Goal: Task Accomplishment & Management: Use online tool/utility

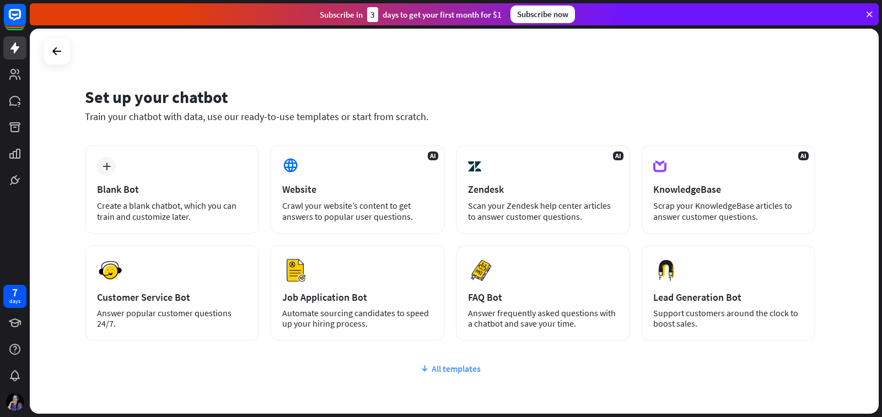
click at [423, 369] on icon at bounding box center [424, 368] width 9 height 11
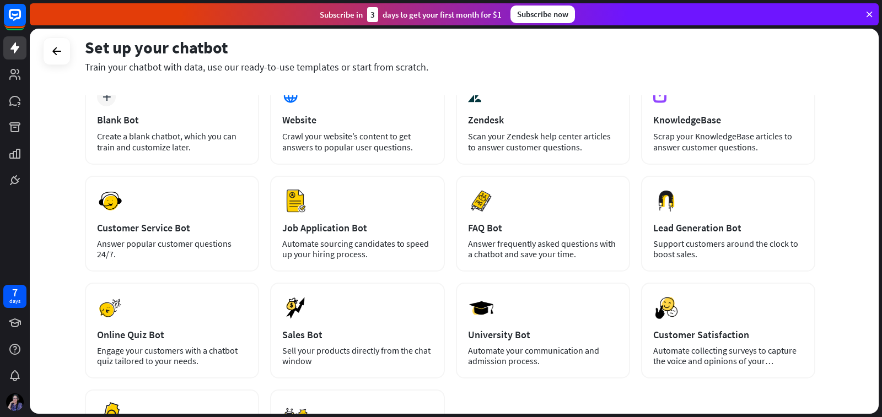
scroll to position [53, 0]
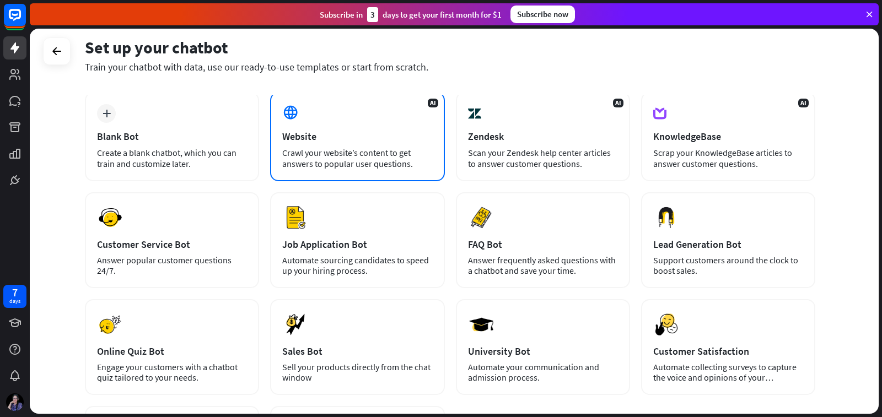
click at [326, 145] on div "AI Website Crawl your website’s content to get answers to popular user question…" at bounding box center [357, 136] width 174 height 89
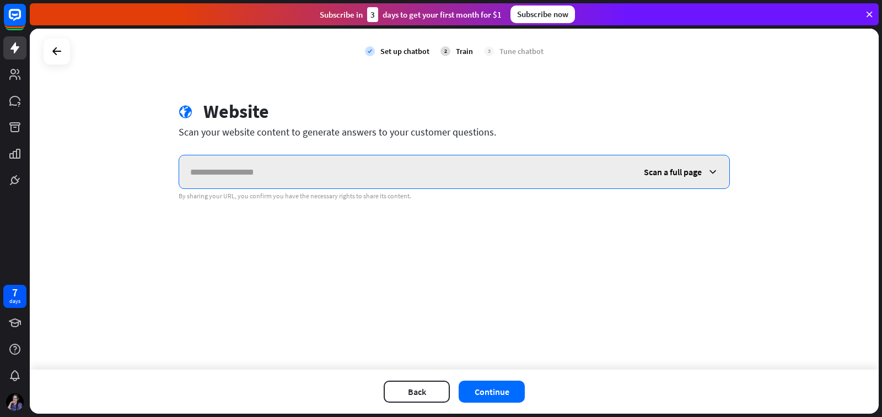
paste input "**********"
type input "**********"
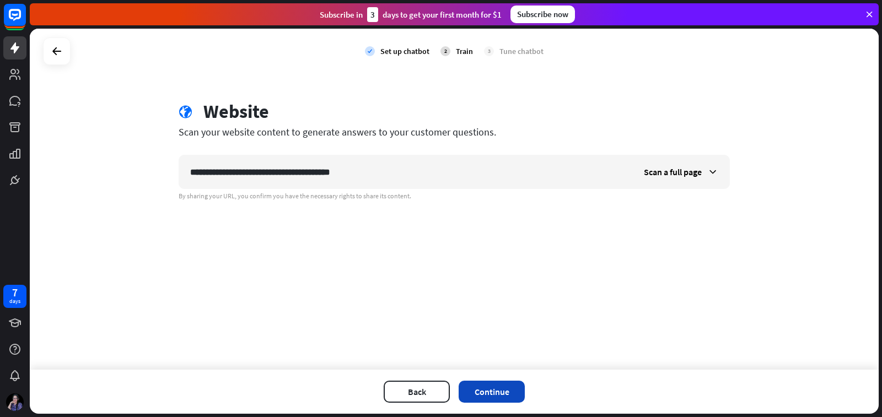
click at [496, 392] on button "Continue" at bounding box center [492, 392] width 66 height 22
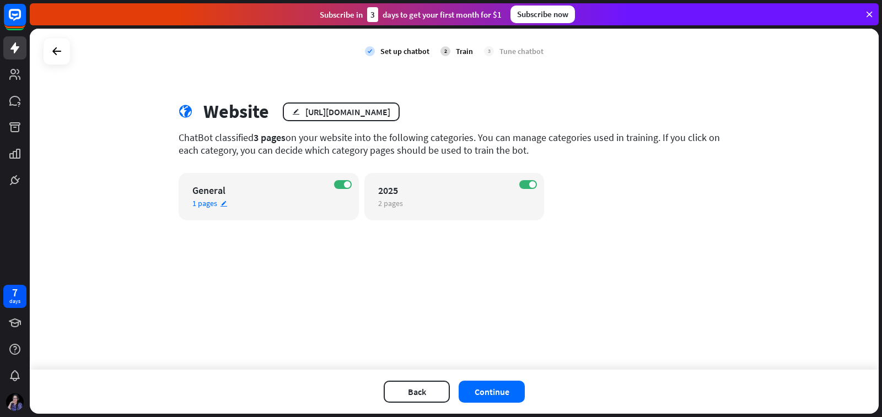
click at [249, 195] on div "General" at bounding box center [258, 190] width 133 height 13
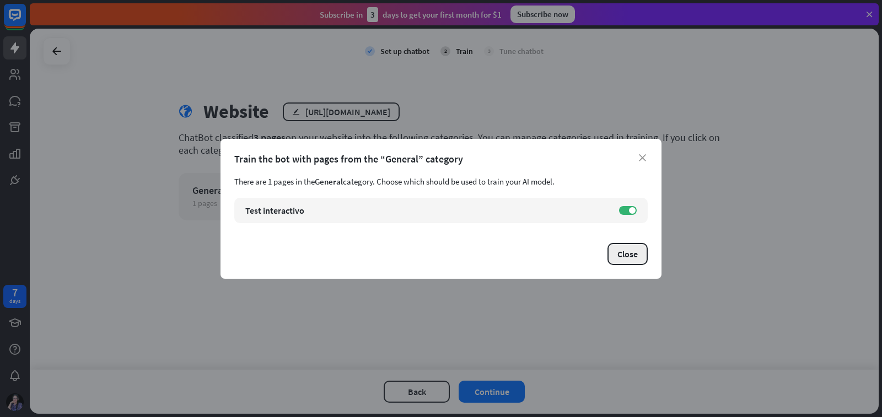
click at [631, 249] on button "Close" at bounding box center [628, 254] width 40 height 22
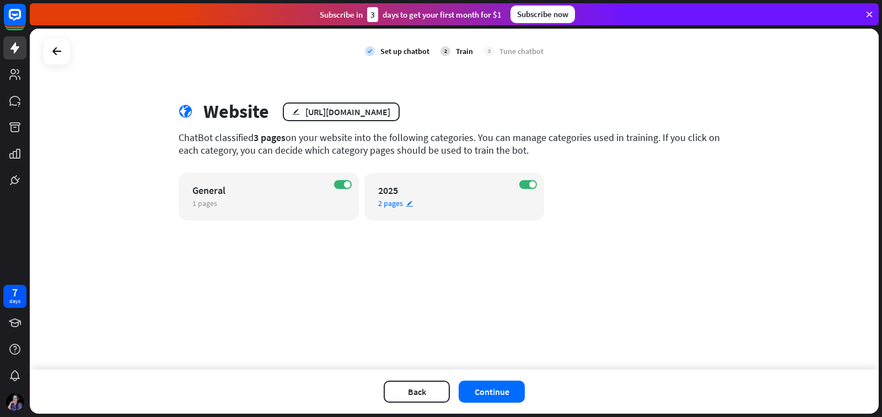
click at [397, 205] on span "2 pages" at bounding box center [390, 203] width 25 height 10
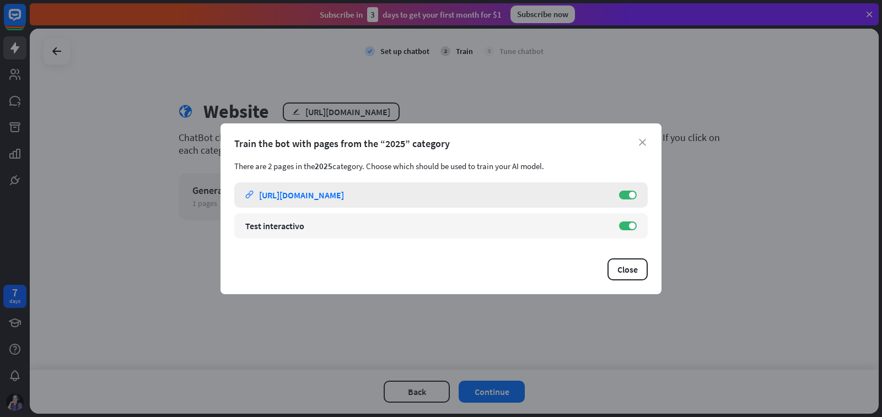
click at [344, 198] on div "[URL][DOMAIN_NAME]" at bounding box center [301, 195] width 85 height 11
click at [623, 228] on label "ON" at bounding box center [628, 226] width 18 height 9
click at [640, 266] on button "Close" at bounding box center [628, 270] width 40 height 22
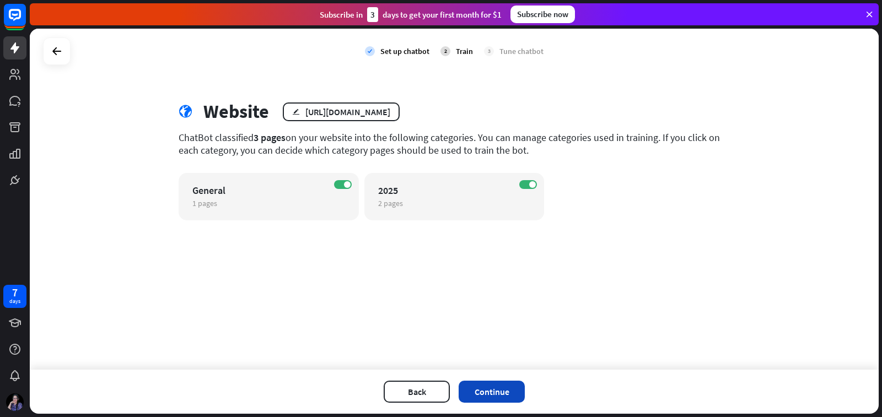
click at [504, 389] on button "Continue" at bounding box center [492, 392] width 66 height 22
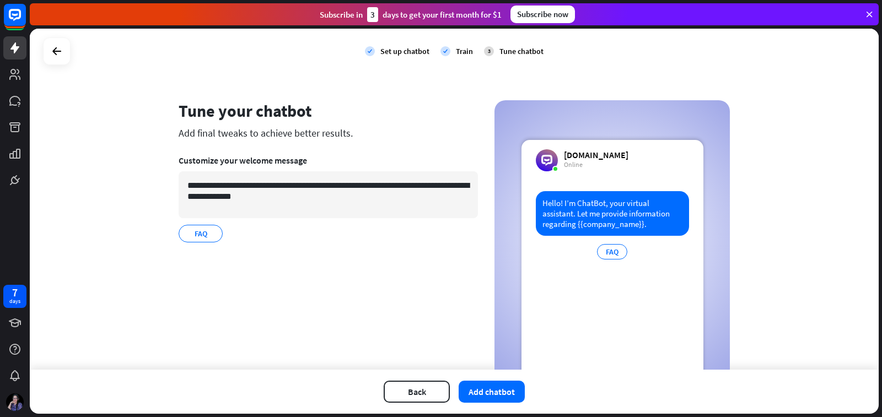
click at [592, 234] on div "Hello! I’m ChatBot, your virtual assistant. Let me provide information regardin…" at bounding box center [612, 213] width 153 height 45
click at [505, 388] on button "Add chatbot" at bounding box center [492, 392] width 66 height 22
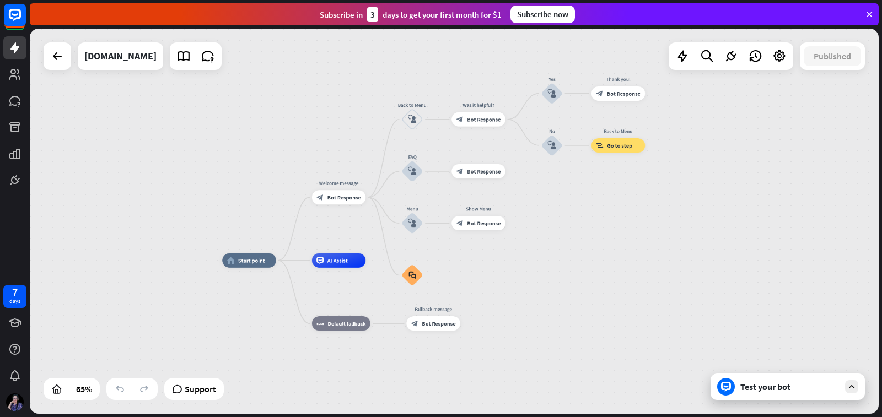
drag, startPoint x: 746, startPoint y: 164, endPoint x: 588, endPoint y: 229, distance: 171.1
click at [588, 229] on div "home_2 Start point Welcome message block_bot_response Bot Response Back to Menu…" at bounding box center [454, 221] width 849 height 385
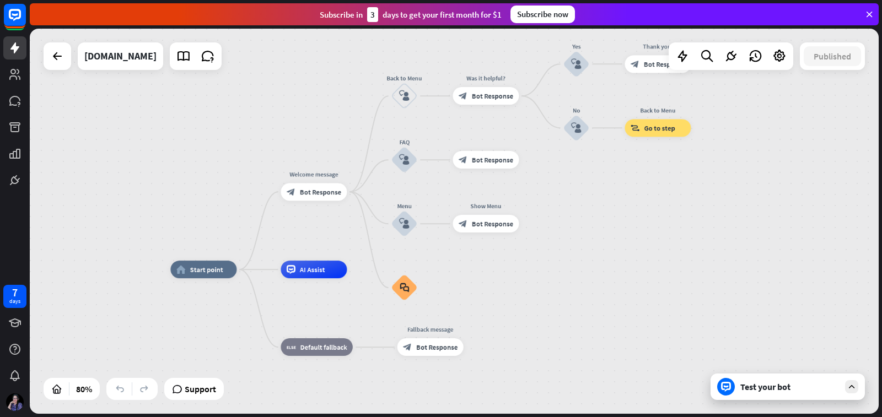
drag, startPoint x: 560, startPoint y: 272, endPoint x: 595, endPoint y: 272, distance: 35.3
click at [595, 272] on div "home_2 Start point Welcome message block_bot_response Bot Response Back to Menu…" at bounding box center [509, 424] width 679 height 308
click at [852, 388] on icon at bounding box center [852, 387] width 10 height 10
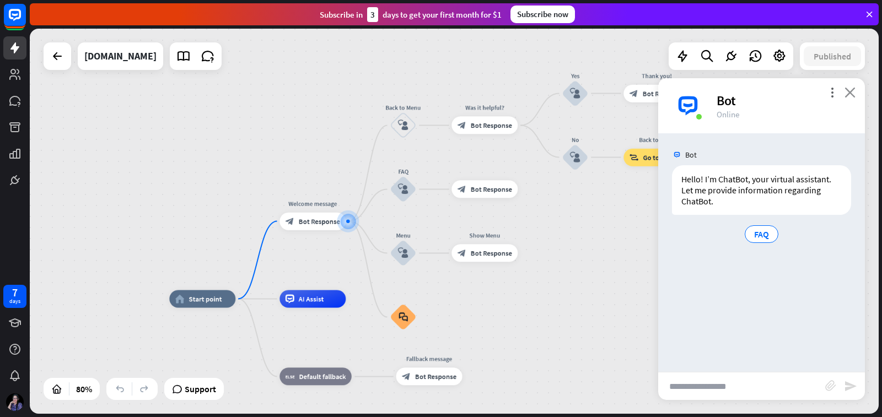
click at [855, 94] on icon "close" at bounding box center [850, 92] width 11 height 10
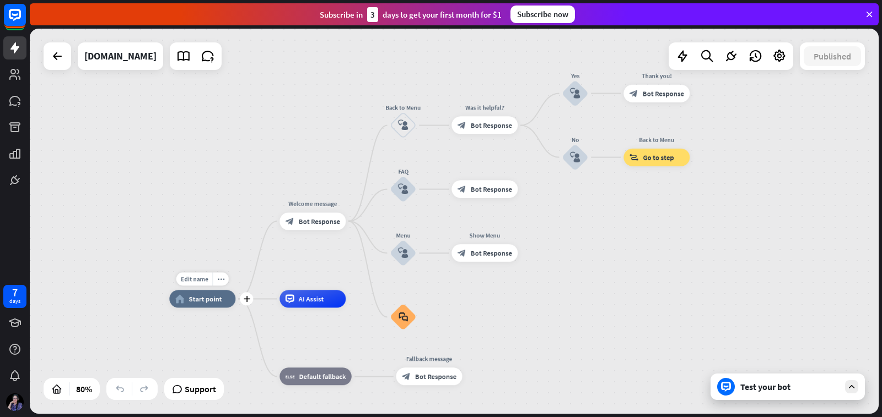
click at [210, 303] on span "Start point" at bounding box center [205, 299] width 33 height 9
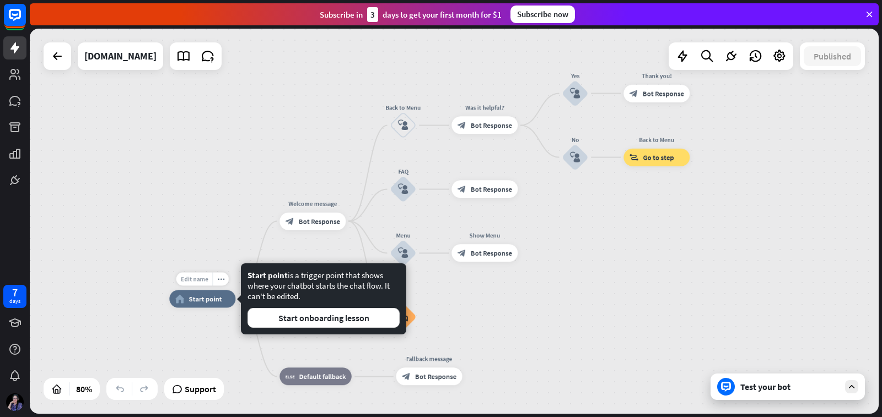
click at [191, 281] on span "Edit name" at bounding box center [195, 279] width 28 height 8
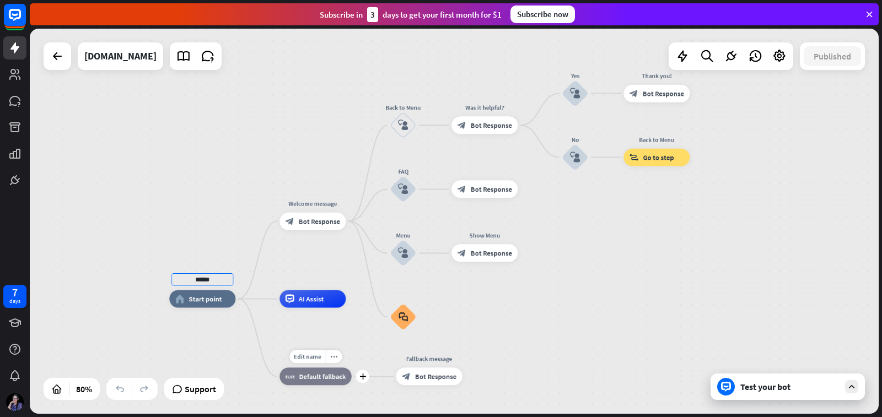
type input "******"
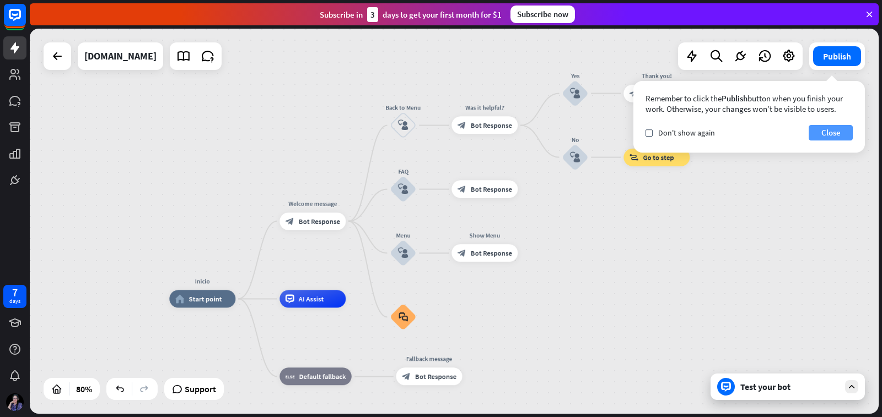
click at [830, 133] on button "Close" at bounding box center [831, 132] width 44 height 15
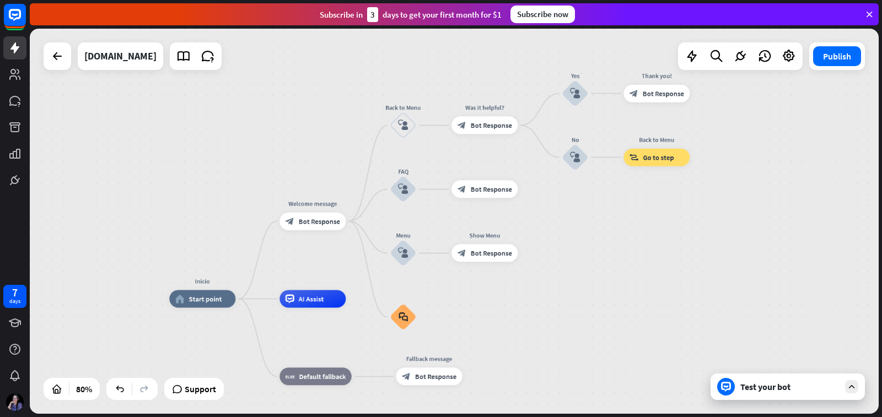
click at [836, 67] on div "Publish" at bounding box center [837, 56] width 56 height 28
click at [836, 61] on button "Publish" at bounding box center [837, 56] width 48 height 20
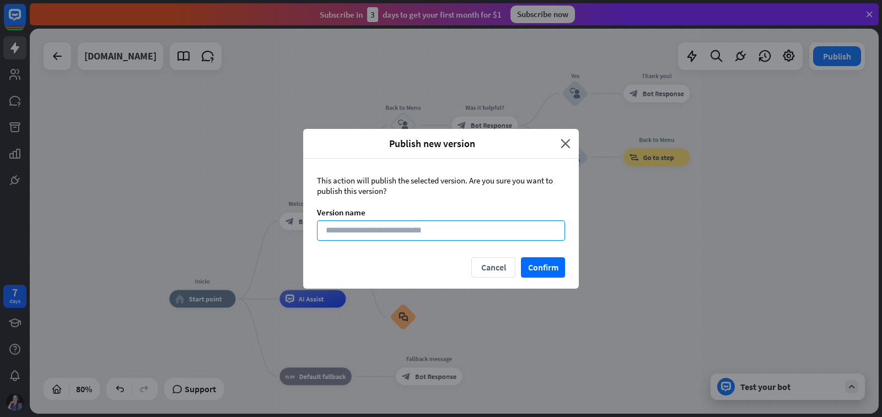
click at [458, 228] on input at bounding box center [441, 231] width 248 height 20
type input "********"
click at [550, 269] on button "Confirm" at bounding box center [543, 267] width 44 height 20
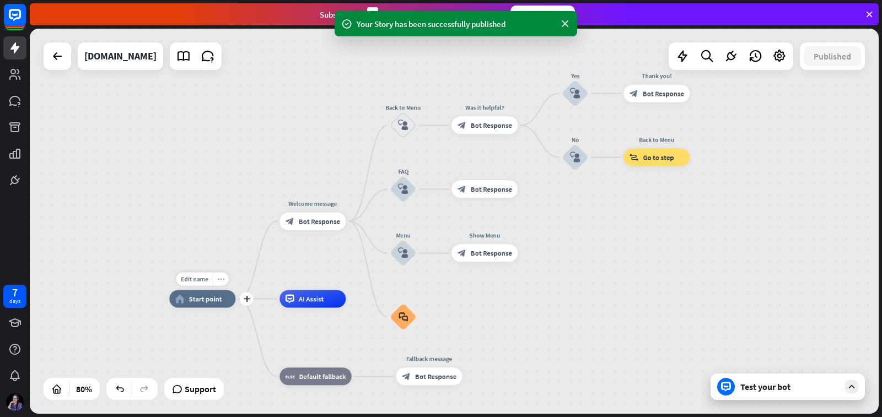
click at [224, 282] on icon "more_horiz" at bounding box center [220, 279] width 7 height 7
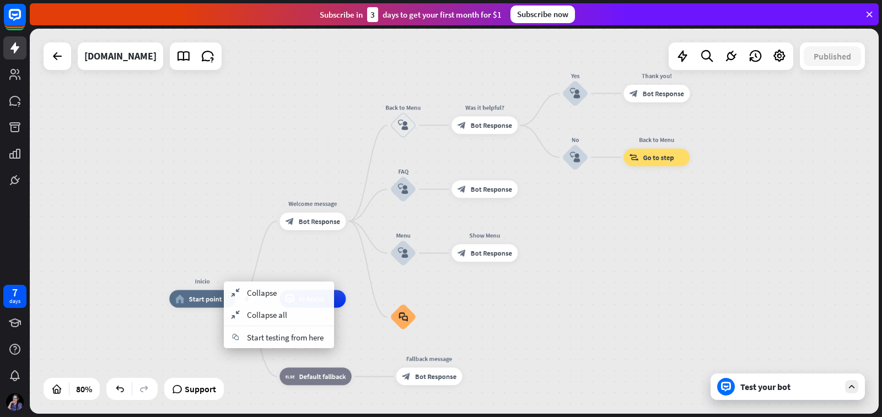
click at [204, 297] on span "Start point" at bounding box center [205, 299] width 33 height 9
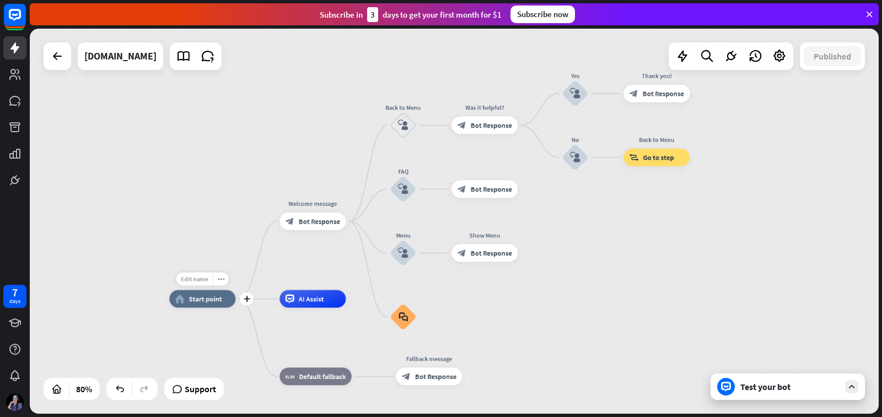
click at [192, 275] on span "Edit name" at bounding box center [195, 279] width 28 height 8
click at [212, 302] on span "Start point" at bounding box center [205, 299] width 33 height 9
click at [167, 330] on div "Inicio home_2 Start point Welcome message block_bot_response Bot Response Back …" at bounding box center [454, 221] width 849 height 385
click at [308, 282] on span "Edit name" at bounding box center [305, 279] width 28 height 8
type input "**********"
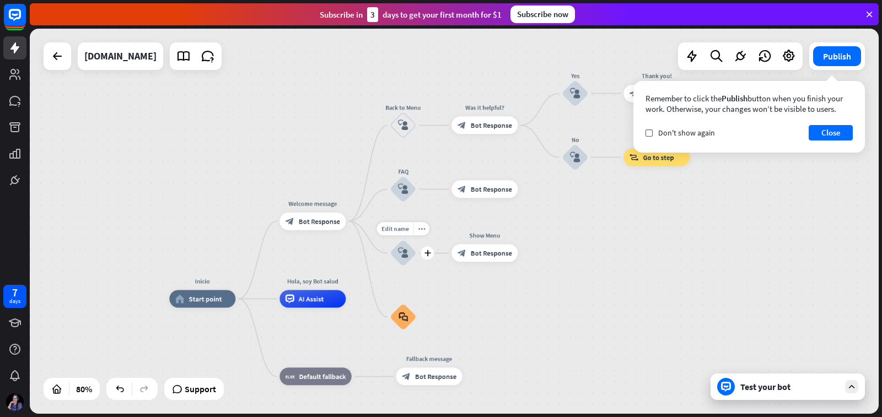
click at [403, 248] on icon "block_user_input" at bounding box center [403, 253] width 10 height 10
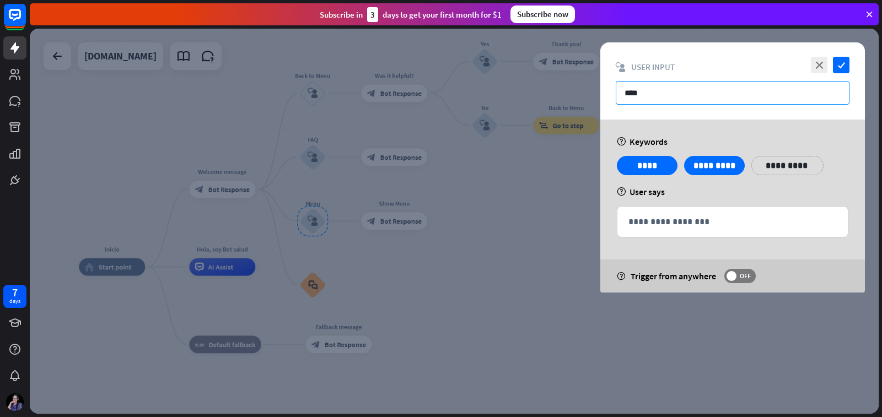
click at [685, 87] on input "****" at bounding box center [733, 93] width 234 height 24
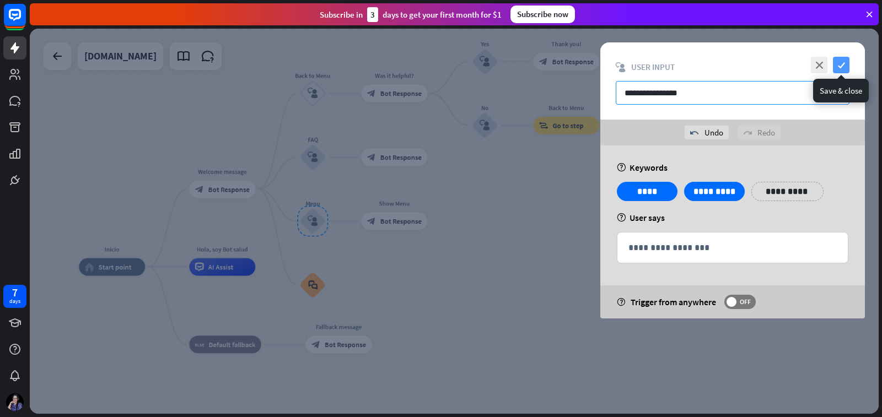
type input "**********"
click at [846, 64] on icon "check" at bounding box center [841, 65] width 17 height 17
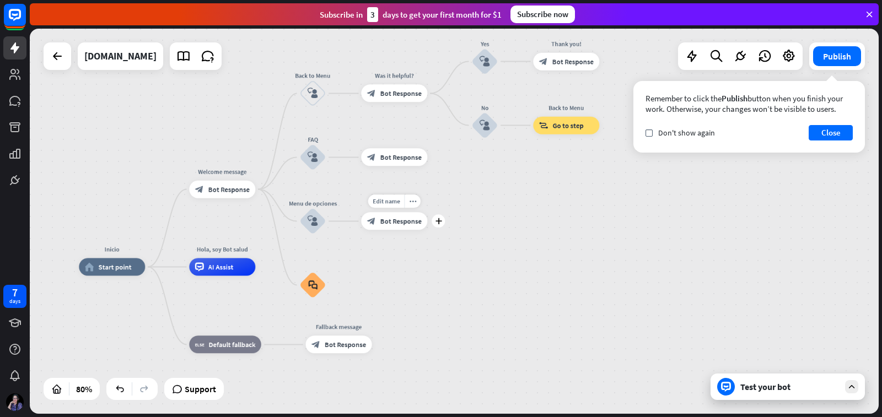
click at [397, 221] on span "Bot Response" at bounding box center [400, 221] width 41 height 9
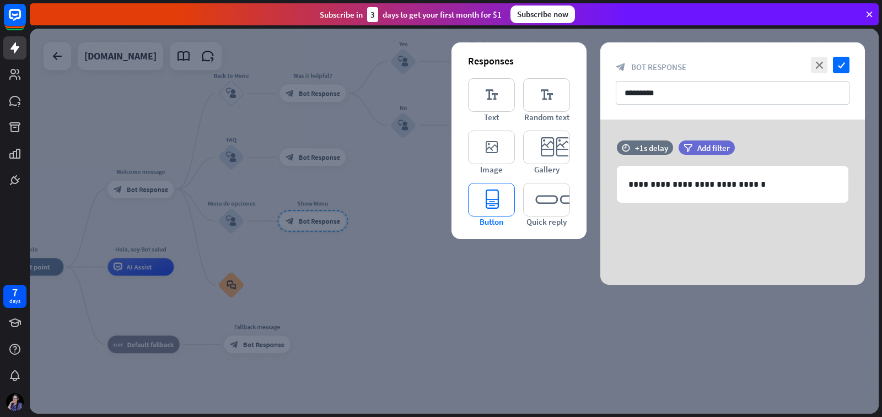
click at [496, 194] on icon "editor_button" at bounding box center [491, 200] width 47 height 34
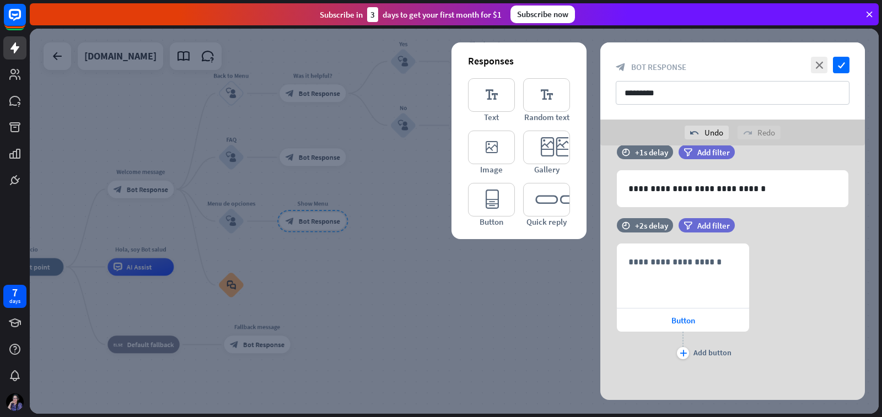
scroll to position [22, 0]
drag, startPoint x: 669, startPoint y: 92, endPoint x: 593, endPoint y: 61, distance: 81.4
click at [589, 92] on div "**********" at bounding box center [454, 221] width 849 height 385
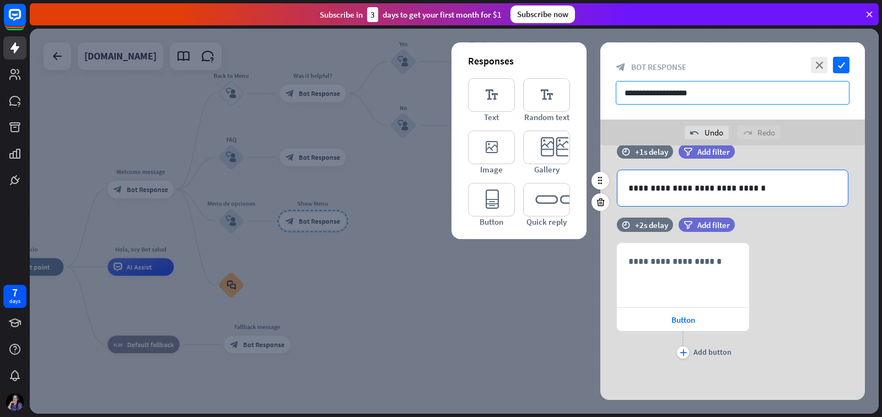
type input "**********"
click at [690, 189] on p "**********" at bounding box center [732, 188] width 208 height 14
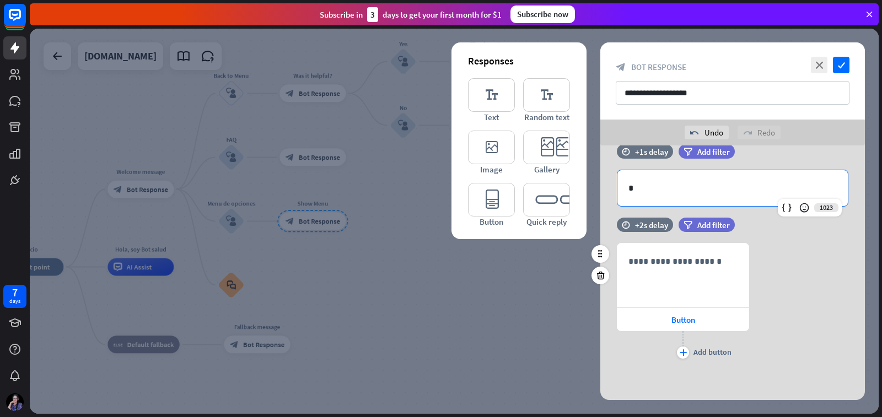
scroll to position [0, 0]
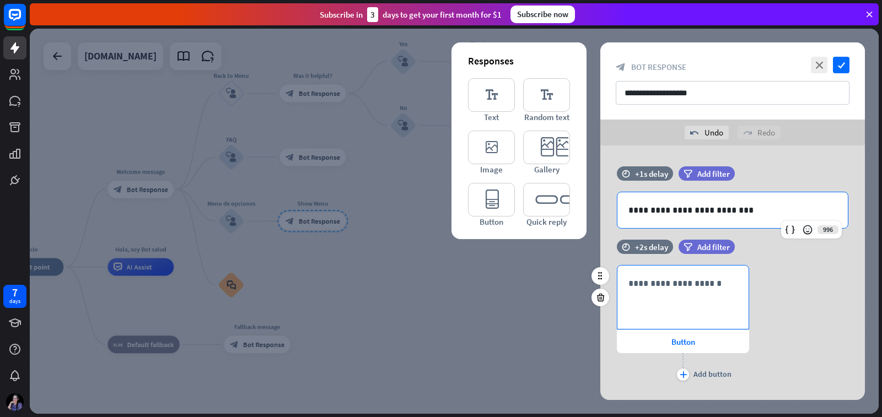
click at [698, 283] on p "**********" at bounding box center [682, 284] width 109 height 14
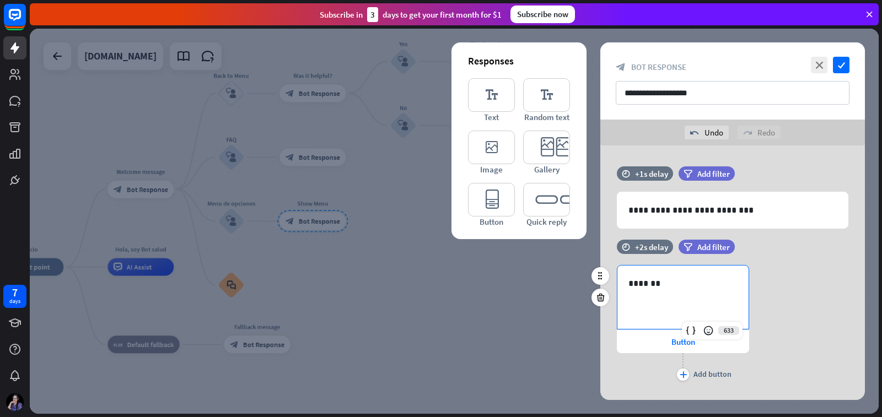
click at [639, 284] on p "*******" at bounding box center [682, 284] width 109 height 14
click at [683, 375] on icon "plus" at bounding box center [683, 375] width 7 height 7
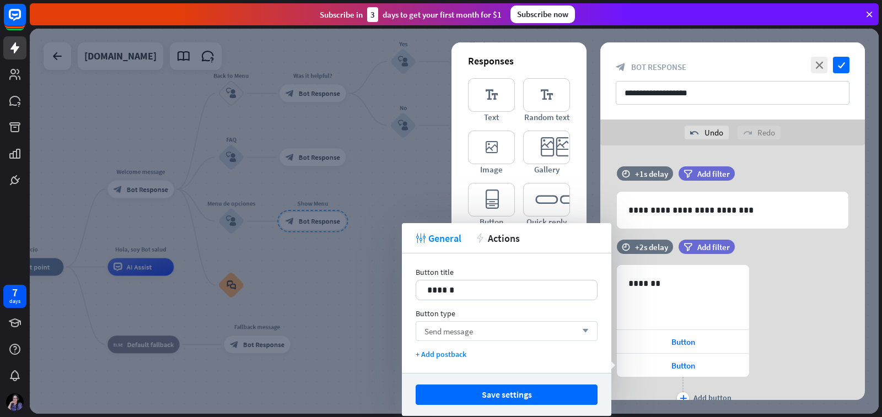
click at [509, 330] on div "Send message arrow_down" at bounding box center [507, 331] width 182 height 20
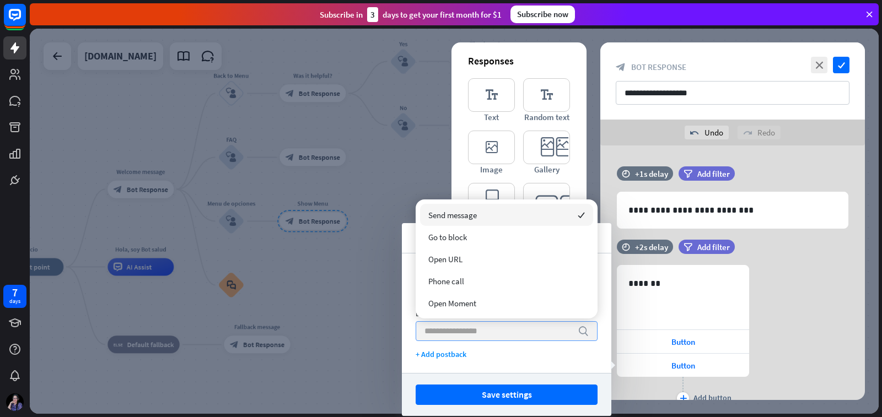
click at [509, 330] on input "search" at bounding box center [498, 331] width 148 height 19
click at [580, 212] on icon "checked" at bounding box center [581, 215] width 7 height 7
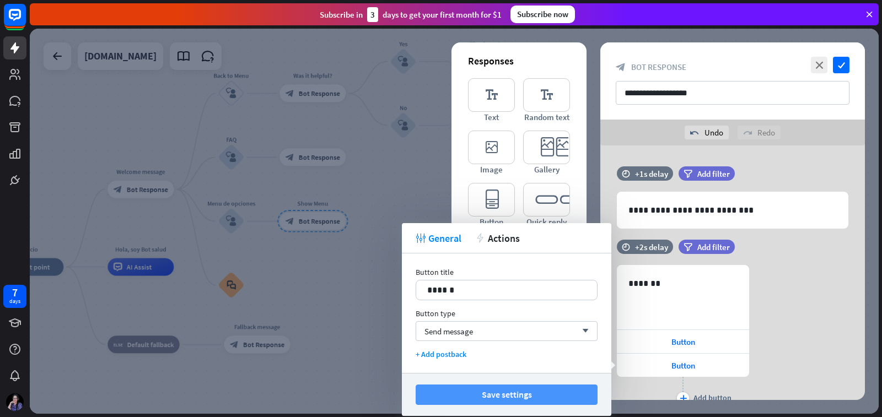
click at [574, 392] on button "Save settings" at bounding box center [507, 395] width 182 height 20
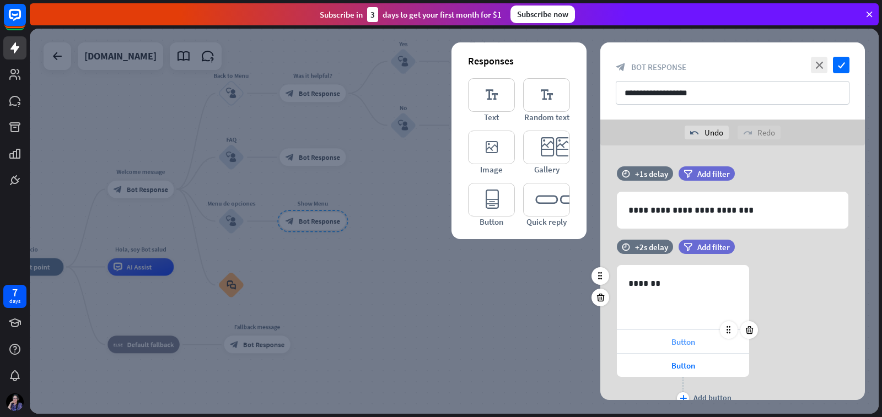
click at [687, 341] on span "Button" at bounding box center [683, 342] width 24 height 10
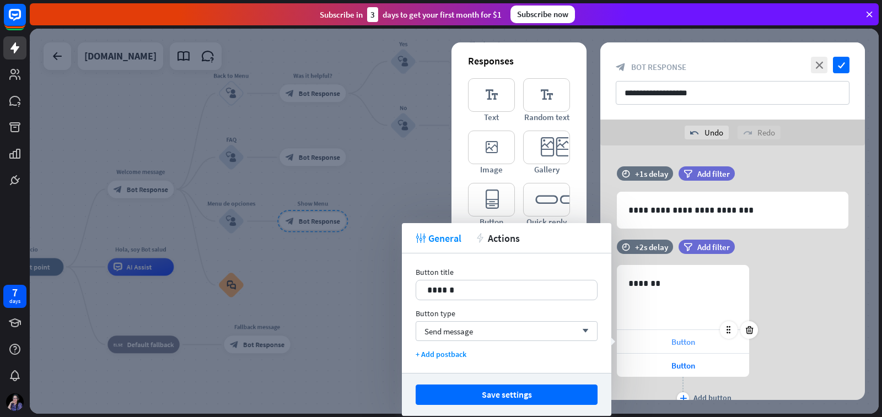
click at [687, 341] on span "Button" at bounding box center [683, 342] width 24 height 10
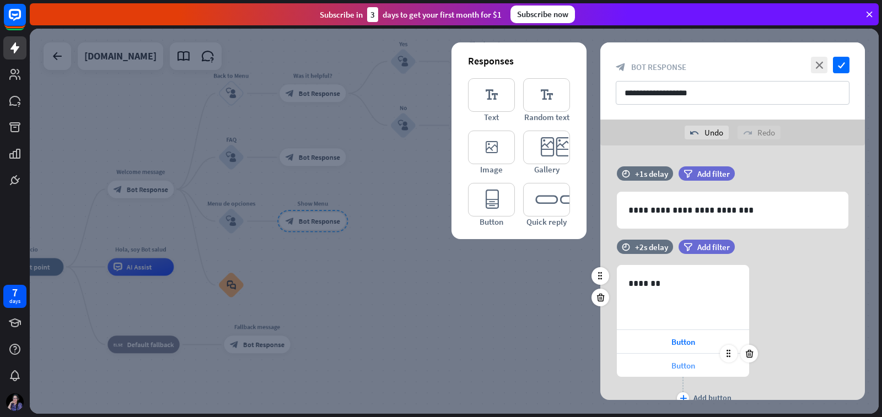
click at [682, 367] on span "Button" at bounding box center [683, 366] width 24 height 10
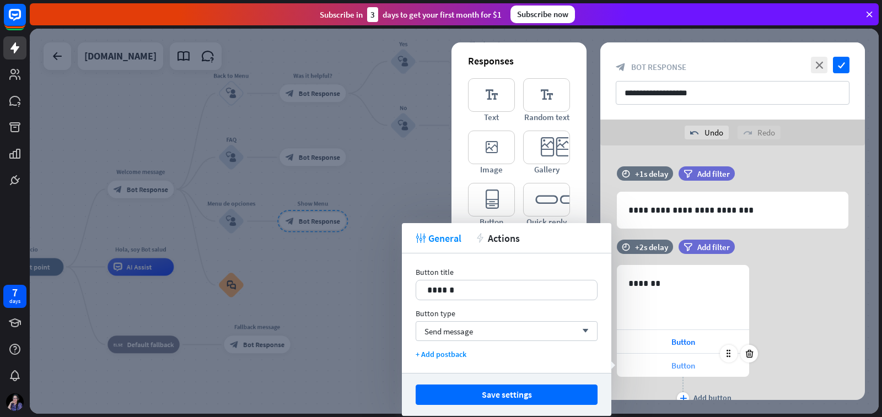
click at [679, 366] on span "Button" at bounding box center [683, 366] width 24 height 10
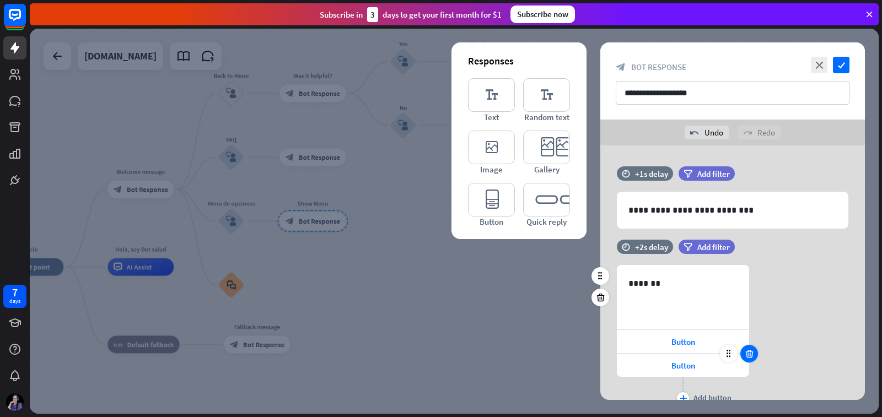
click at [746, 356] on icon at bounding box center [749, 354] width 10 height 10
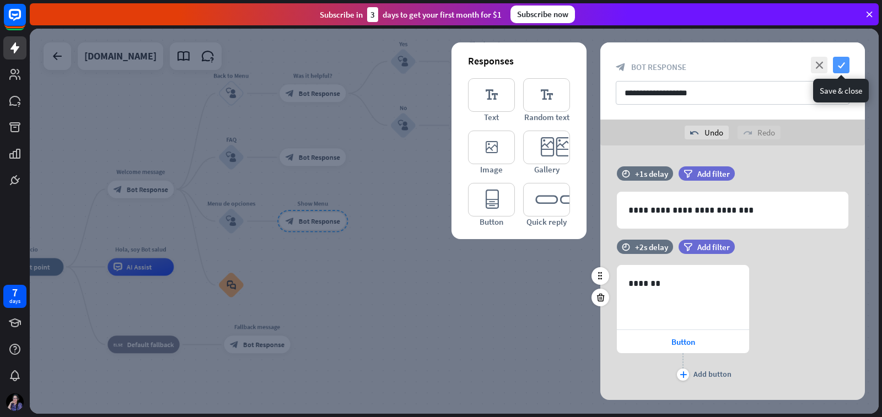
click at [843, 65] on icon "check" at bounding box center [841, 65] width 17 height 17
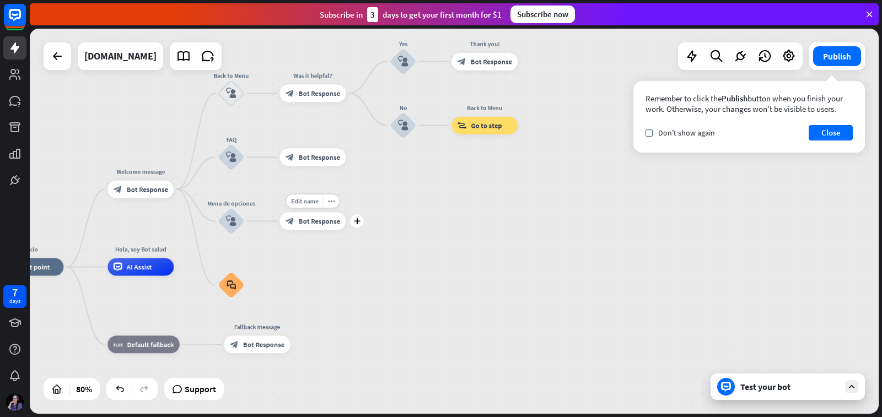
click at [311, 222] on span "Bot Response" at bounding box center [319, 221] width 41 height 9
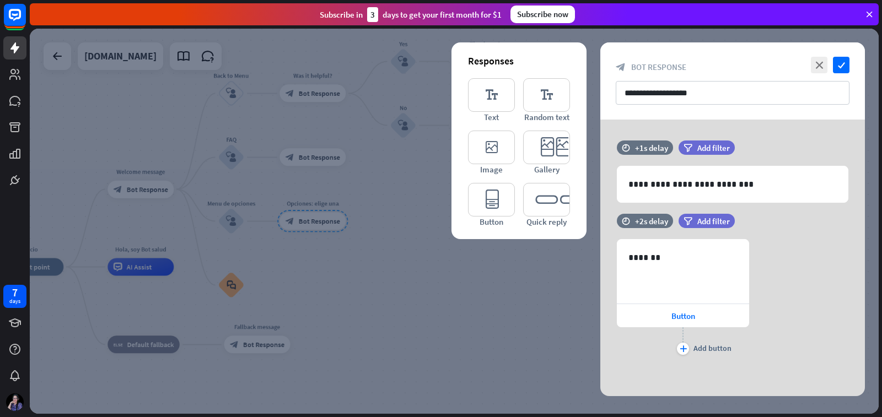
drag, startPoint x: 816, startPoint y: 62, endPoint x: 658, endPoint y: 96, distance: 161.8
click at [817, 62] on icon "close" at bounding box center [819, 65] width 17 height 17
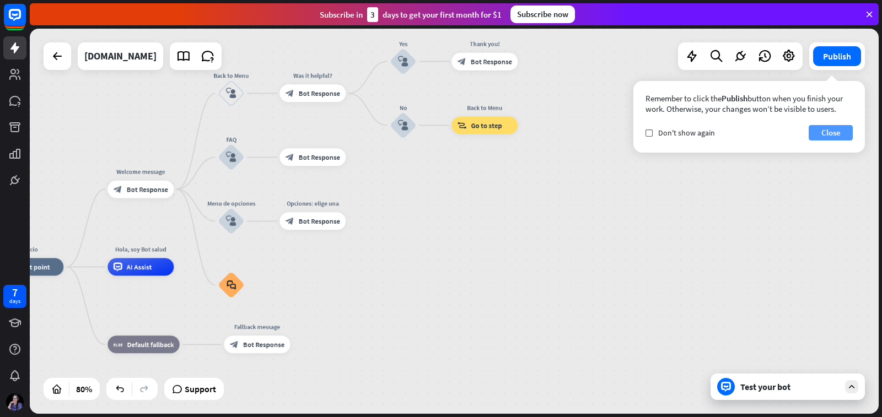
click at [840, 131] on button "Close" at bounding box center [831, 132] width 44 height 15
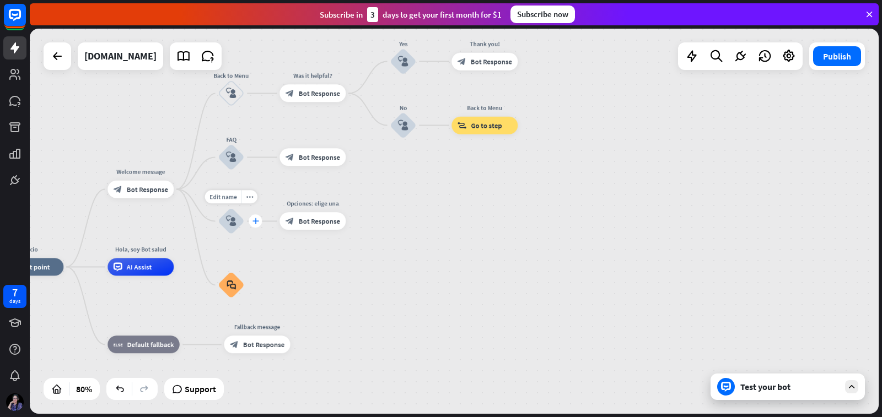
click at [254, 225] on div "plus" at bounding box center [255, 221] width 13 height 13
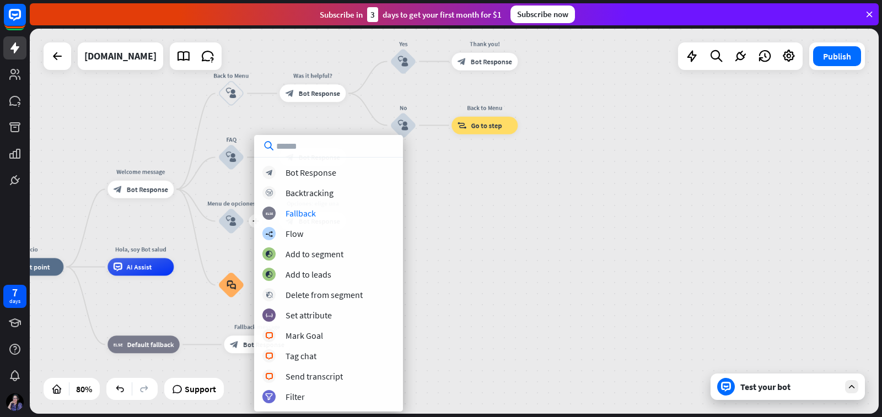
click at [464, 212] on div "Inicio home_2 Start point Welcome message block_bot_response Bot Response Back …" at bounding box center [454, 221] width 849 height 385
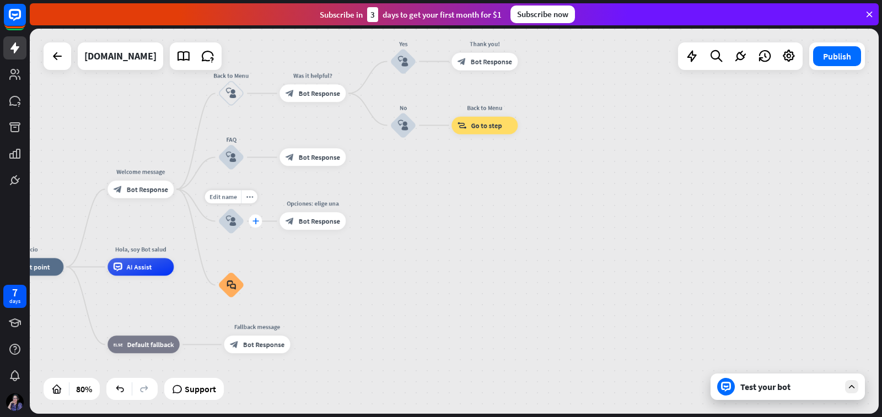
click at [255, 226] on div "plus" at bounding box center [255, 221] width 13 height 13
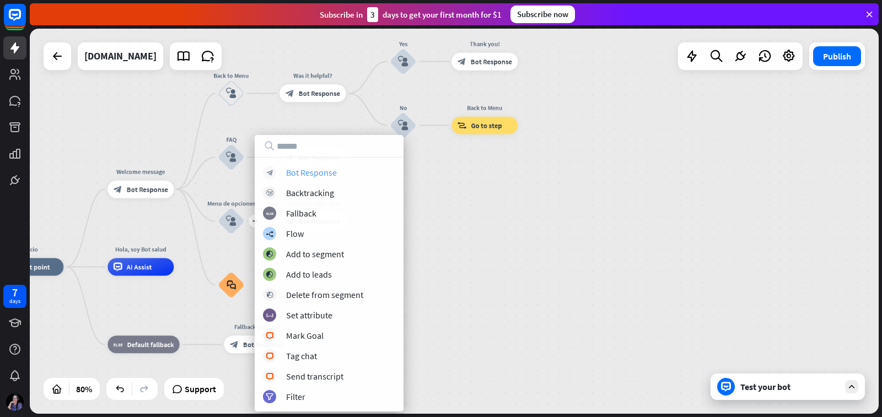
click at [323, 175] on div "Bot Response" at bounding box center [311, 172] width 51 height 11
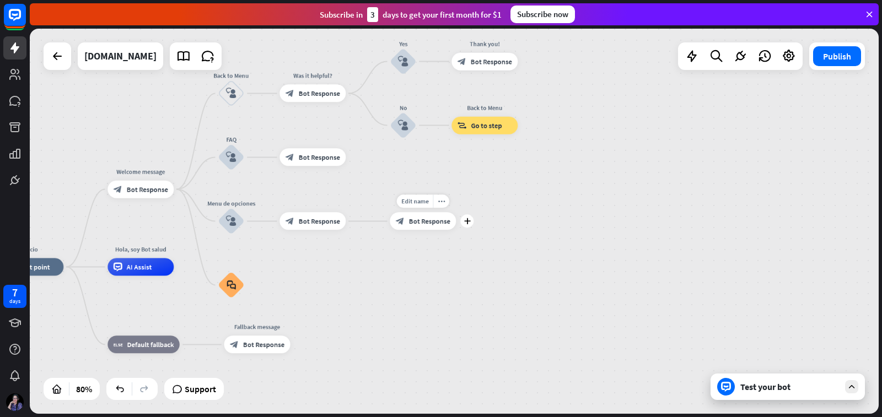
drag, startPoint x: 409, startPoint y: 220, endPoint x: 395, endPoint y: 225, distance: 15.2
click at [395, 225] on div "block_bot_response Bot Response" at bounding box center [423, 222] width 66 height 18
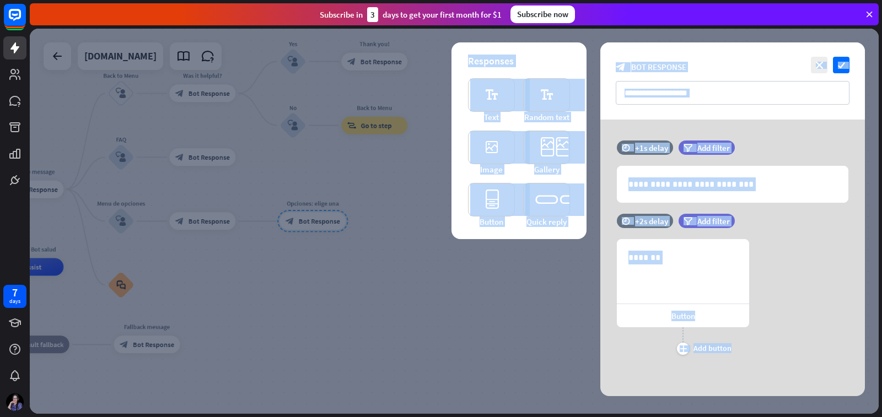
click at [370, 275] on div at bounding box center [454, 221] width 849 height 385
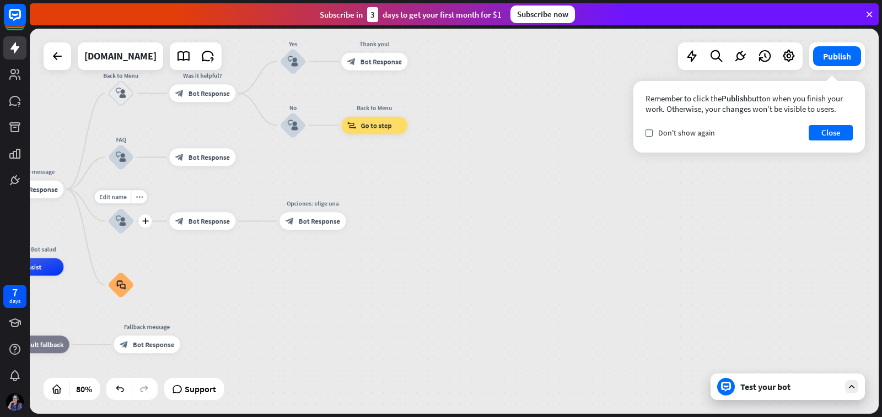
drag, startPoint x: 291, startPoint y: 223, endPoint x: 126, endPoint y: 220, distance: 165.4
click at [126, 267] on div "Inicio home_2 Start point Welcome message block_bot_response Bot Response Back …" at bounding box center [226, 421] width 679 height 308
click at [201, 222] on span "Bot Response" at bounding box center [209, 221] width 41 height 9
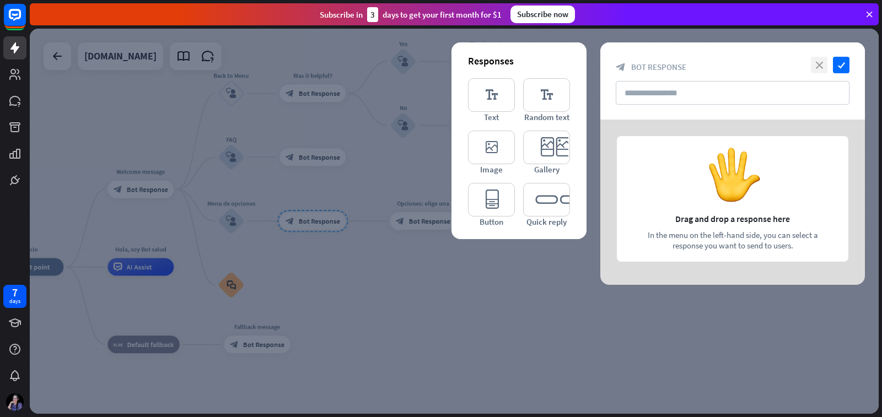
click at [816, 66] on icon "close" at bounding box center [819, 65] width 17 height 17
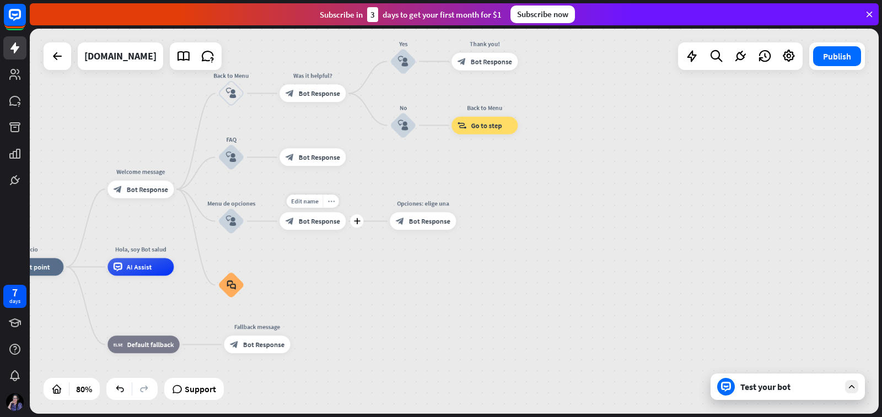
click at [332, 204] on icon "more_horiz" at bounding box center [330, 201] width 7 height 7
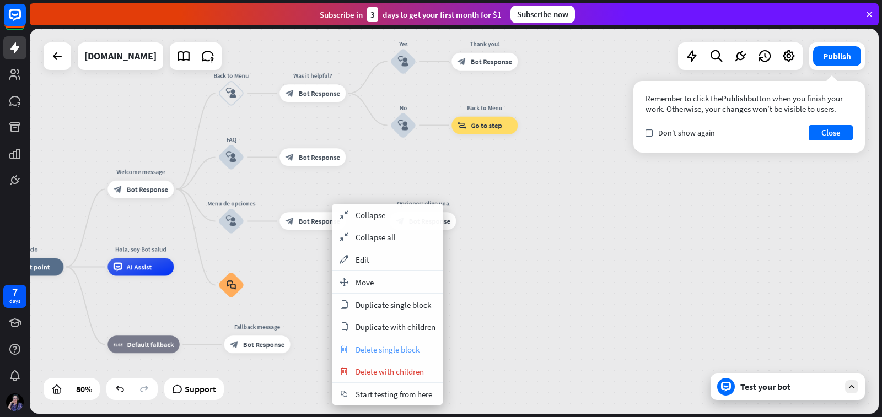
click at [355, 350] on div "trash Delete single block" at bounding box center [387, 349] width 110 height 22
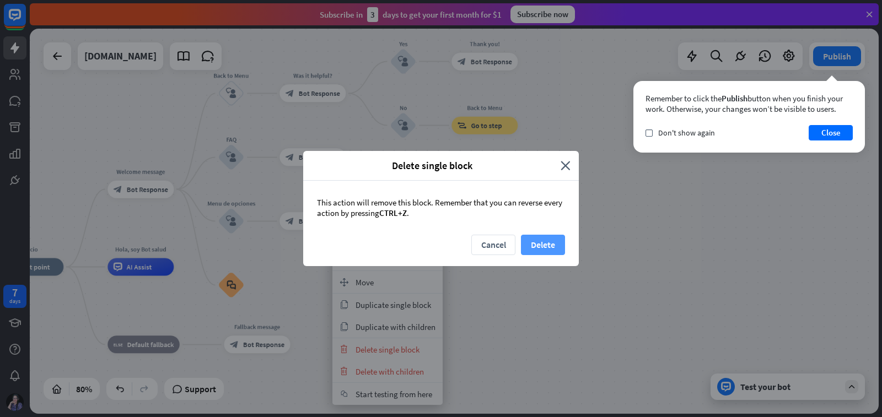
click at [536, 244] on button "Delete" at bounding box center [543, 245] width 44 height 20
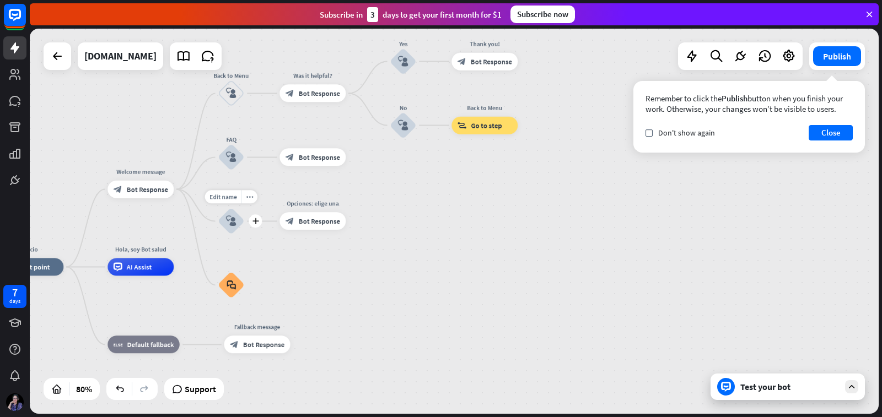
click at [228, 224] on icon "block_user_input" at bounding box center [231, 221] width 10 height 10
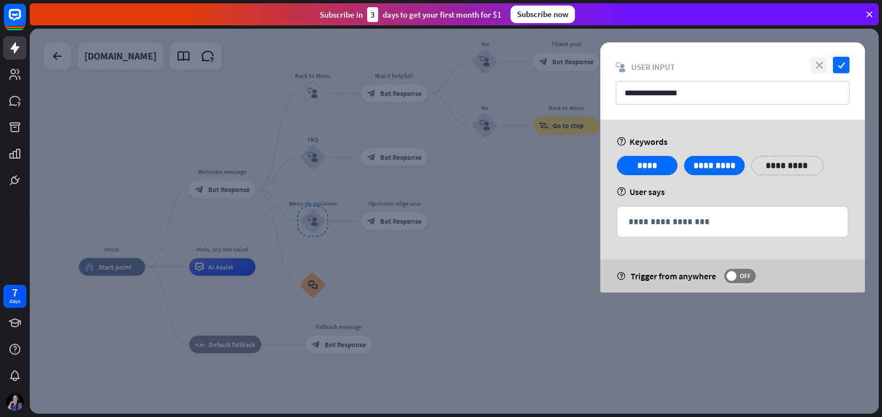
click at [821, 64] on icon "close" at bounding box center [819, 65] width 17 height 17
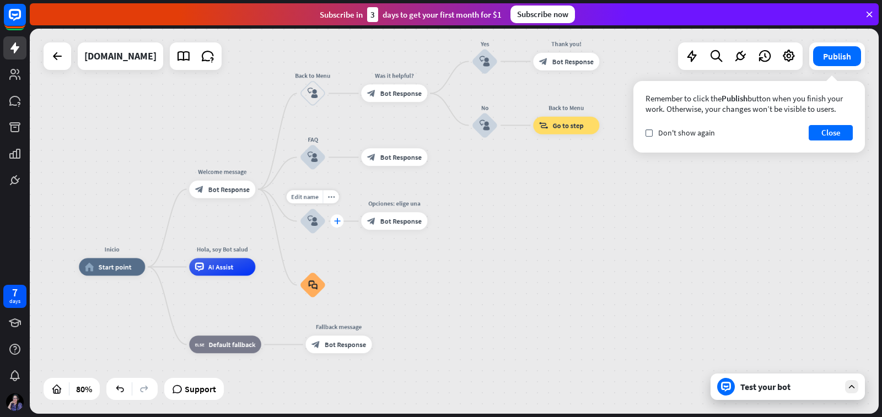
click at [335, 226] on div "plus" at bounding box center [336, 221] width 13 height 13
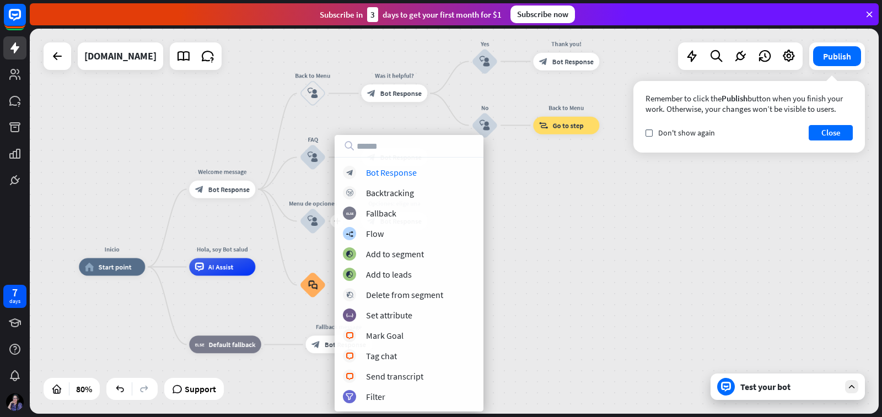
click at [544, 226] on div "Inicio home_2 Start point Welcome message block_bot_response Bot Response Back …" at bounding box center [454, 221] width 849 height 385
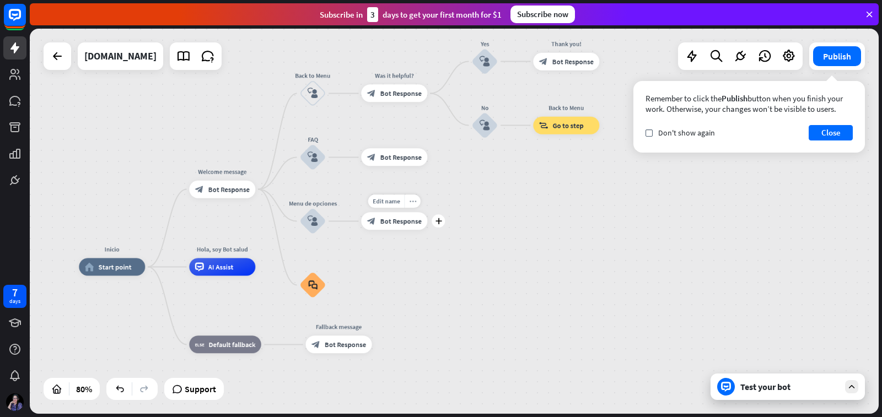
click at [416, 202] on div "more_horiz" at bounding box center [412, 201] width 17 height 13
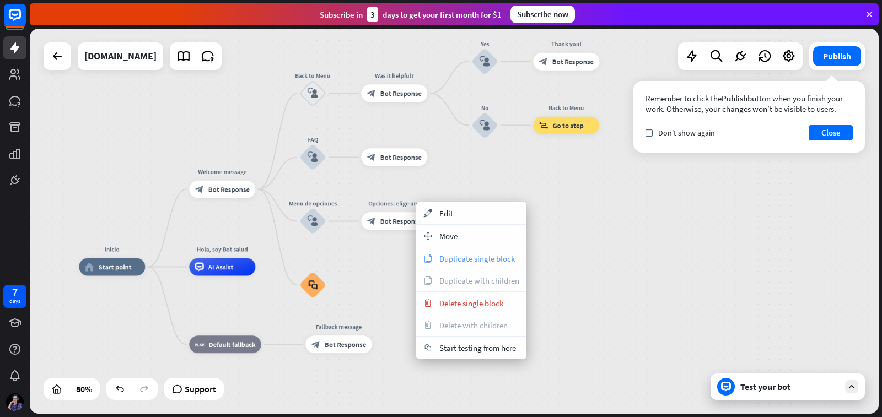
click at [460, 256] on span "Duplicate single block" at bounding box center [477, 259] width 76 height 10
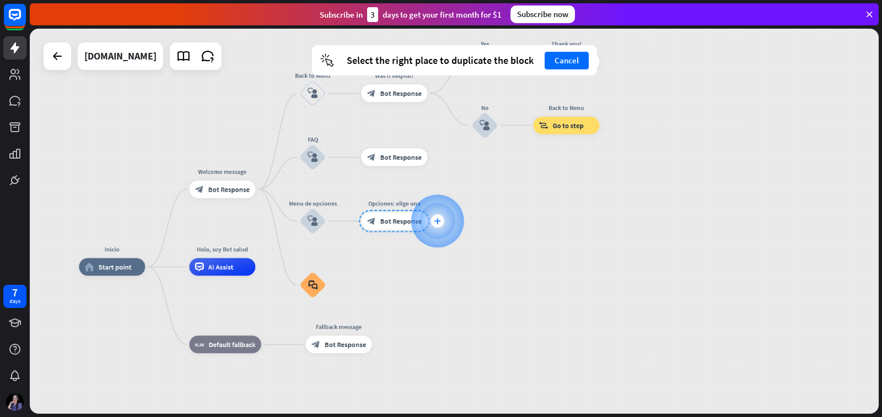
click at [412, 246] on div "plus" at bounding box center [437, 221] width 53 height 53
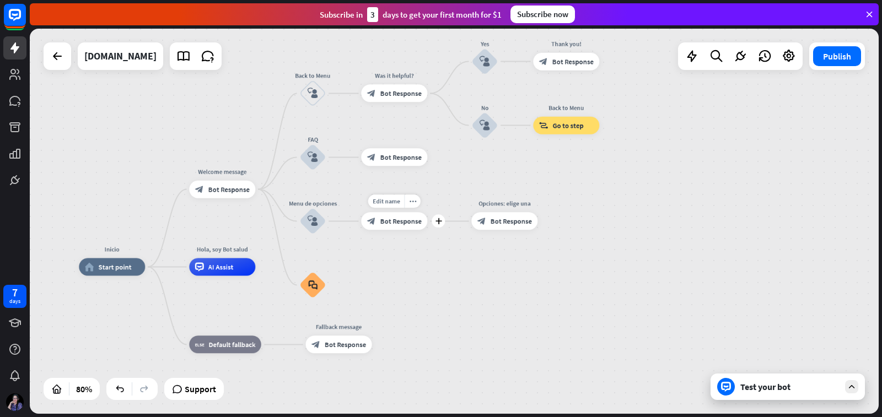
click at [395, 222] on span "Bot Response" at bounding box center [400, 221] width 41 height 9
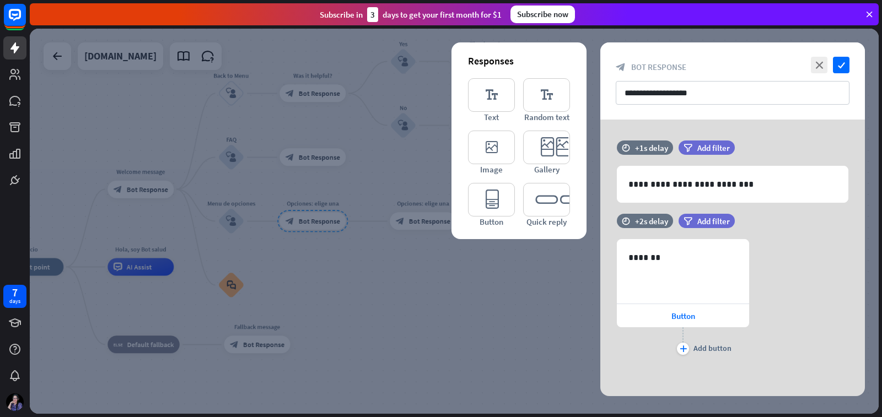
click at [429, 223] on div at bounding box center [454, 221] width 849 height 385
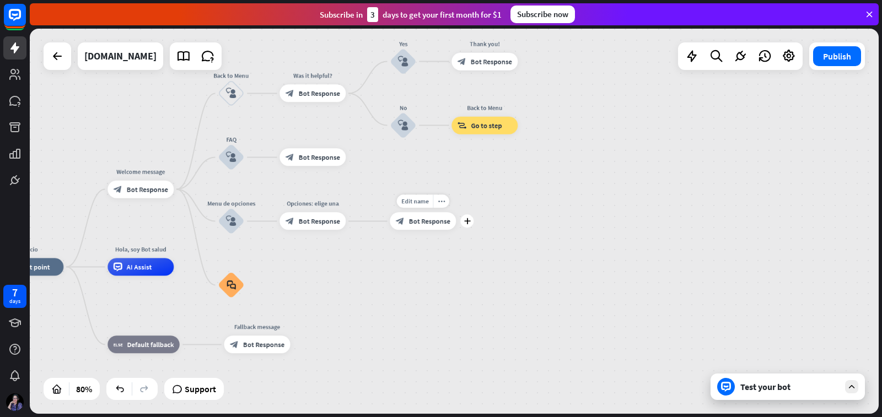
click at [429, 222] on span "Bot Response" at bounding box center [429, 221] width 41 height 9
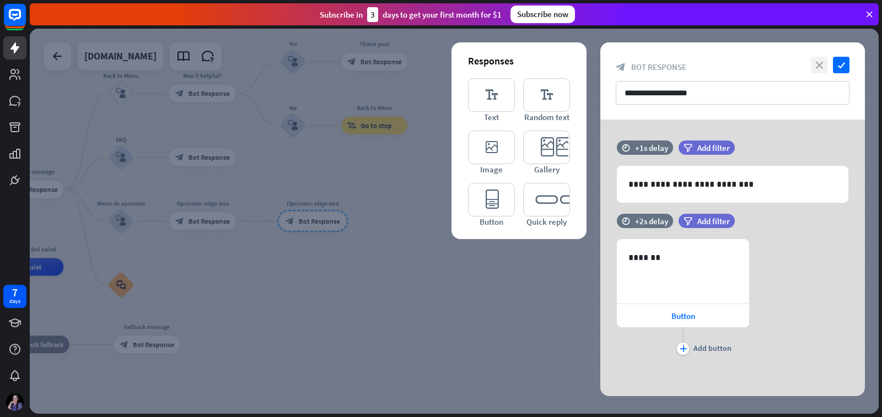
click at [816, 61] on icon "close" at bounding box center [819, 65] width 17 height 17
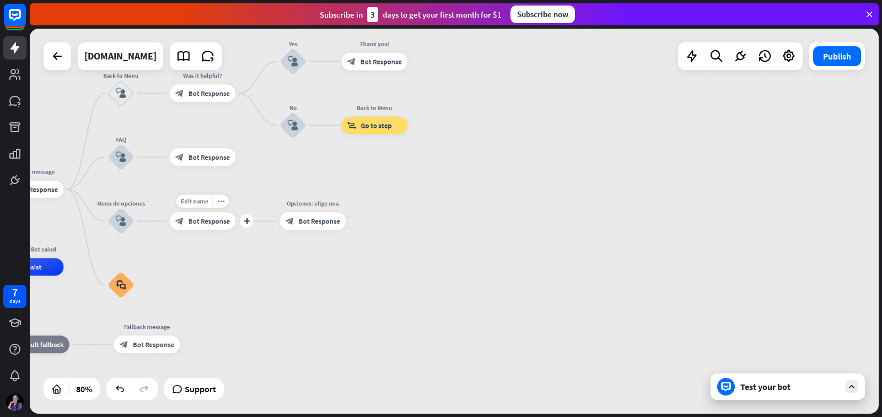
click at [213, 222] on span "Bot Response" at bounding box center [209, 221] width 41 height 9
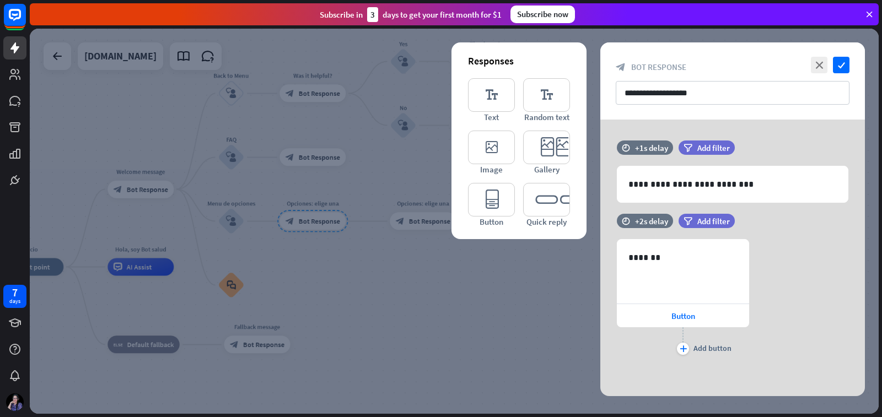
click at [427, 260] on div at bounding box center [454, 221] width 849 height 385
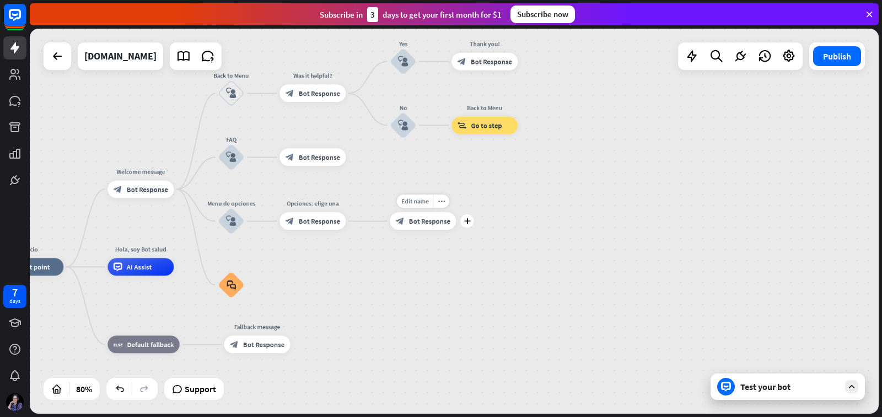
click at [416, 224] on span "Bot Response" at bounding box center [429, 221] width 41 height 9
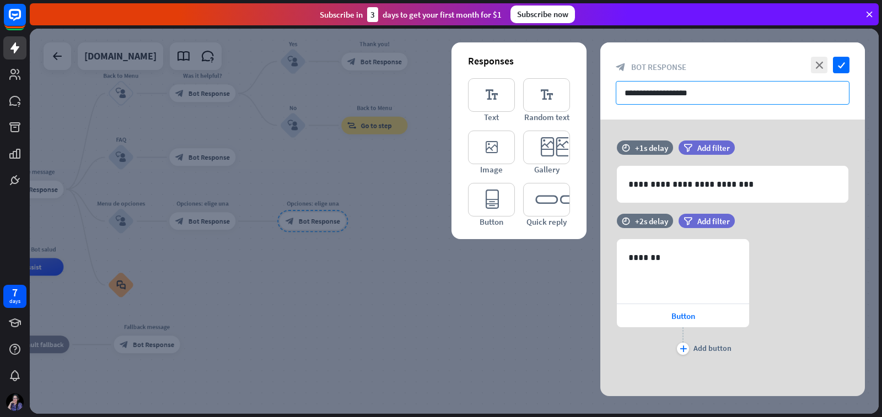
click at [721, 96] on input "**********" at bounding box center [733, 93] width 234 height 24
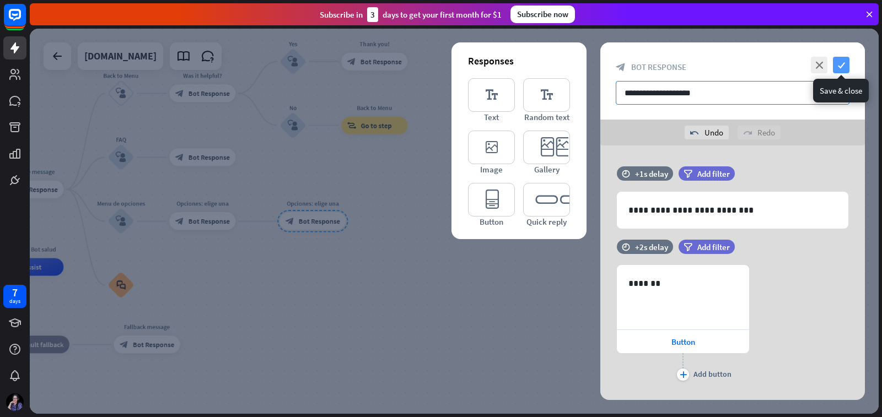
type input "**********"
click at [843, 67] on icon "check" at bounding box center [841, 65] width 17 height 17
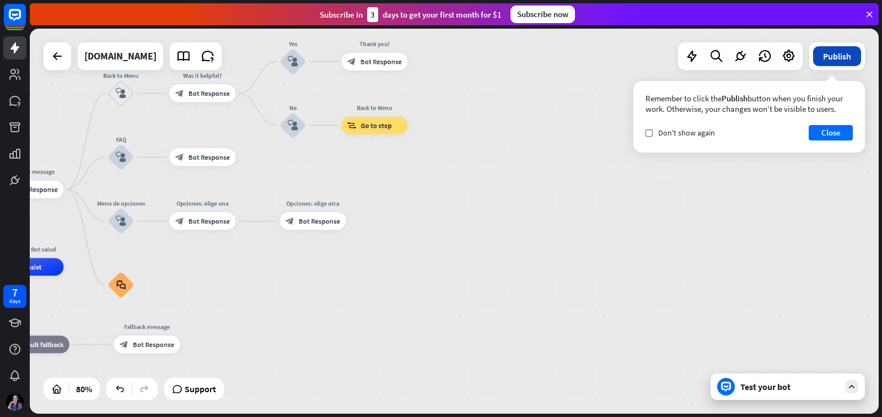
click at [832, 60] on button "Publish" at bounding box center [837, 56] width 48 height 20
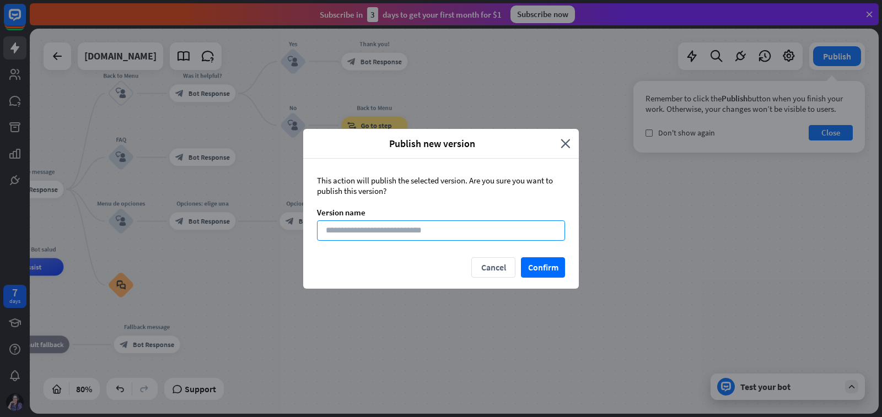
click at [463, 233] on input at bounding box center [441, 231] width 248 height 20
type input "********"
click at [551, 268] on button "Confirm" at bounding box center [543, 267] width 44 height 20
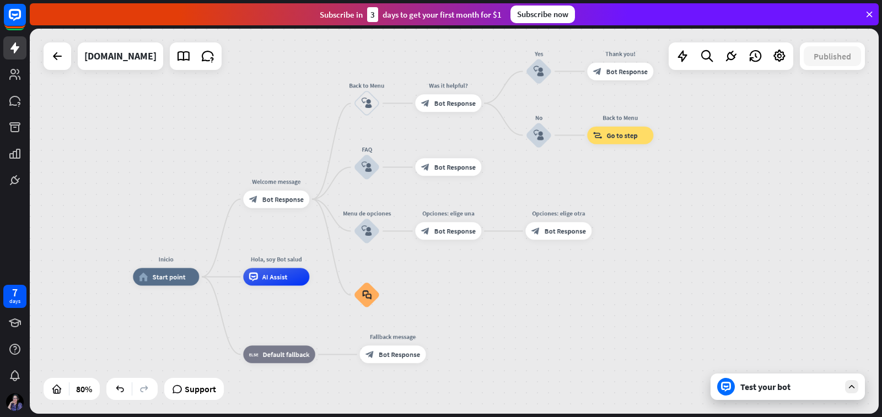
drag, startPoint x: 342, startPoint y: 311, endPoint x: 540, endPoint y: 319, distance: 198.6
click at [705, 58] on icon at bounding box center [707, 56] width 15 height 14
click at [852, 95] on icon "close" at bounding box center [851, 92] width 9 height 9
click at [776, 54] on icon at bounding box center [779, 56] width 14 height 14
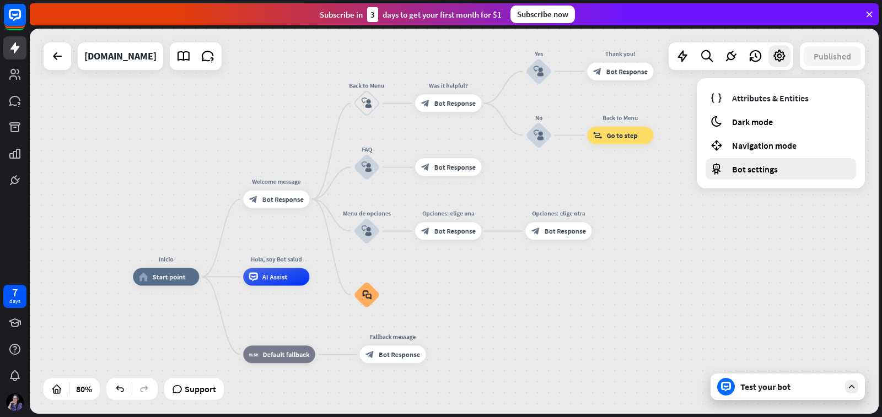
click at [754, 171] on span "Bot settings" at bounding box center [755, 169] width 46 height 11
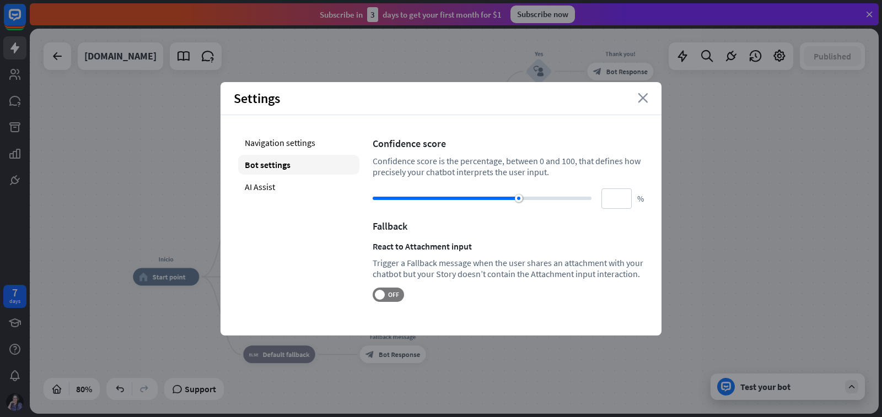
click at [643, 99] on icon "close" at bounding box center [643, 98] width 10 height 10
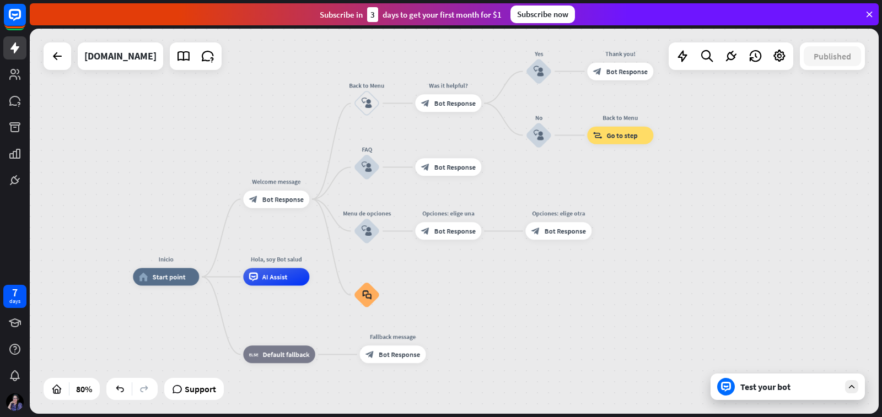
click at [873, 10] on icon at bounding box center [869, 14] width 10 height 10
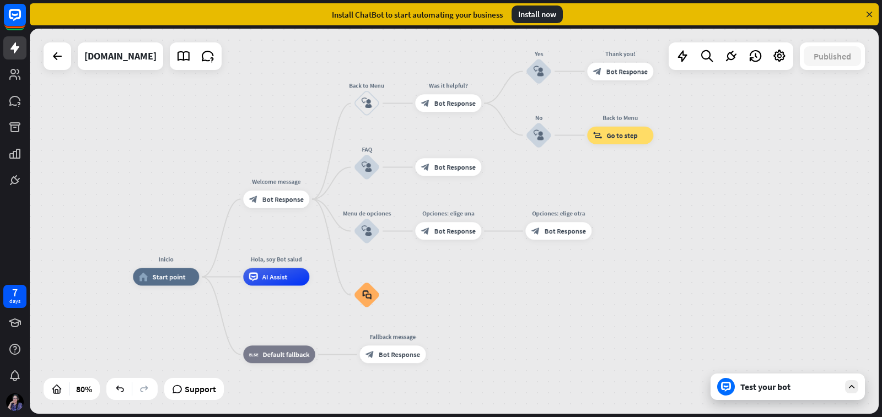
click at [869, 13] on icon at bounding box center [869, 14] width 10 height 10
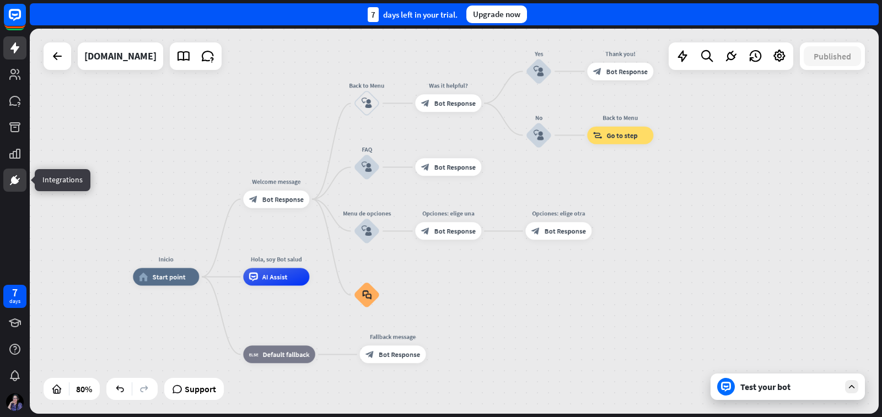
click at [18, 181] on icon at bounding box center [15, 180] width 8 height 8
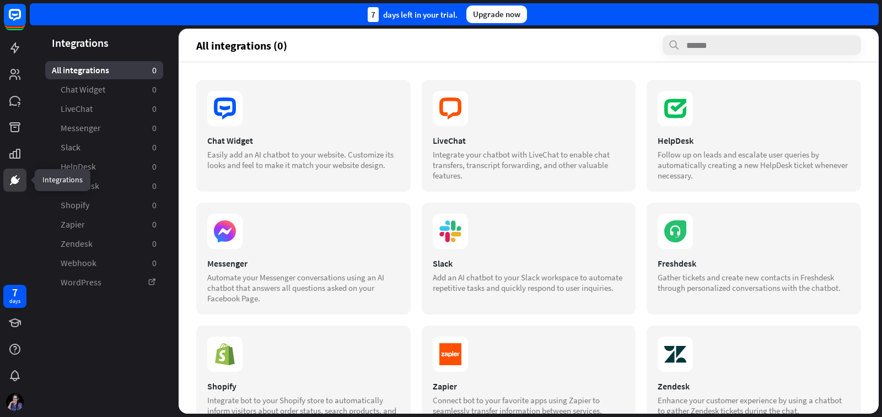
click at [14, 178] on icon at bounding box center [15, 176] width 3 height 3
click at [13, 154] on icon at bounding box center [14, 154] width 11 height 10
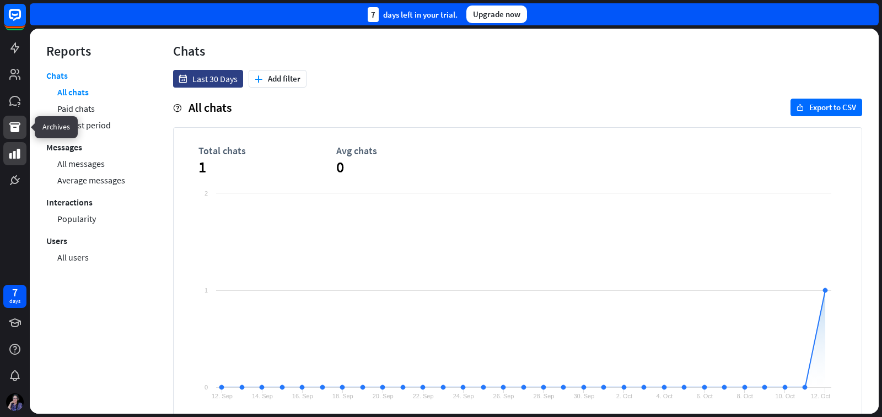
click at [14, 124] on icon at bounding box center [14, 127] width 13 height 13
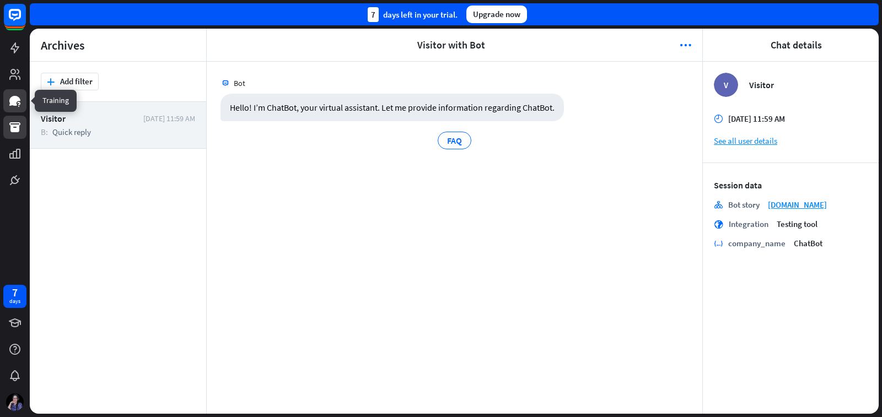
click at [14, 105] on icon at bounding box center [14, 101] width 11 height 10
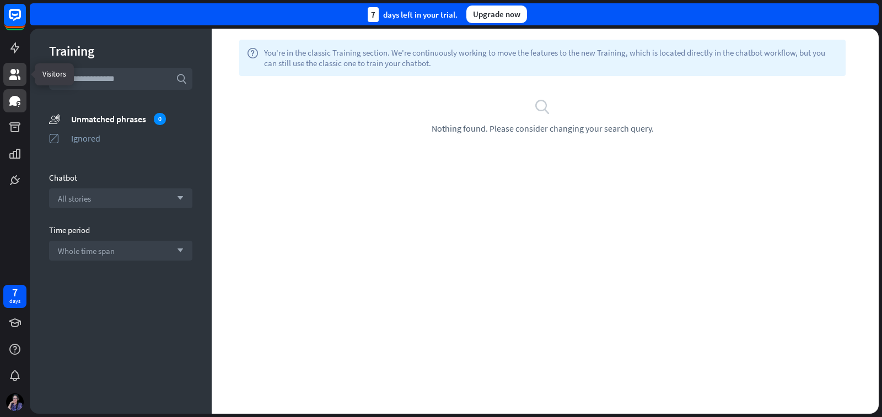
click at [18, 73] on icon at bounding box center [14, 74] width 11 height 11
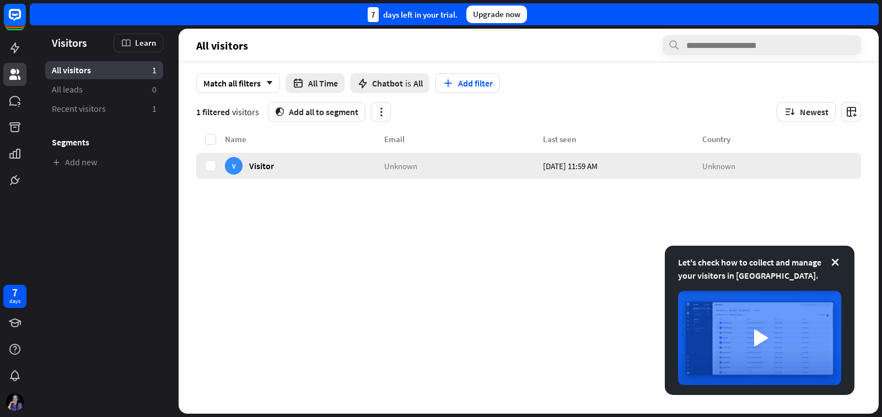
click at [240, 164] on div "V" at bounding box center [234, 166] width 18 height 18
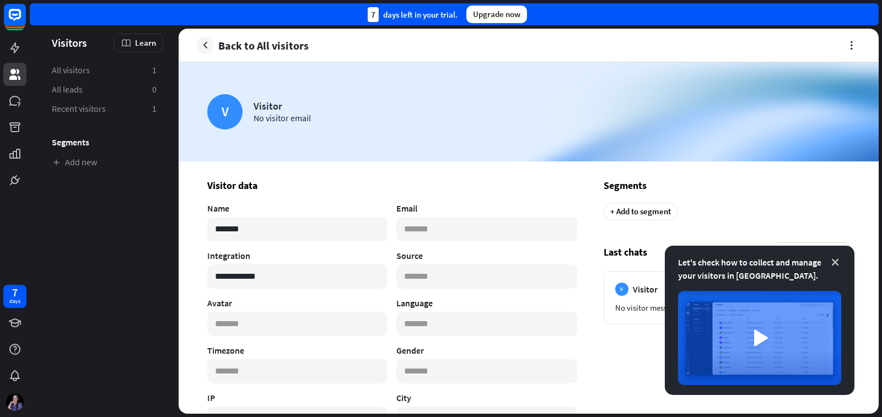
click at [839, 264] on icon at bounding box center [835, 262] width 11 height 11
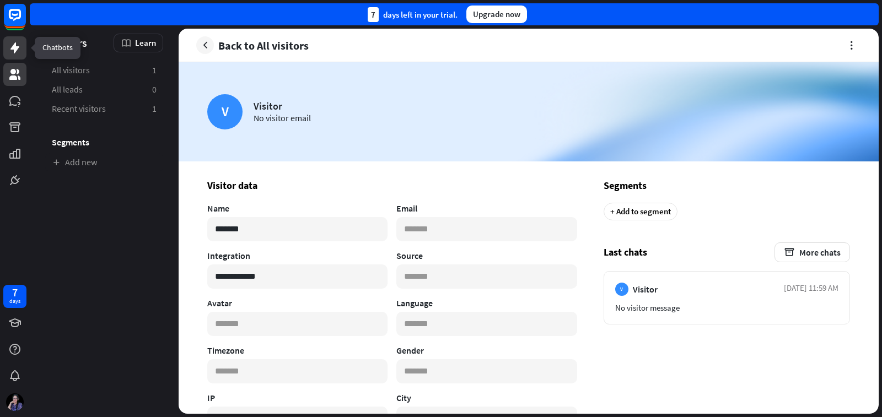
click at [11, 47] on icon at bounding box center [14, 47] width 13 height 13
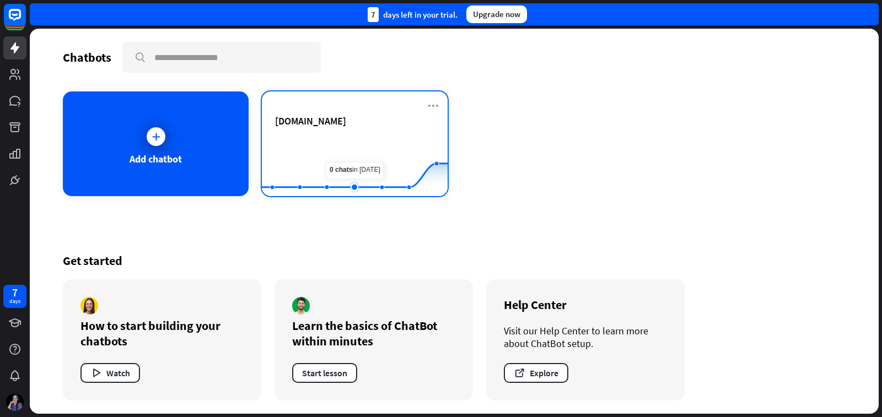
click at [348, 141] on rect at bounding box center [355, 169] width 186 height 69
click at [431, 104] on icon at bounding box center [433, 105] width 13 height 13
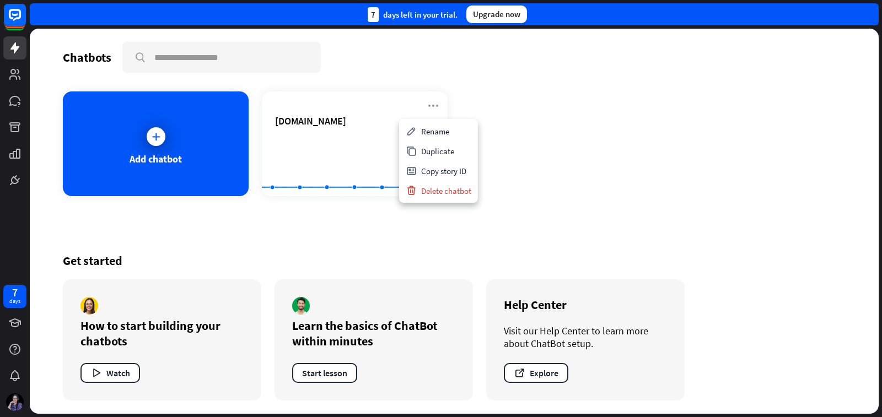
click at [440, 232] on div "Chatbots search Add chatbot [DOMAIN_NAME] Created with Highcharts 10.1.0 0 1 2 …" at bounding box center [454, 221] width 849 height 385
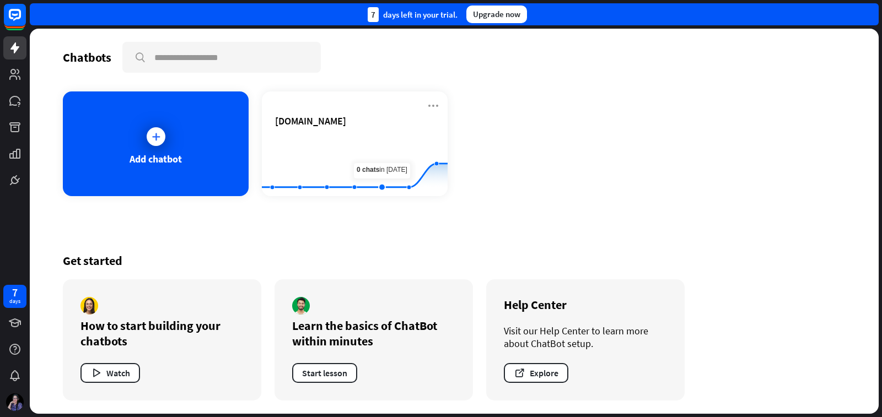
drag, startPoint x: 378, startPoint y: 170, endPoint x: 538, endPoint y: 108, distance: 171.6
click at [538, 108] on div "Add chatbot [DOMAIN_NAME] Created with Highcharts 10.1.0 0 1 2" at bounding box center [454, 144] width 783 height 105
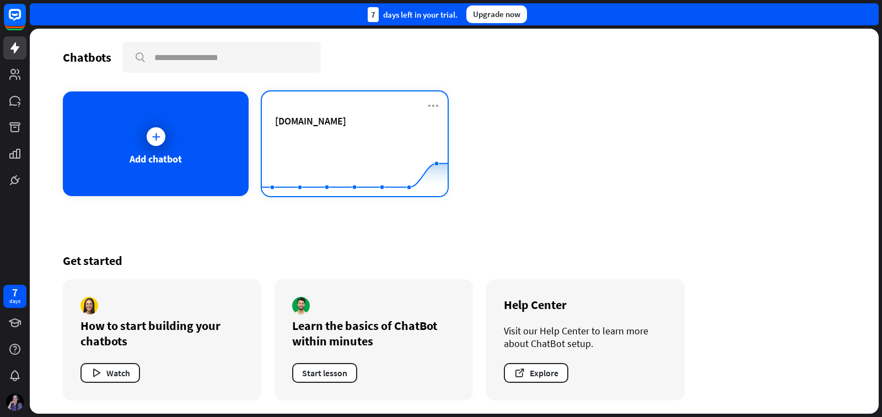
click at [324, 116] on span "[DOMAIN_NAME]" at bounding box center [310, 121] width 71 height 13
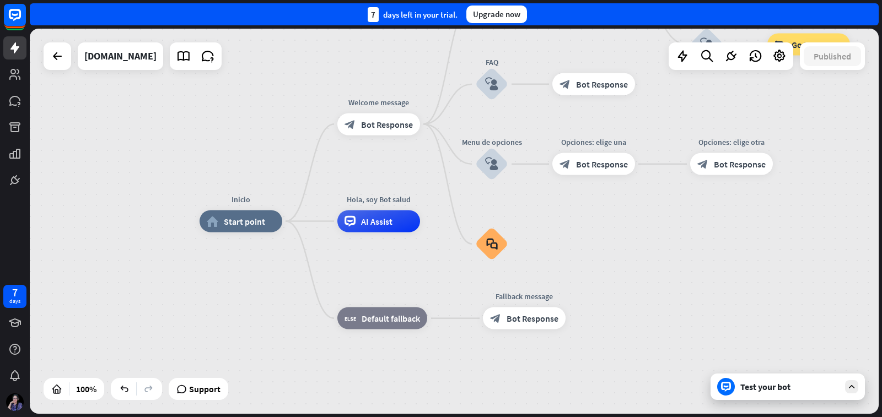
click at [810, 90] on div "Inicio home_2 Start point Welcome message block_bot_response Bot Response Back …" at bounding box center [454, 221] width 849 height 385
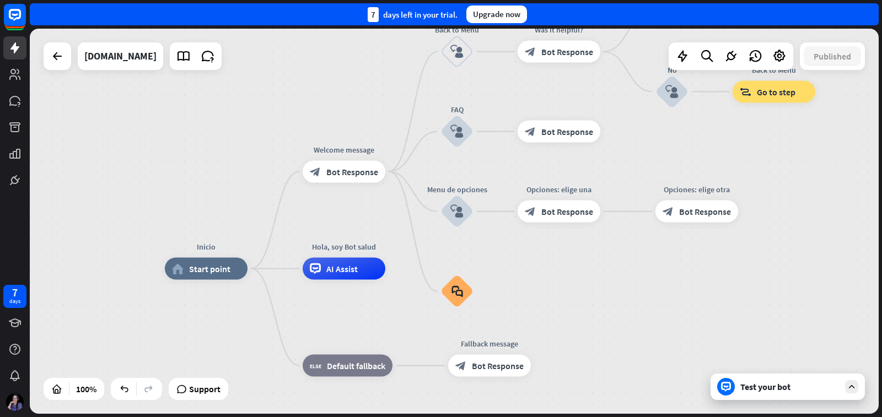
drag, startPoint x: 701, startPoint y: 101, endPoint x: 659, endPoint y: 148, distance: 63.6
click at [667, 147] on div "Inicio home_2 Start point Welcome message block_bot_response Bot Response Back …" at bounding box center [454, 221] width 849 height 385
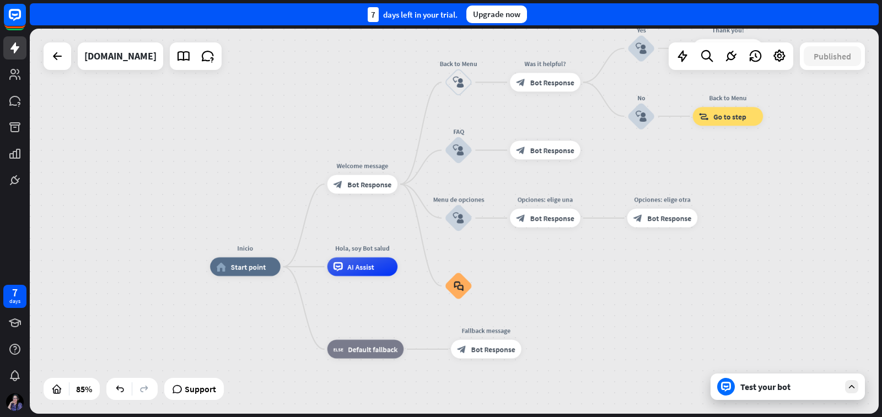
drag, startPoint x: 136, startPoint y: 138, endPoint x: 121, endPoint y: 154, distance: 22.3
click at [121, 154] on div "Inicio home_2 Start point Welcome message block_bot_response Bot Response Back …" at bounding box center [454, 221] width 849 height 385
click at [191, 62] on icon at bounding box center [183, 56] width 14 height 14
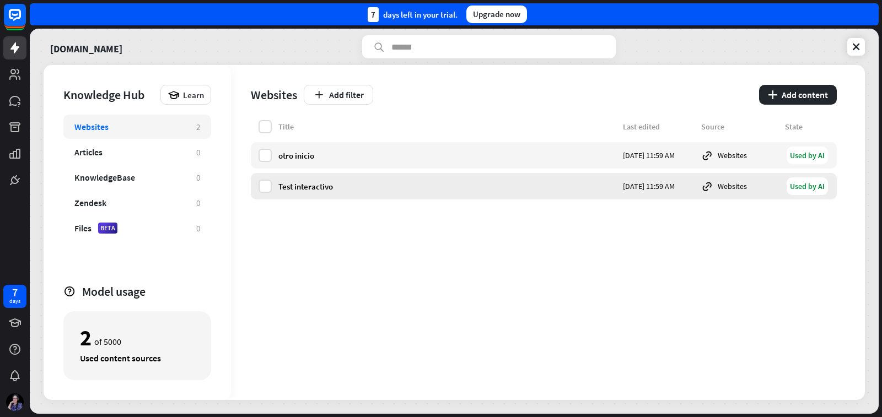
click at [799, 185] on div "Used by AI" at bounding box center [807, 187] width 41 height 18
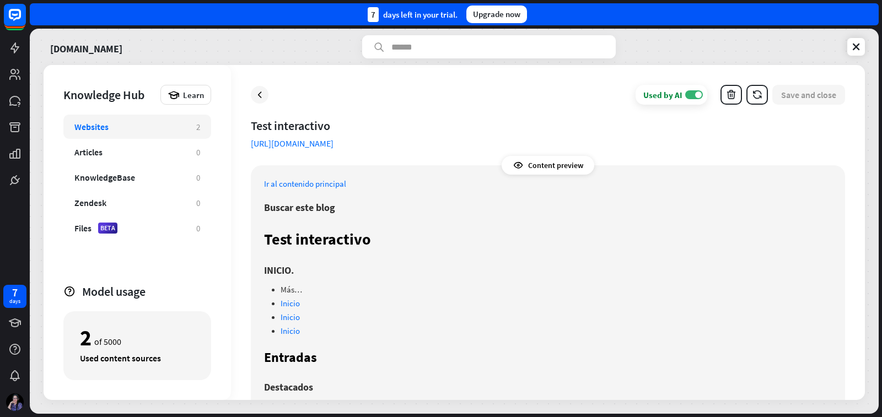
click at [303, 181] on link "Ir al contenido principal" at bounding box center [305, 184] width 82 height 10
click at [528, 163] on div "Content preview" at bounding box center [548, 165] width 93 height 19
click at [506, 163] on div "Content preview" at bounding box center [548, 165] width 93 height 19
click at [521, 165] on icon at bounding box center [518, 165] width 11 height 11
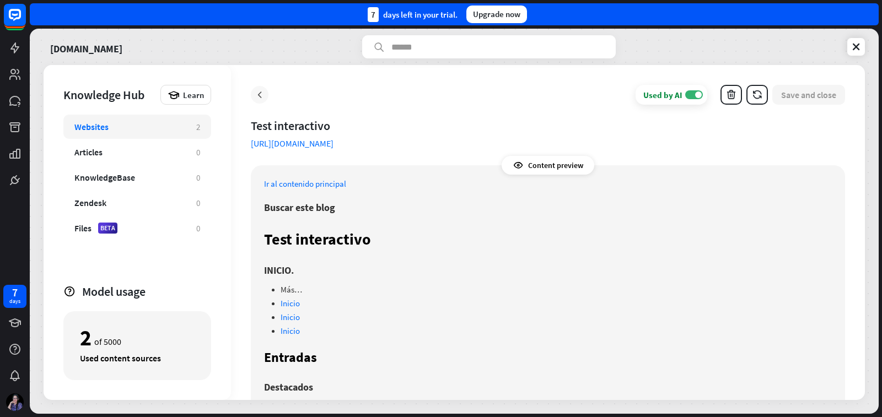
click at [256, 93] on icon at bounding box center [259, 94] width 11 height 11
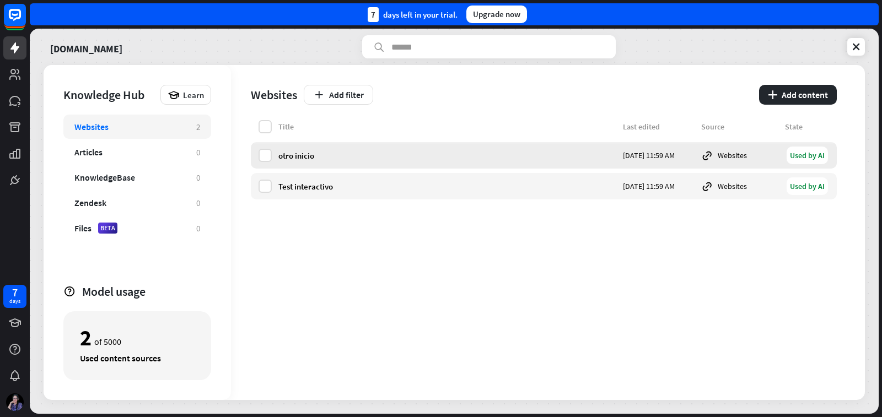
click at [727, 152] on div "Websites" at bounding box center [739, 155] width 77 height 12
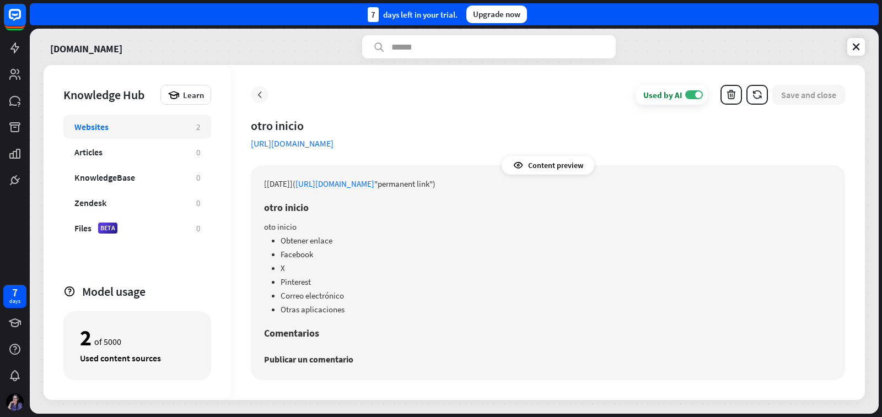
click at [259, 94] on icon at bounding box center [259, 94] width 11 height 11
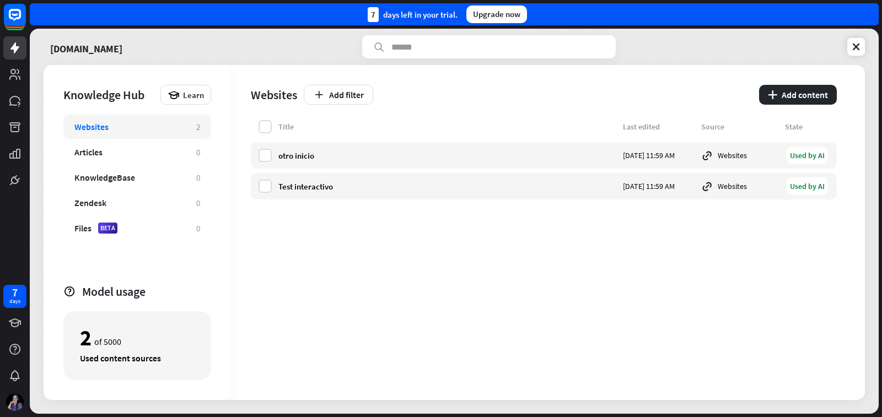
click at [87, 131] on div "Websites" at bounding box center [91, 126] width 34 height 11
click at [87, 129] on div "Websites" at bounding box center [91, 126] width 34 height 11
click at [17, 73] on icon at bounding box center [14, 74] width 13 height 13
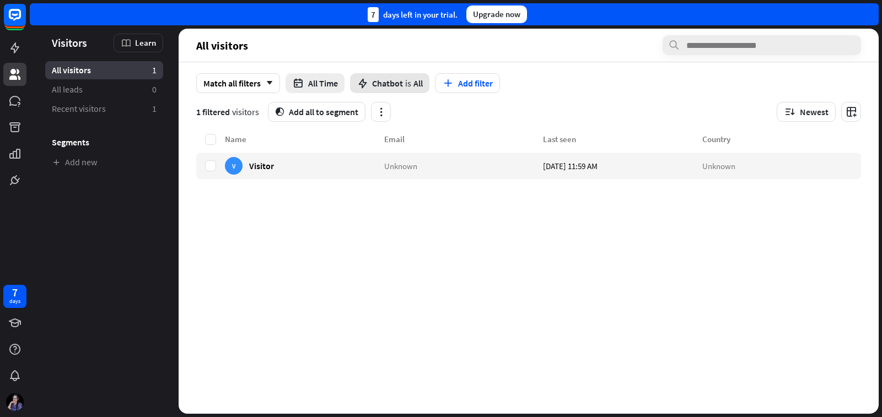
click at [411, 84] on span "is" at bounding box center [408, 83] width 6 height 11
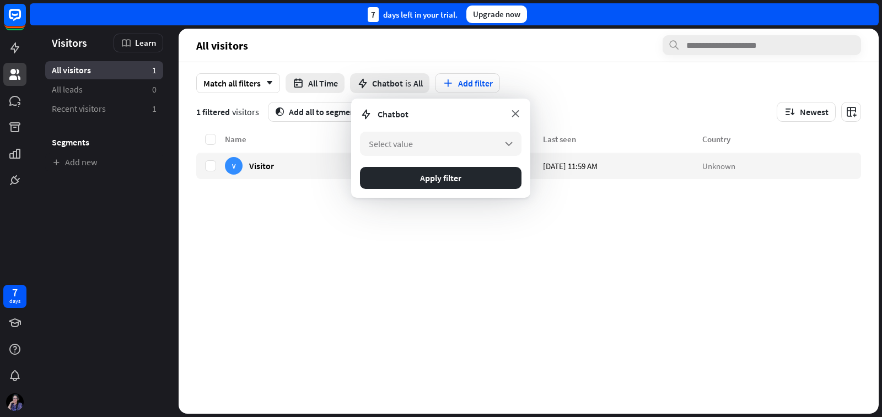
click at [519, 112] on icon at bounding box center [515, 114] width 12 height 12
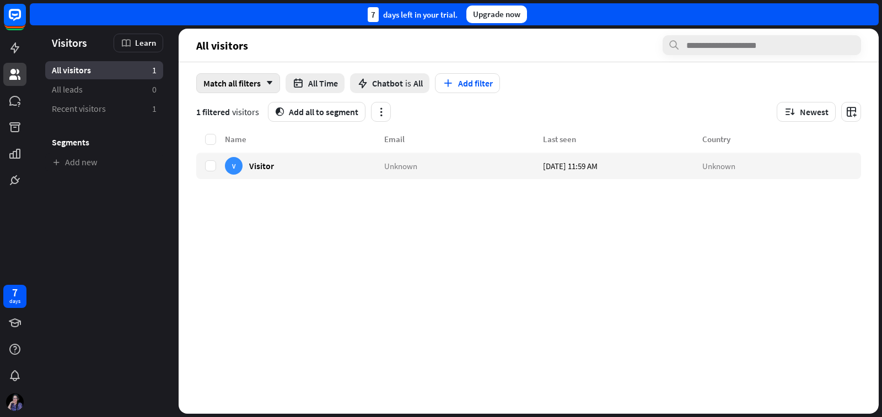
click at [269, 88] on div "Match all filters arrow_down" at bounding box center [238, 83] width 84 height 20
click at [254, 165] on span "Visitor" at bounding box center [261, 165] width 25 height 10
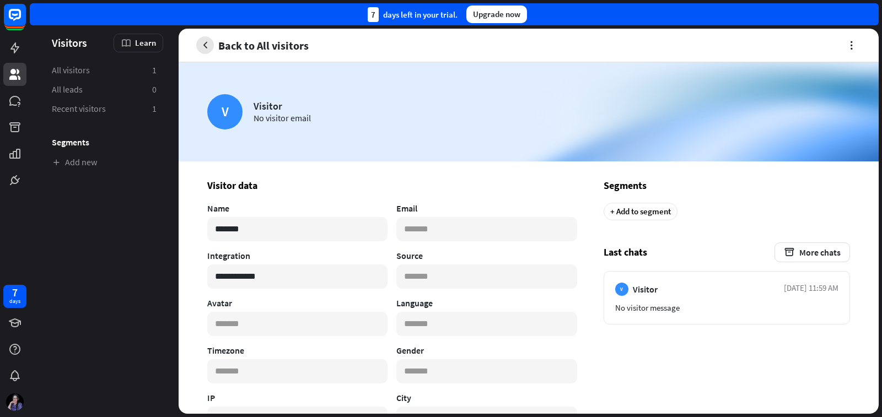
click at [208, 44] on icon "button" at bounding box center [206, 46] width 12 height 12
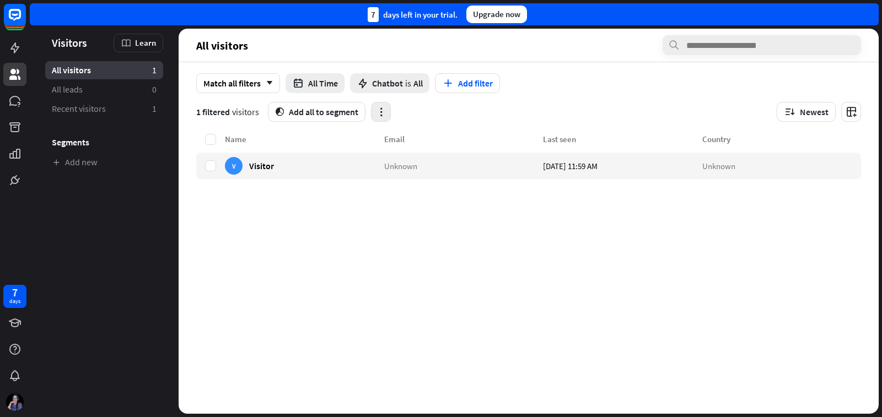
click at [385, 114] on icon "button" at bounding box center [381, 112] width 12 height 12
click at [380, 116] on icon "button" at bounding box center [381, 112] width 12 height 12
click at [18, 46] on icon at bounding box center [14, 47] width 13 height 13
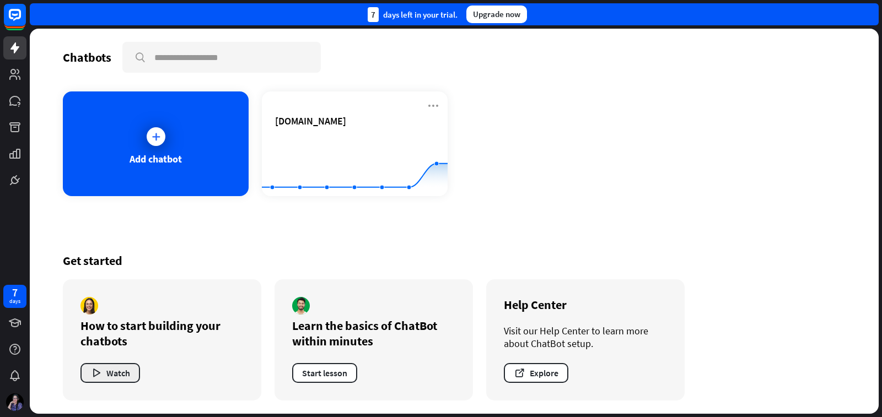
click at [118, 377] on button "Watch" at bounding box center [110, 373] width 60 height 20
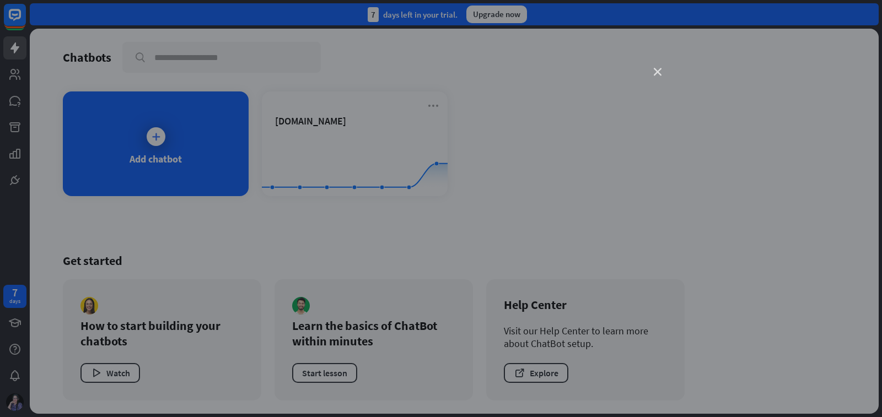
click at [656, 71] on icon "close" at bounding box center [658, 72] width 8 height 8
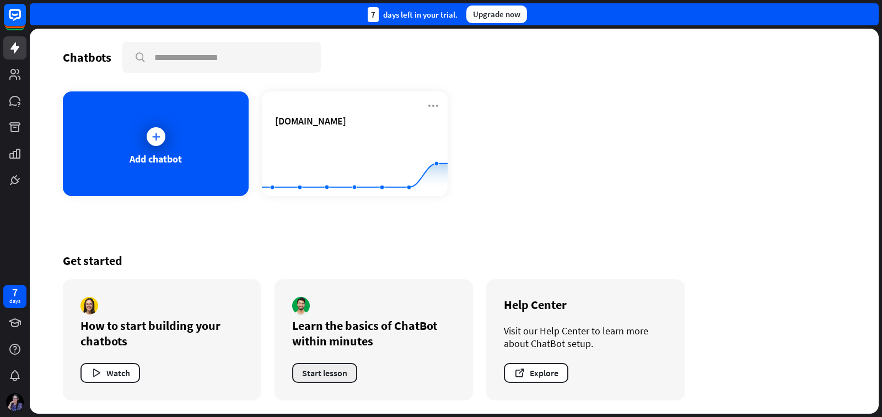
click at [328, 375] on button "Start lesson" at bounding box center [324, 373] width 65 height 20
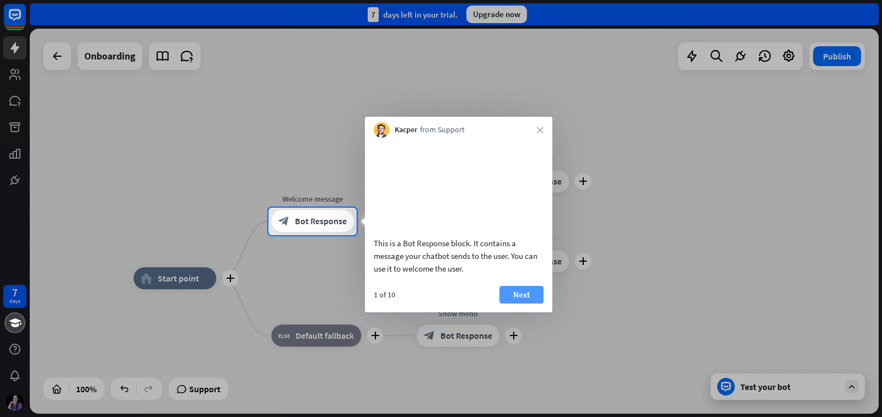
click at [527, 302] on button "Next" at bounding box center [521, 295] width 44 height 18
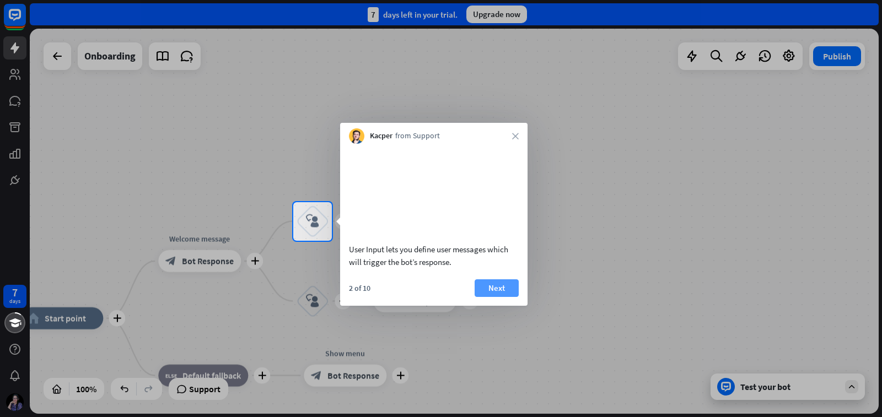
click at [512, 297] on button "Next" at bounding box center [497, 289] width 44 height 18
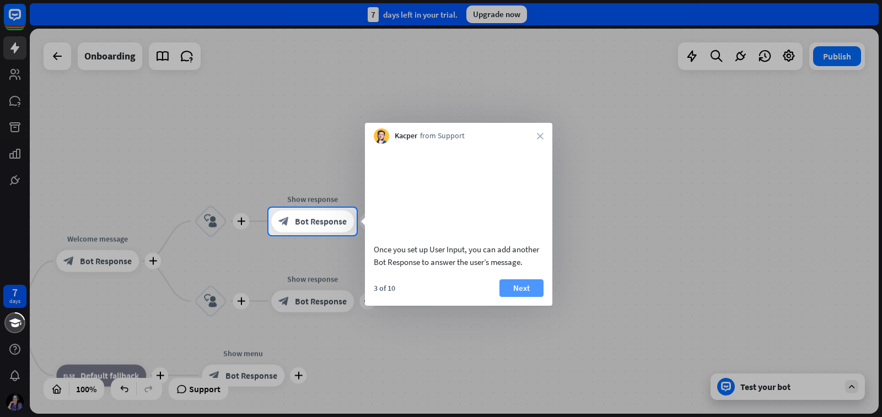
click at [535, 297] on button "Next" at bounding box center [521, 289] width 44 height 18
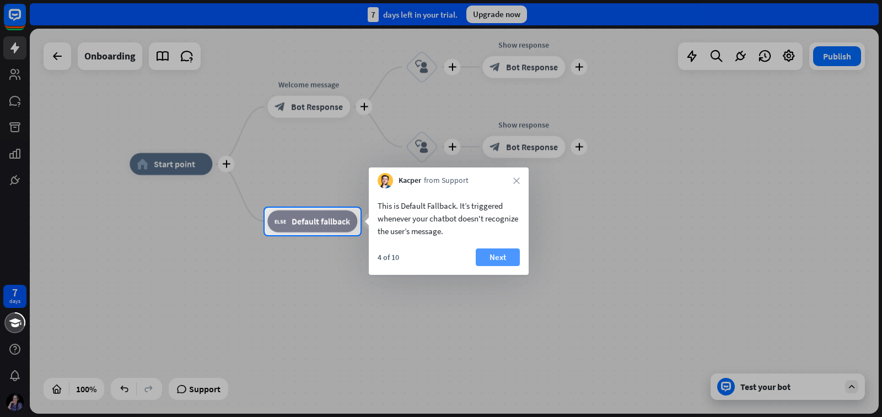
click at [515, 254] on button "Next" at bounding box center [498, 258] width 44 height 18
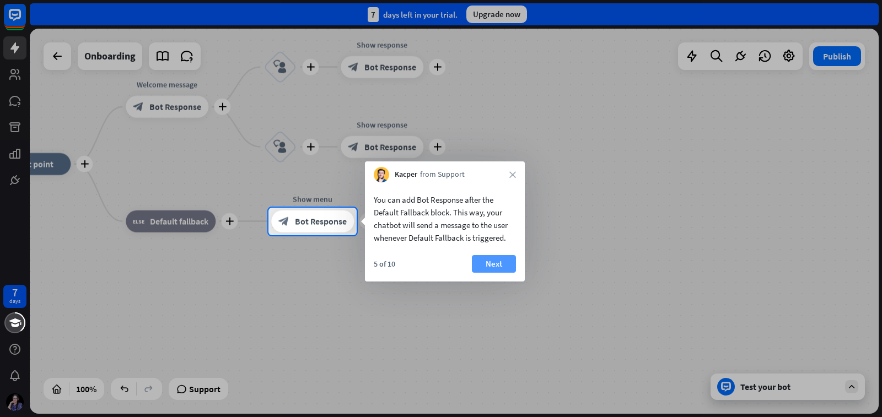
click at [503, 255] on button "Next" at bounding box center [494, 264] width 44 height 18
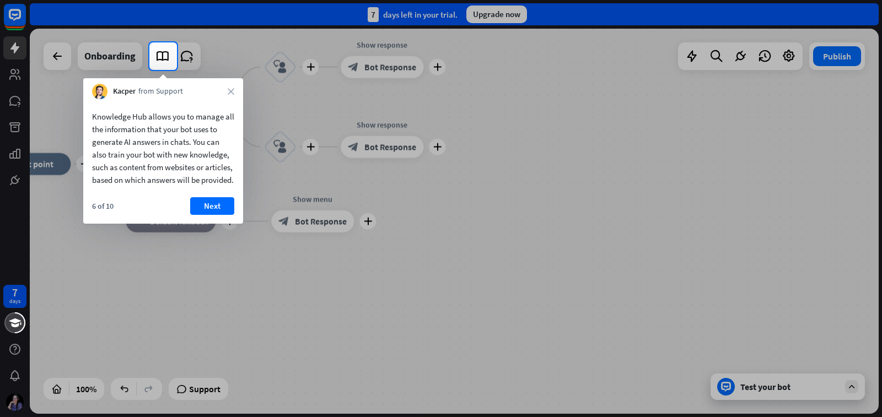
click at [222, 215] on button "Next" at bounding box center [212, 206] width 44 height 18
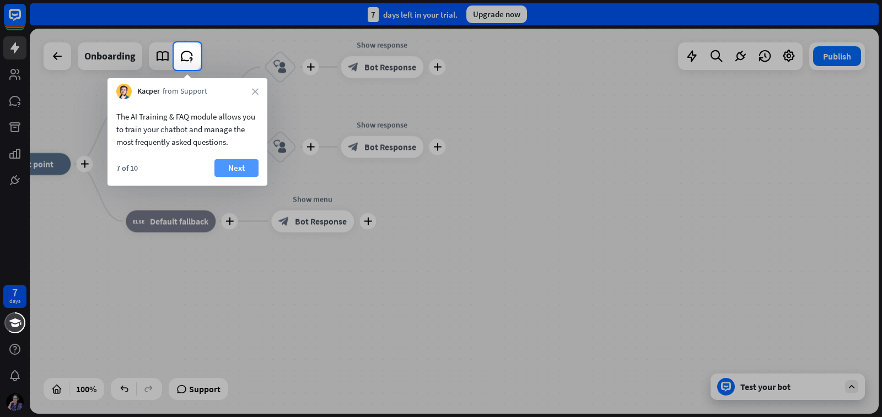
click at [228, 164] on button "Next" at bounding box center [236, 168] width 44 height 18
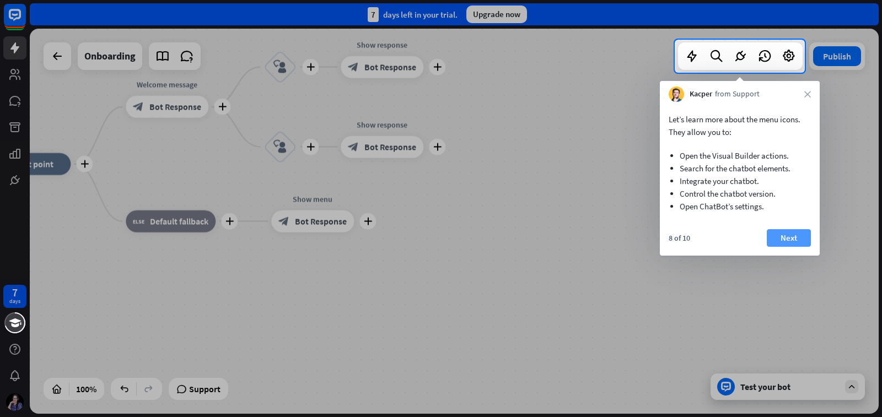
click at [798, 237] on button "Next" at bounding box center [789, 238] width 44 height 18
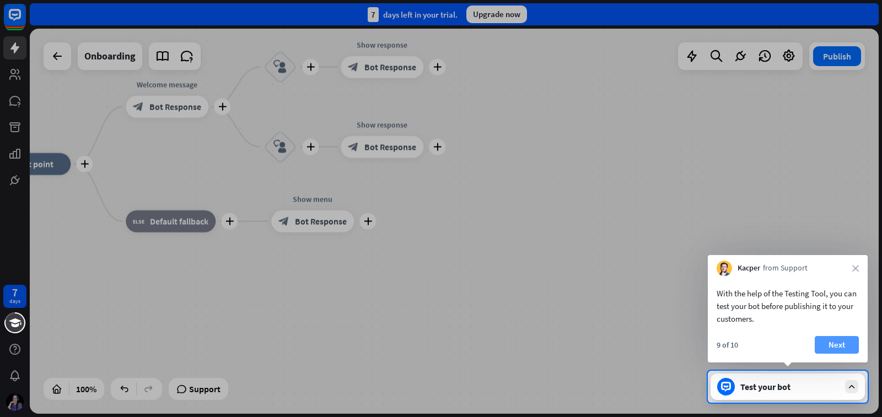
click at [824, 346] on button "Next" at bounding box center [837, 345] width 44 height 18
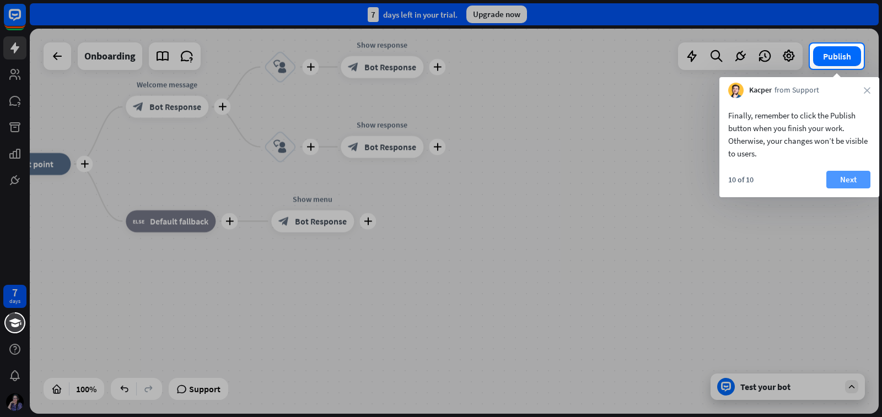
click at [859, 179] on button "Next" at bounding box center [848, 180] width 44 height 18
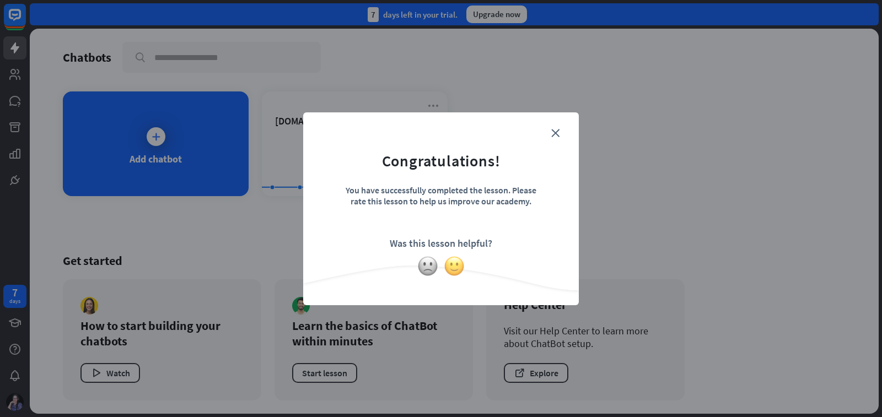
click at [459, 267] on img at bounding box center [454, 266] width 21 height 21
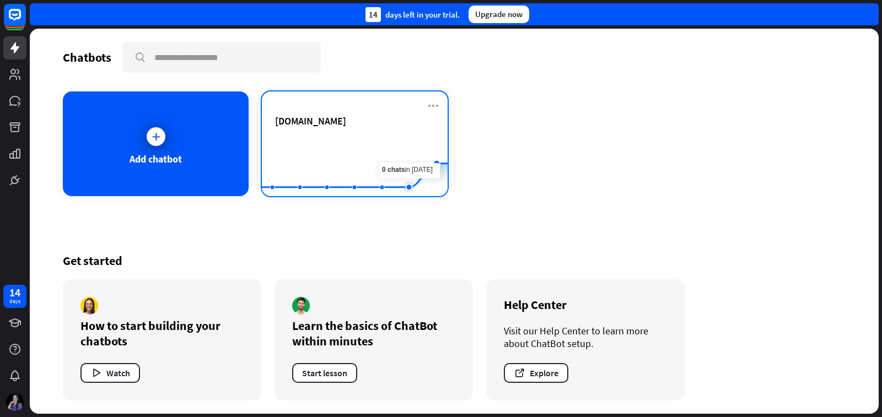
click at [413, 154] on rect at bounding box center [355, 169] width 186 height 69
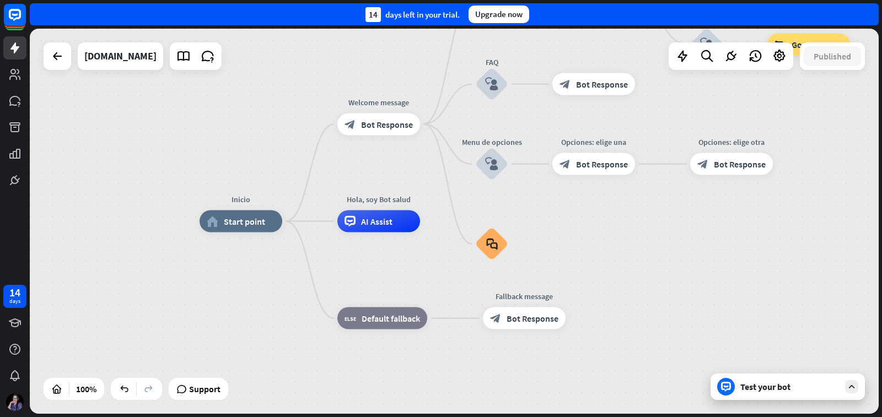
click at [799, 382] on div "Test your bot" at bounding box center [789, 386] width 99 height 11
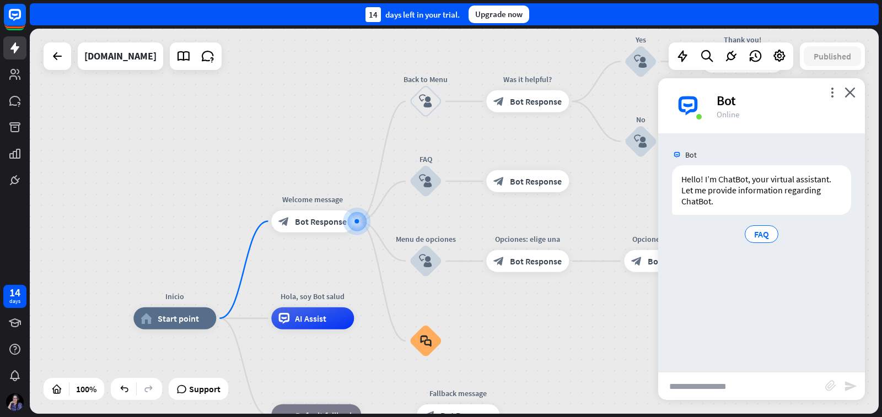
click at [730, 382] on input "text" at bounding box center [741, 387] width 167 height 28
click at [759, 233] on span "FAQ" at bounding box center [761, 234] width 15 height 11
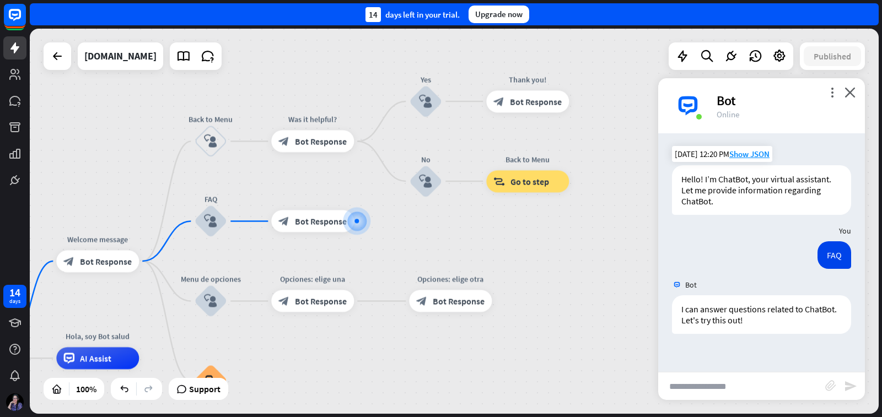
click at [736, 383] on input "text" at bounding box center [741, 387] width 167 height 28
type input "**********"
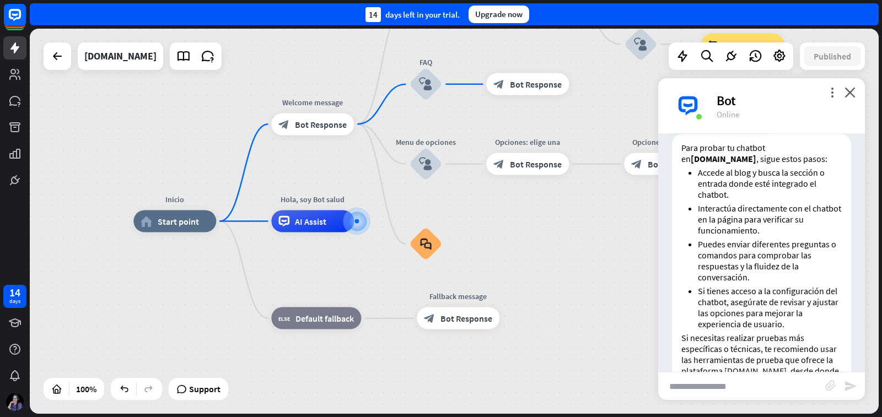
scroll to position [354, 0]
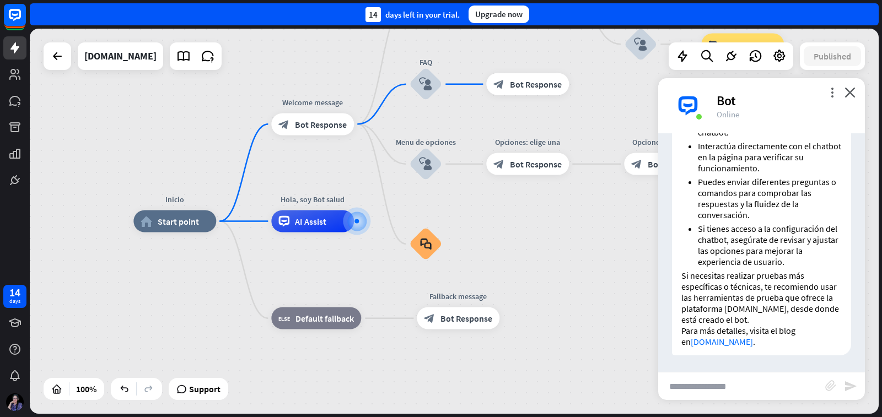
click at [760, 389] on input "text" at bounding box center [741, 387] width 167 height 28
type input "**********"
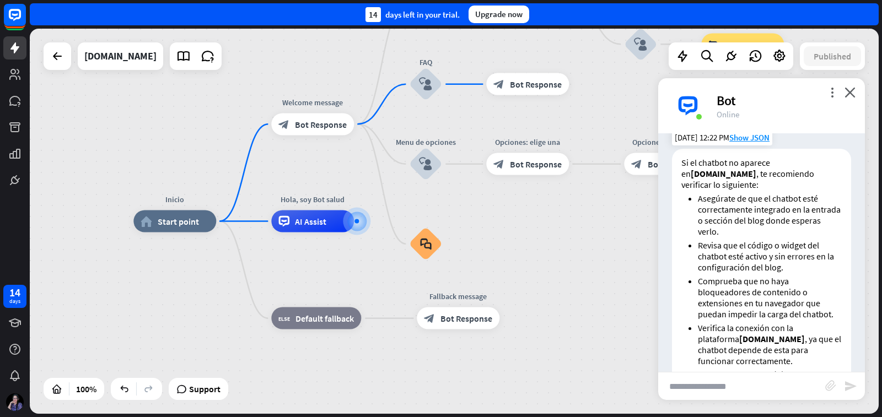
scroll to position [611, 0]
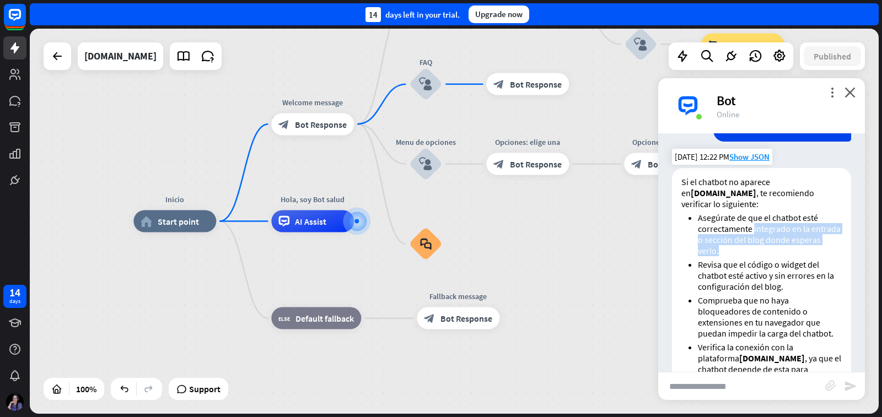
drag, startPoint x: 754, startPoint y: 239, endPoint x: 763, endPoint y: 264, distance: 26.8
click at [763, 256] on li "Asegúrate de que el chatbot esté correctamente integrado en la entrada o secció…" at bounding box center [770, 234] width 144 height 44
copy li "integrado en la entrada o sección del blog donde esperas verlo."
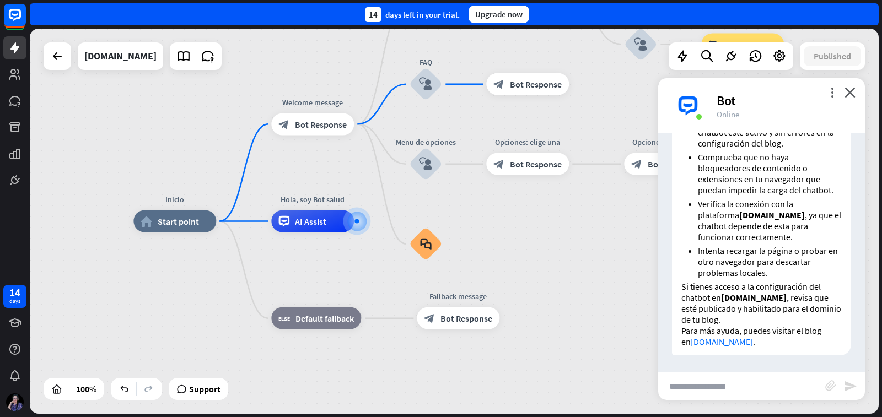
scroll to position [776, 0]
click at [759, 380] on input "text" at bounding box center [741, 387] width 167 height 28
paste input "**********"
click at [754, 390] on input "**********" at bounding box center [741, 387] width 167 height 28
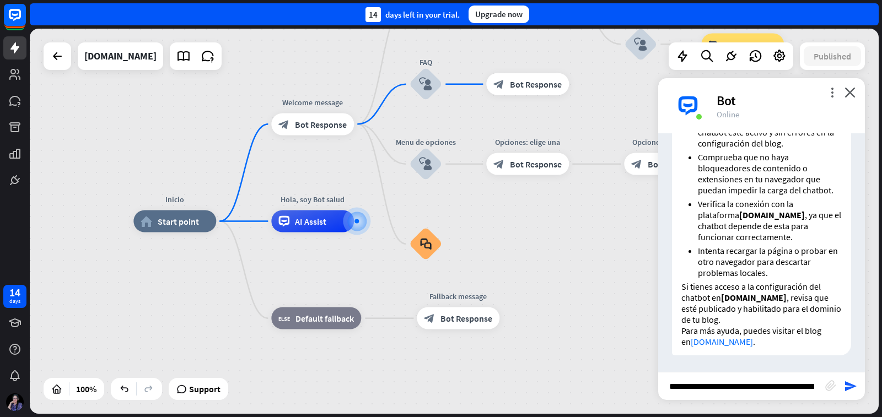
click at [754, 390] on input "**********" at bounding box center [741, 387] width 167 height 28
click at [762, 389] on input "**********" at bounding box center [741, 387] width 167 height 28
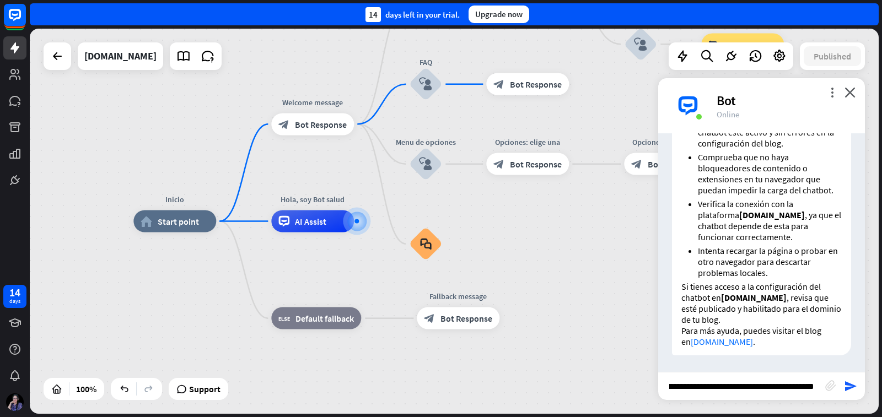
type input "**********"
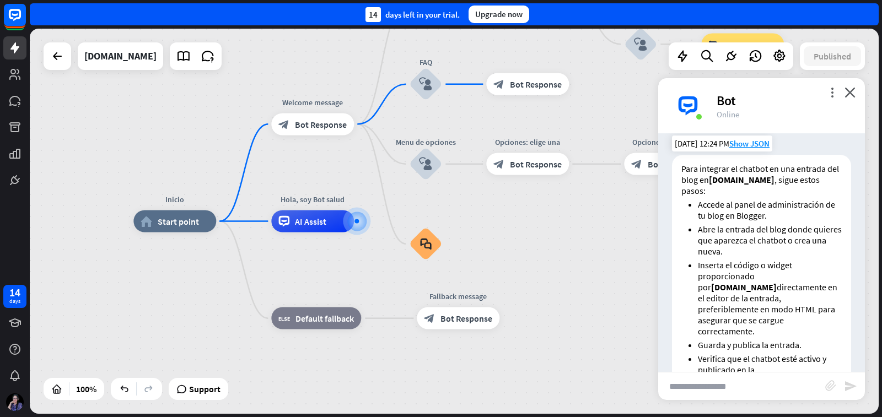
scroll to position [1080, 0]
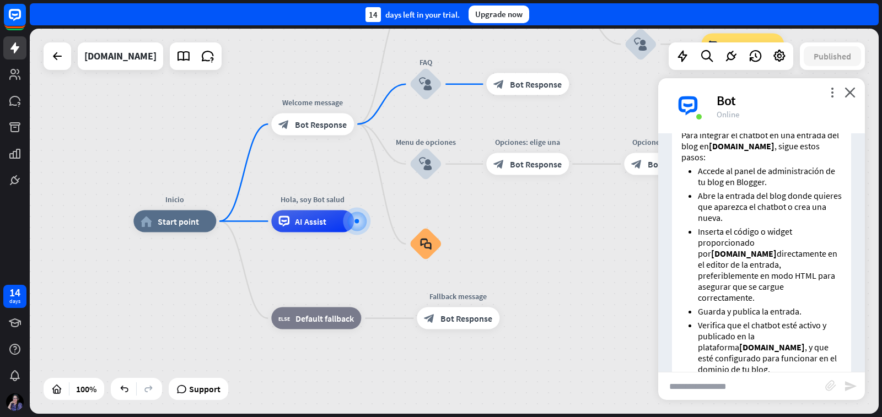
click at [625, 262] on div "Inicio home_2 Start point Welcome message block_bot_response Bot Response Back …" at bounding box center [557, 414] width 849 height 385
click at [776, 61] on icon at bounding box center [779, 56] width 14 height 14
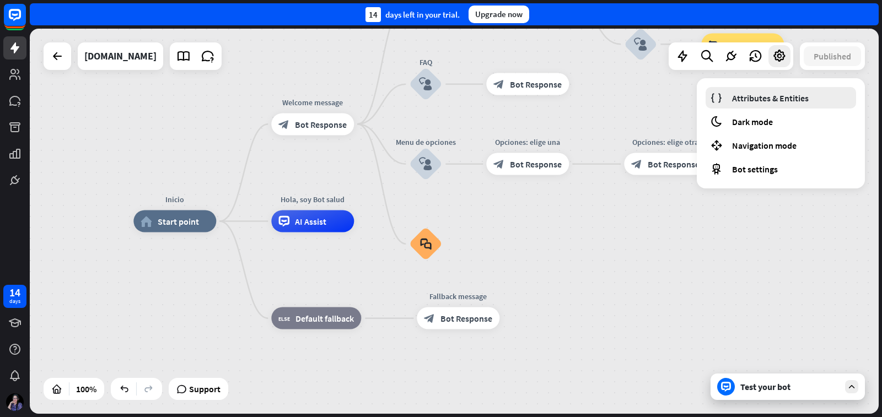
click at [768, 94] on span "Attributes & Entities" at bounding box center [770, 98] width 77 height 11
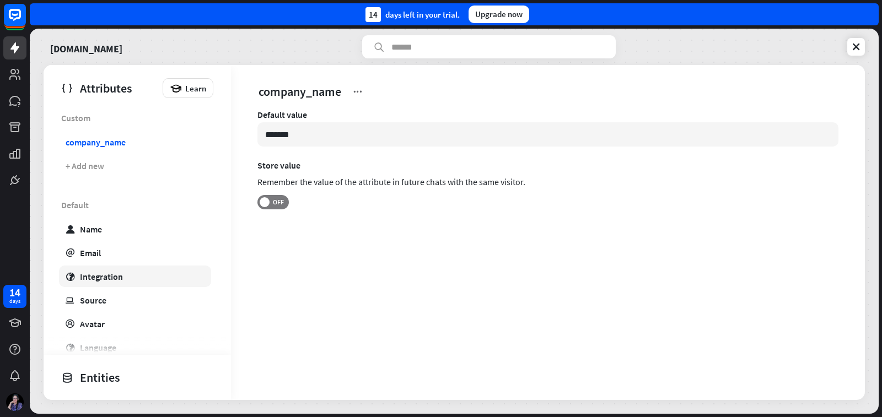
click at [107, 277] on div "Integration" at bounding box center [101, 276] width 43 height 11
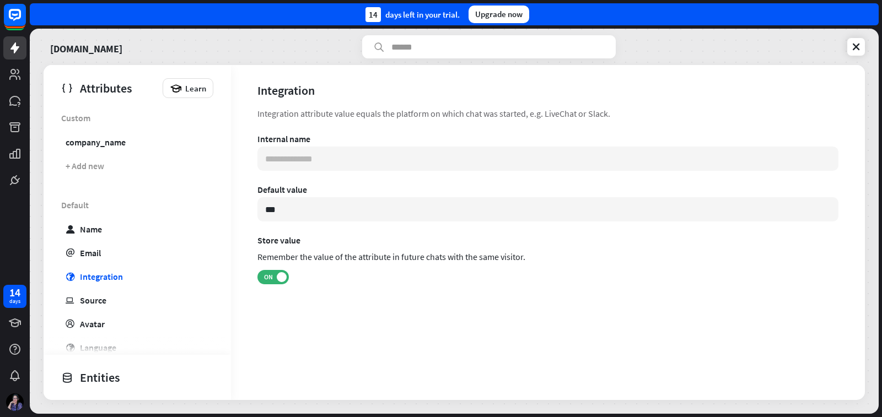
type input "*******"
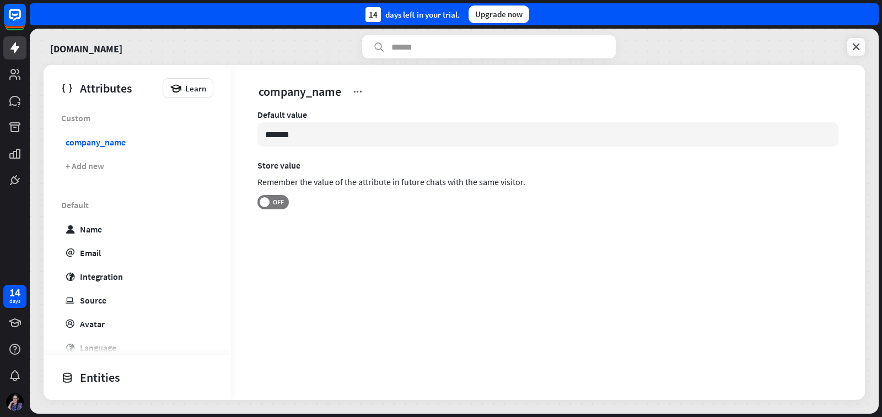
click at [859, 45] on icon at bounding box center [856, 46] width 11 height 11
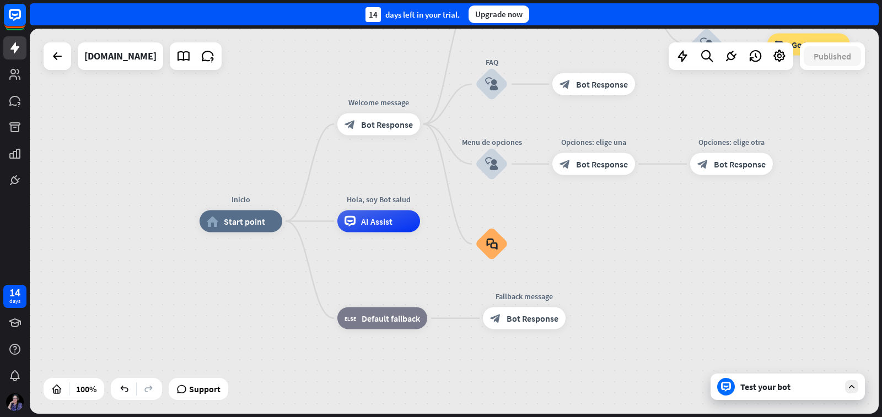
click at [773, 389] on div "Test your bot" at bounding box center [789, 386] width 99 height 11
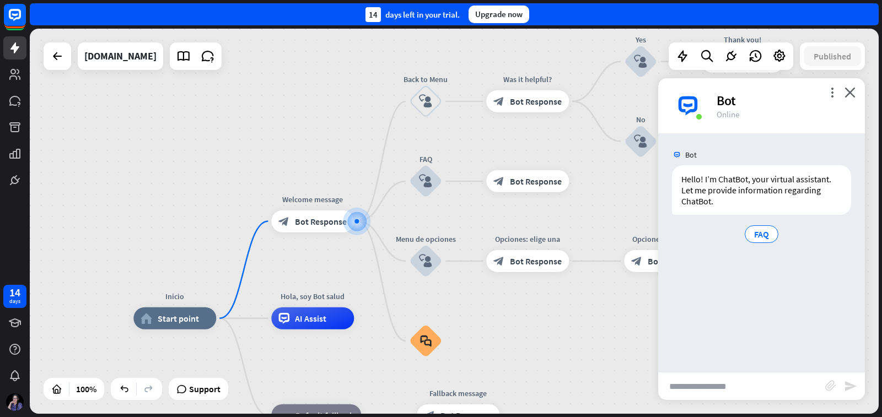
click at [748, 382] on input "text" at bounding box center [741, 387] width 167 height 28
paste input "**********"
click at [708, 384] on input "**********" at bounding box center [741, 387] width 167 height 28
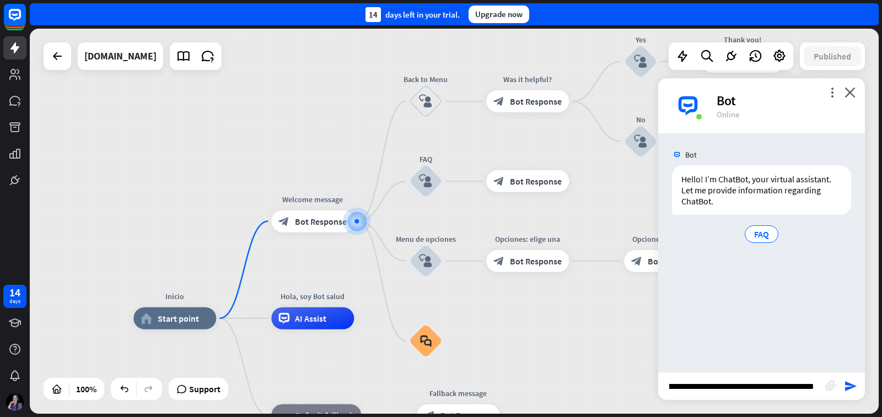
type input "**********"
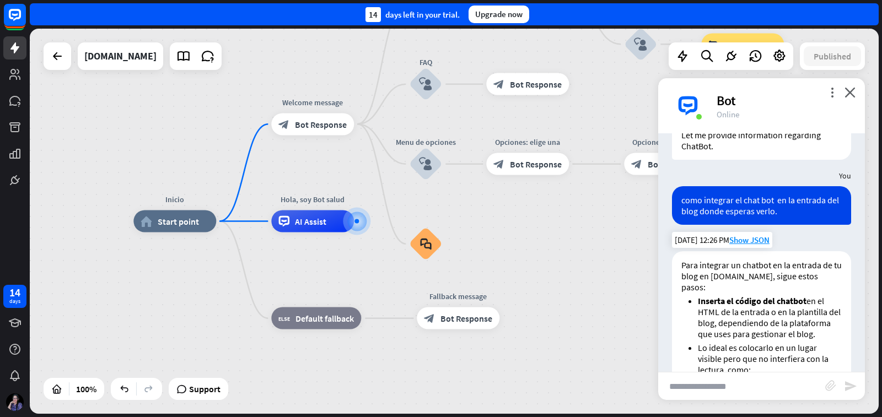
scroll to position [110, 0]
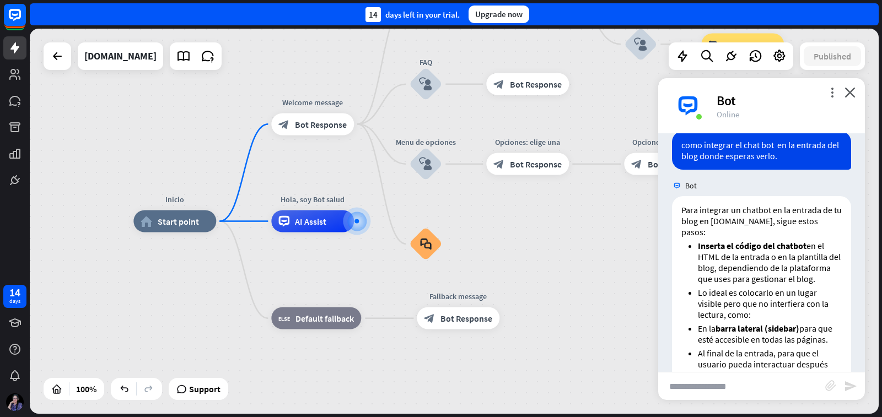
click at [732, 390] on input "text" at bounding box center [741, 387] width 167 height 28
type input "**********"
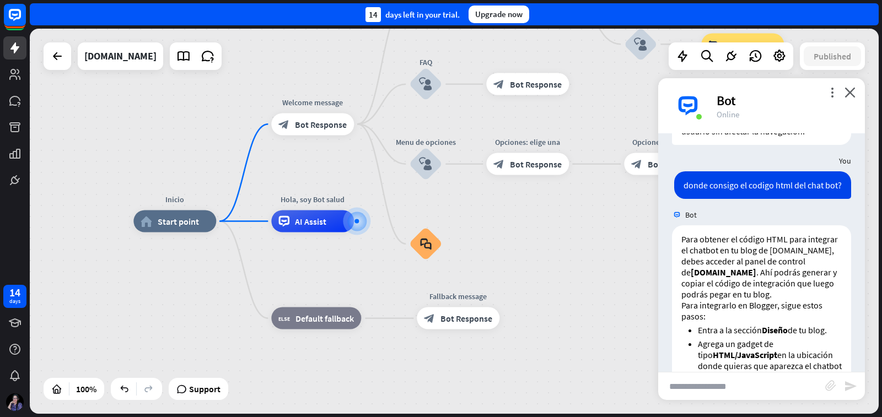
scroll to position [610, 0]
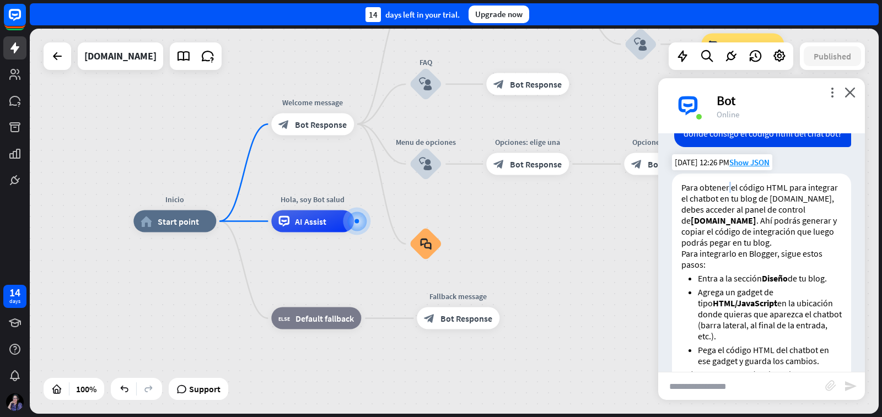
click at [730, 241] on p "Para obtener el código HTML para integrar el chatbot en tu blog de [DOMAIN_NAME…" at bounding box center [761, 215] width 160 height 66
drag, startPoint x: 715, startPoint y: 276, endPoint x: 794, endPoint y: 300, distance: 83.2
click at [794, 248] on p "Para obtener el código HTML para integrar el chatbot en tu blog de [DOMAIN_NAME…" at bounding box center [761, 215] width 160 height 66
copy p "l panel de control de [DOMAIN_NAME] . Ahí podrás generar y copiar el código de …"
click at [754, 384] on input "text" at bounding box center [741, 387] width 167 height 28
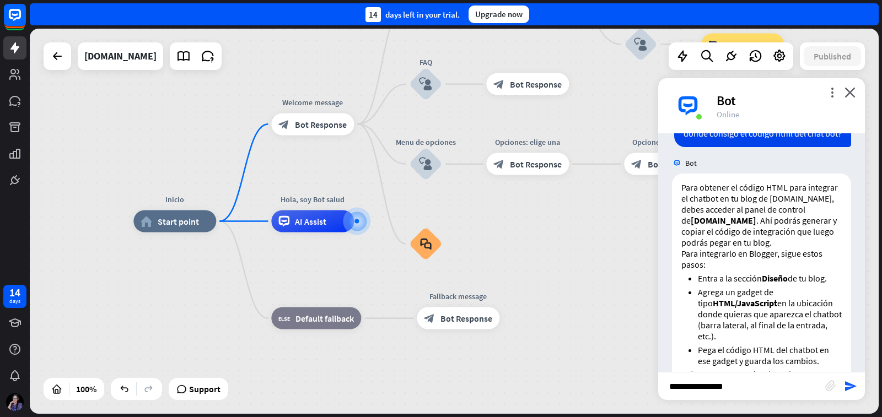
paste input "**********"
click at [729, 385] on input "**********" at bounding box center [741, 387] width 167 height 28
type input "**********"
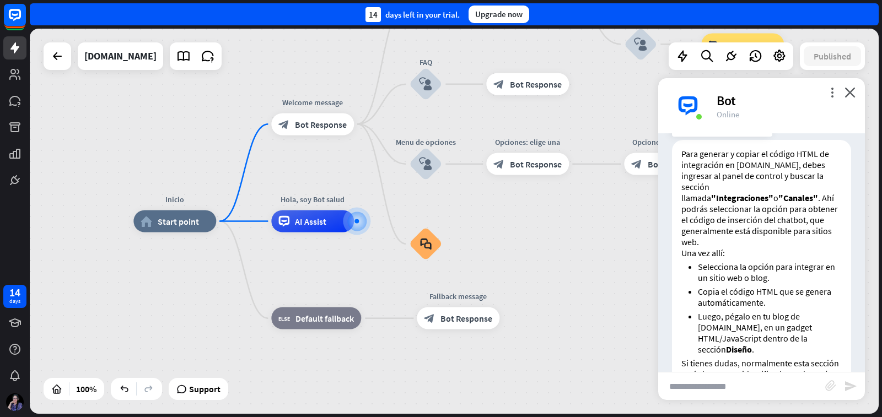
scroll to position [972, 0]
click at [730, 61] on icon at bounding box center [731, 56] width 14 height 14
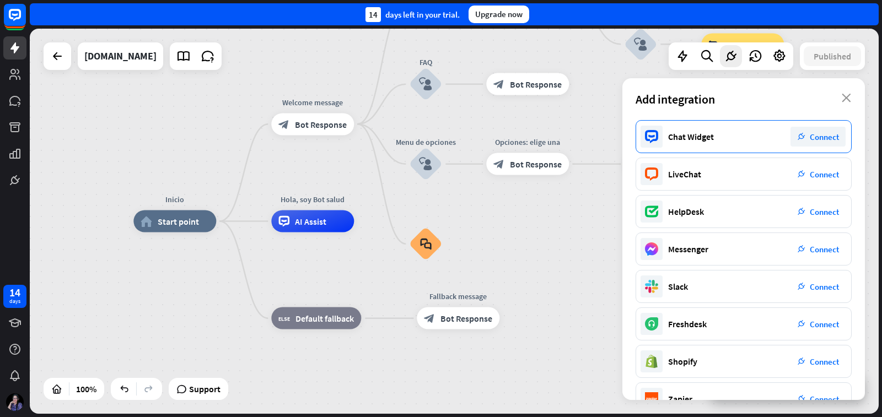
click at [824, 136] on span "Connect" at bounding box center [824, 137] width 29 height 10
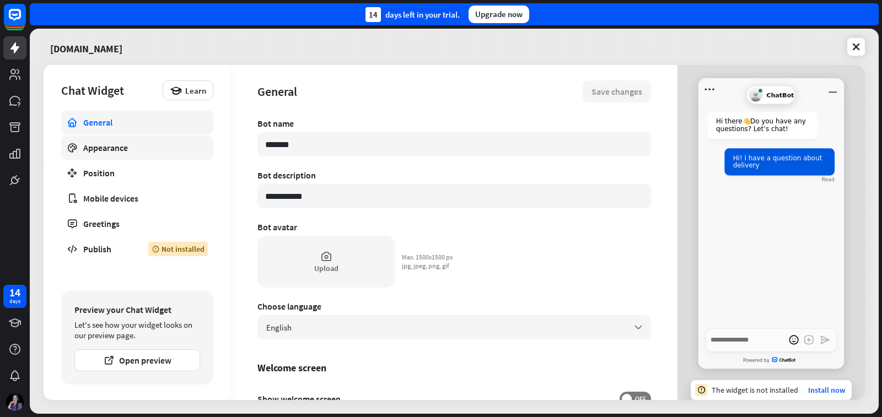
click at [147, 153] on link "Appearance" at bounding box center [137, 148] width 152 height 24
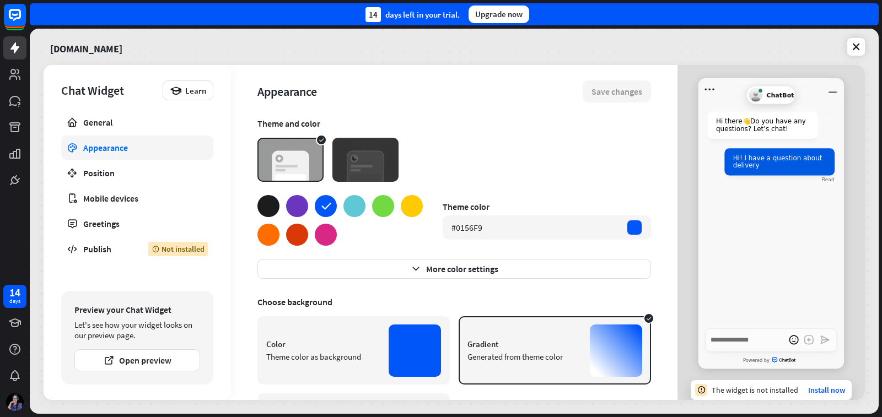
click at [416, 206] on div at bounding box center [412, 206] width 22 height 22
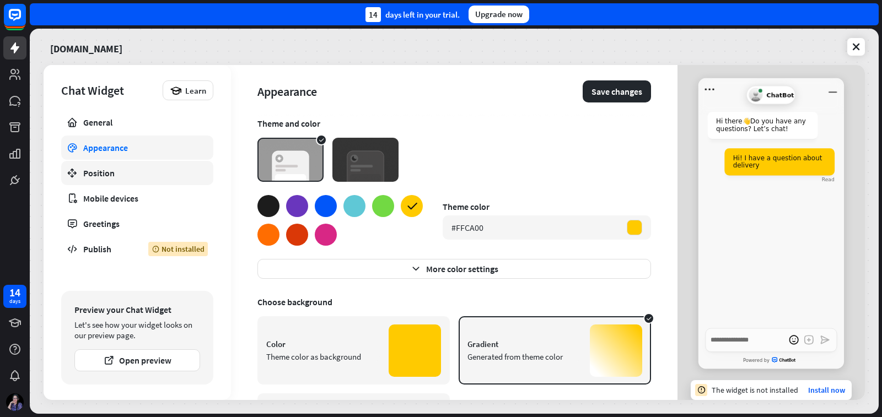
click at [110, 174] on div "Position" at bounding box center [137, 173] width 108 height 11
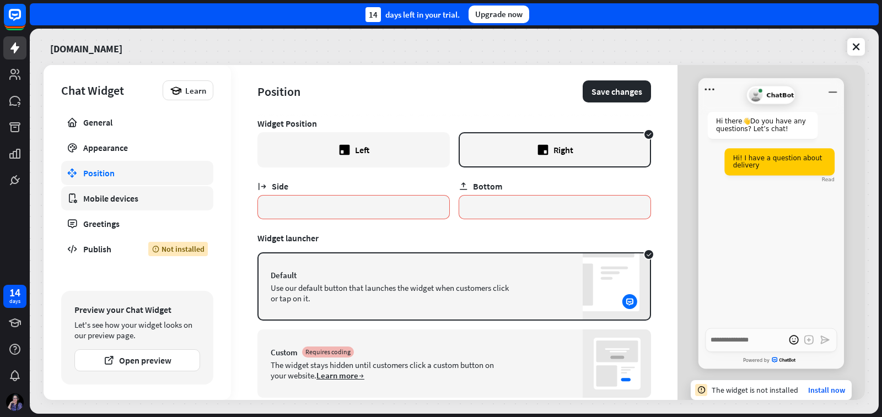
click at [123, 195] on div "Mobile devices" at bounding box center [137, 198] width 108 height 11
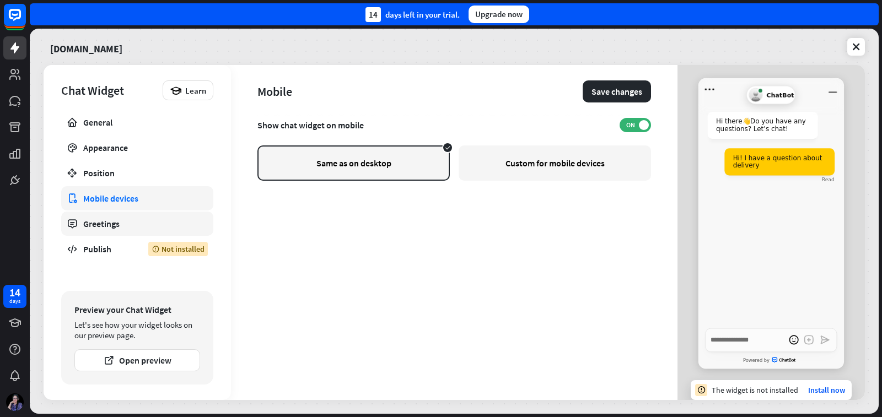
click at [125, 219] on div "Greetings" at bounding box center [137, 223] width 108 height 11
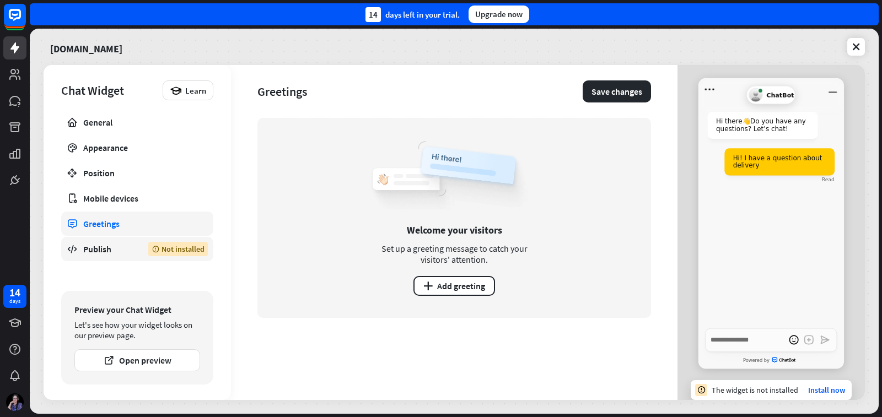
click at [109, 249] on div "Publish" at bounding box center [107, 249] width 49 height 11
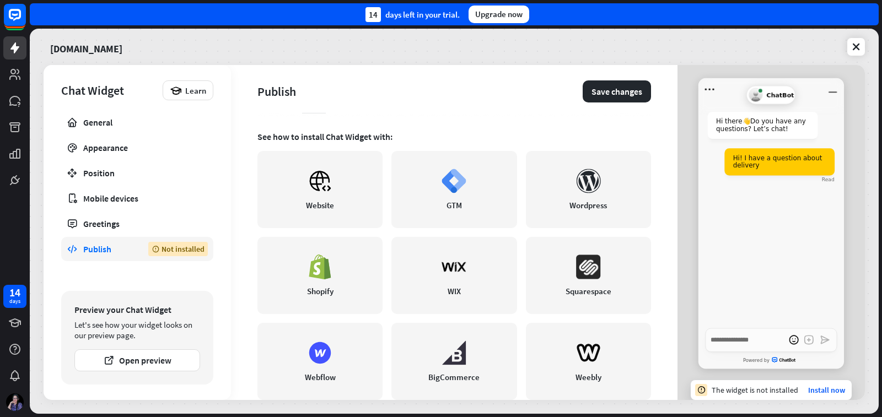
scroll to position [266, 0]
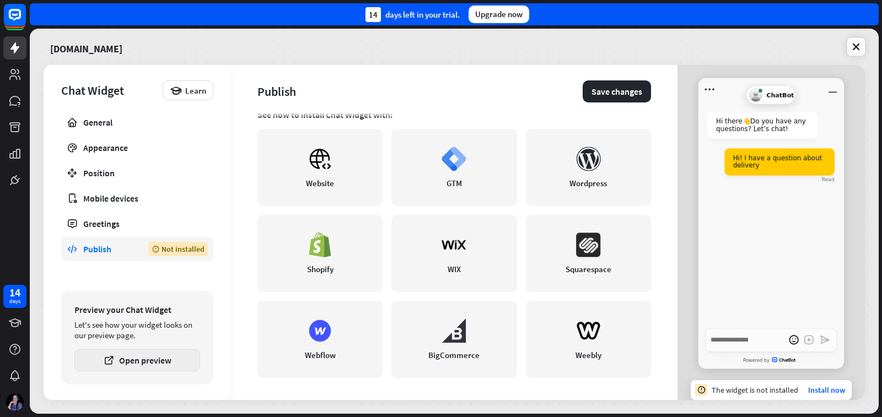
click at [137, 356] on button "Open preview" at bounding box center [137, 361] width 126 height 22
click at [316, 162] on icon at bounding box center [320, 158] width 20 height 19
click at [175, 248] on div "Not installed" at bounding box center [178, 249] width 60 height 14
drag, startPoint x: 176, startPoint y: 248, endPoint x: 164, endPoint y: 252, distance: 13.3
click at [164, 252] on div "Not installed" at bounding box center [178, 249] width 60 height 14
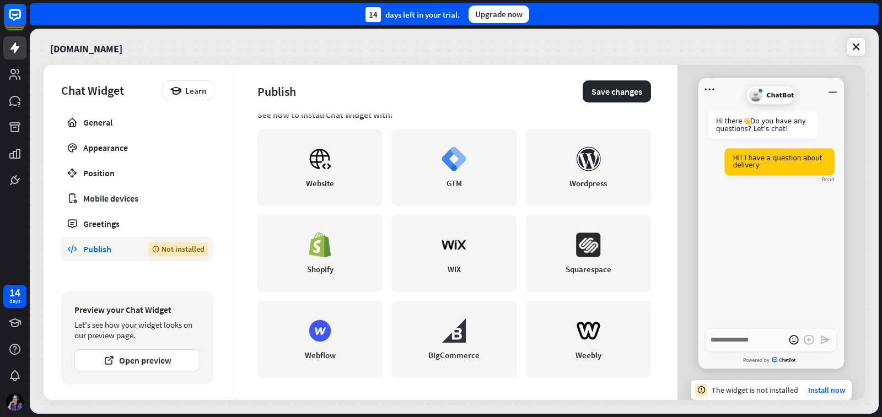
click at [164, 252] on div "Not installed" at bounding box center [178, 249] width 60 height 14
click at [94, 250] on div "Publish" at bounding box center [107, 249] width 49 height 11
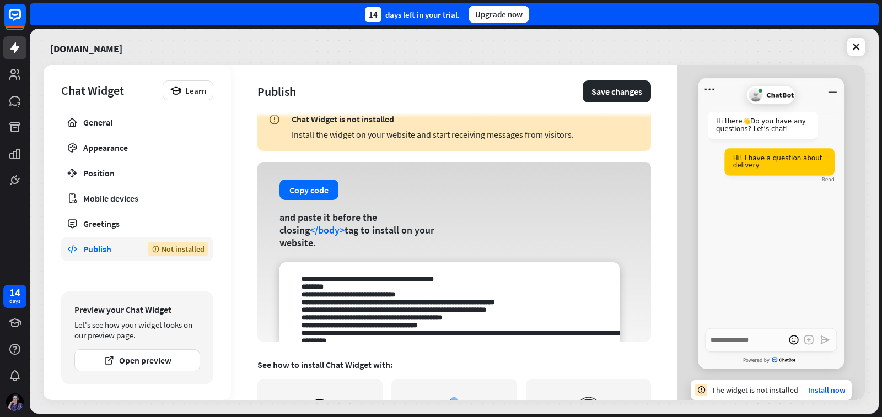
scroll to position [0, 0]
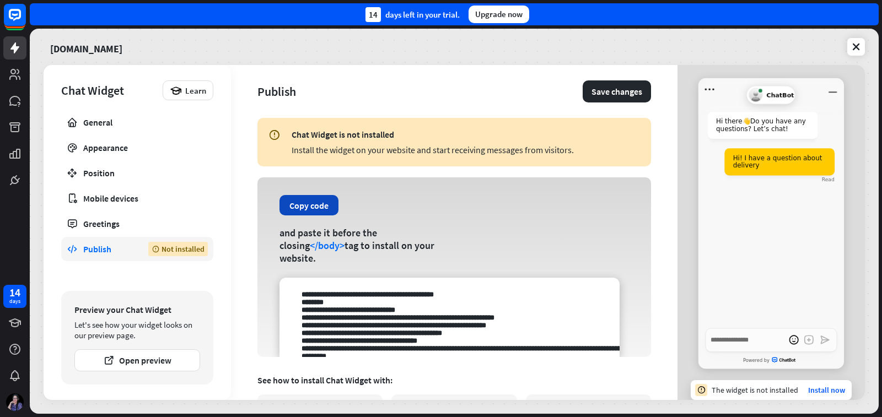
click at [307, 216] on button "Copy code" at bounding box center [309, 205] width 59 height 20
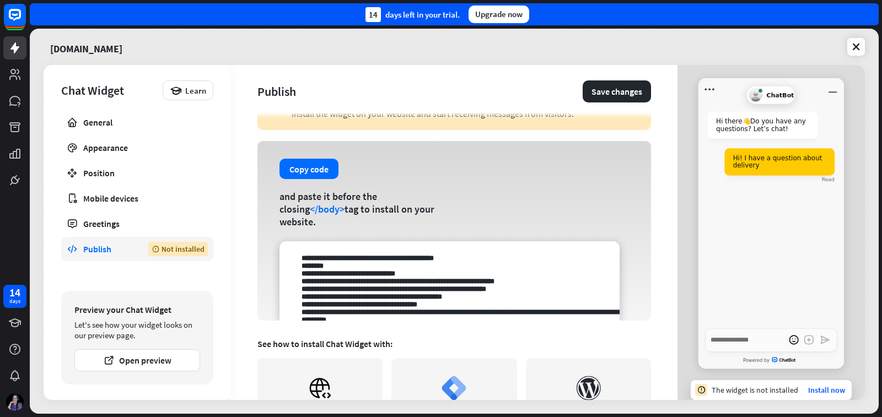
scroll to position [110, 0]
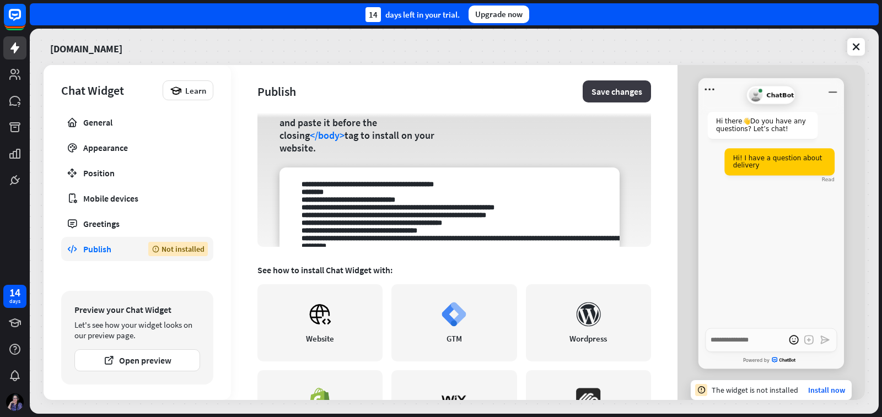
click at [619, 89] on button "Save changes" at bounding box center [617, 91] width 68 height 22
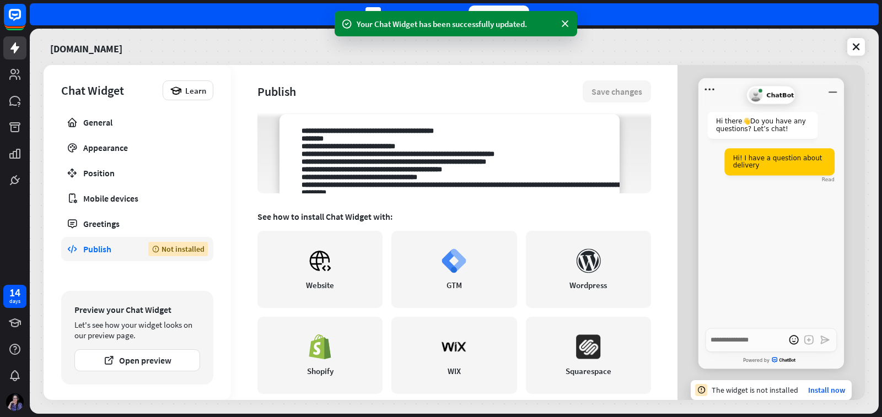
scroll to position [221, 0]
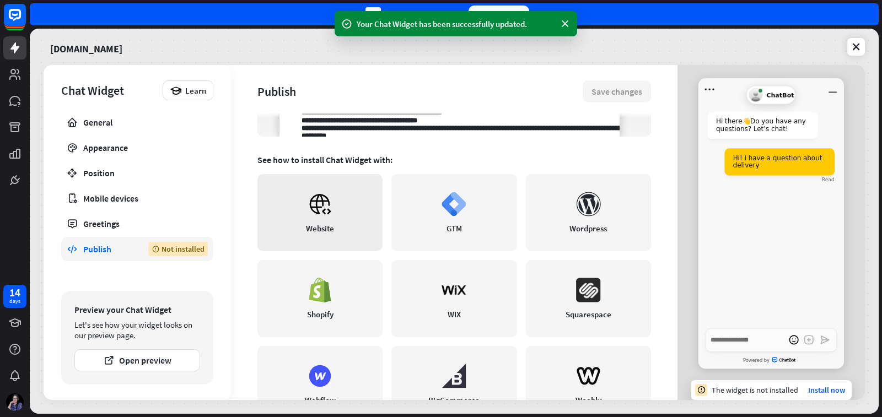
click at [319, 209] on icon at bounding box center [320, 204] width 25 height 25
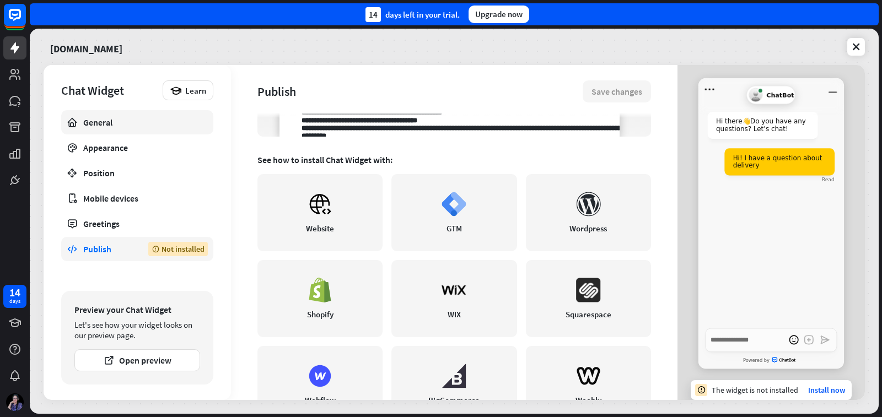
click at [125, 121] on div "General" at bounding box center [137, 122] width 108 height 11
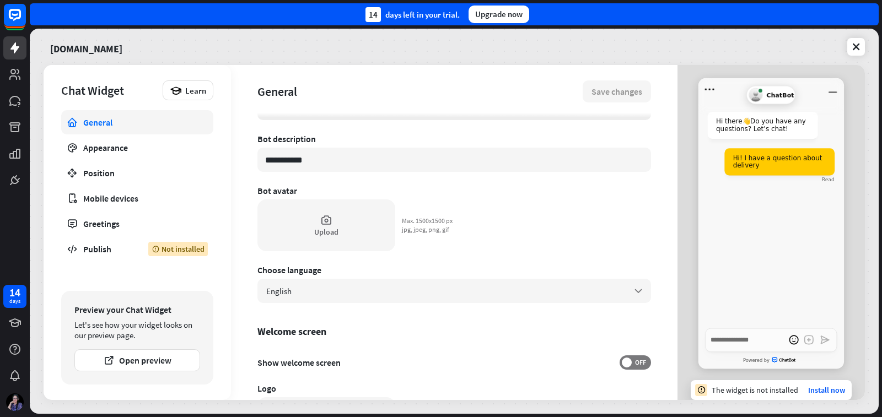
scroll to position [55, 0]
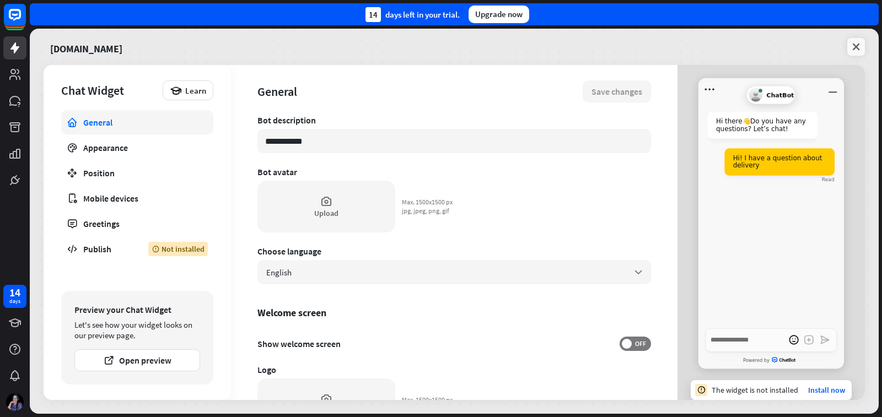
click at [858, 46] on icon at bounding box center [856, 46] width 11 height 11
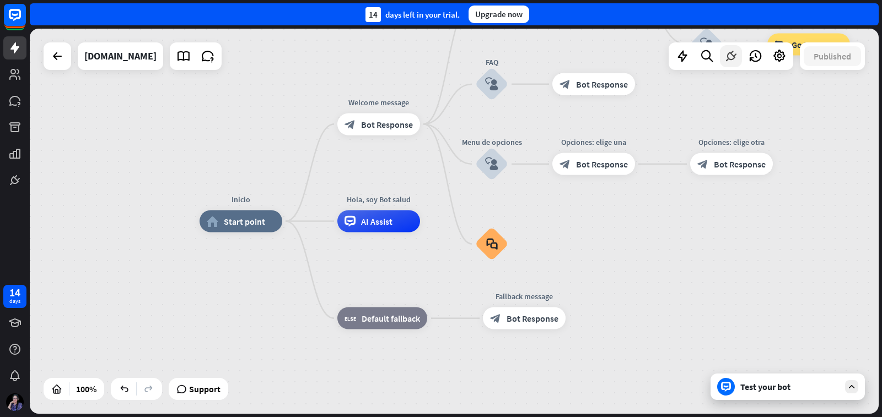
click at [726, 56] on icon at bounding box center [731, 56] width 14 height 14
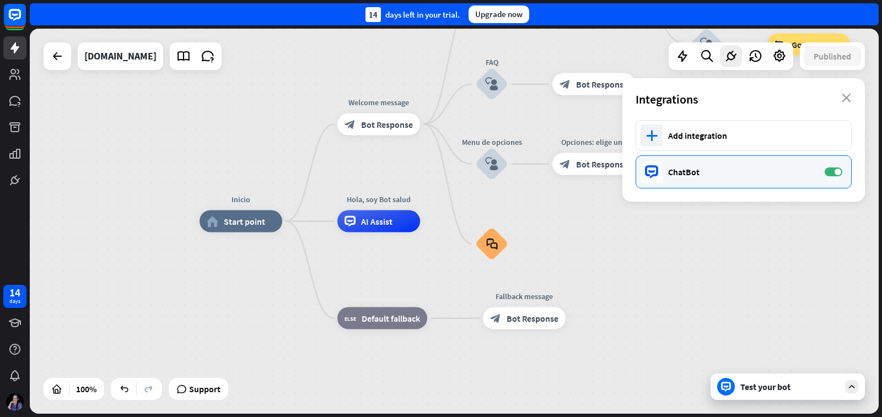
click at [693, 174] on div "ChatBot" at bounding box center [741, 171] width 146 height 11
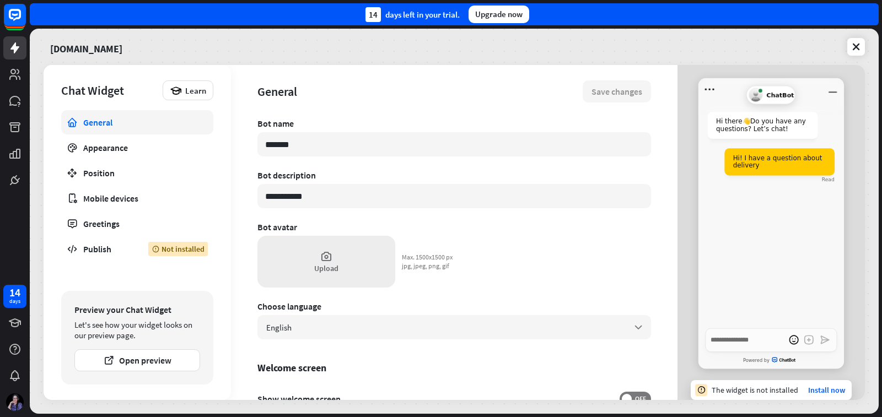
click at [328, 258] on icon at bounding box center [326, 256] width 12 height 12
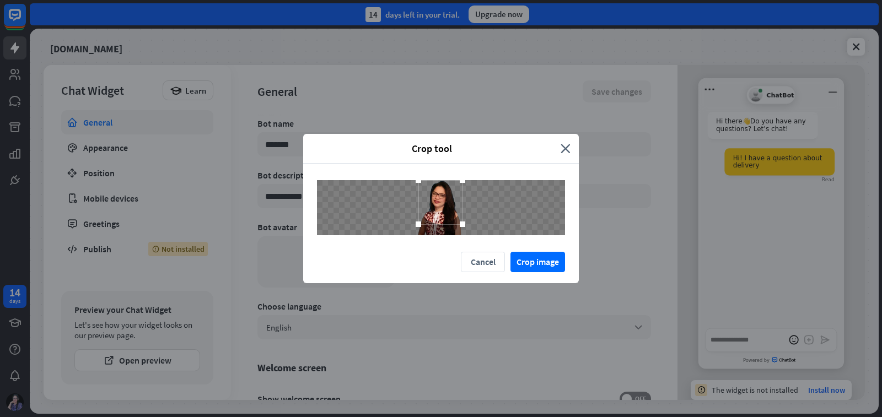
drag, startPoint x: 440, startPoint y: 216, endPoint x: 440, endPoint y: 210, distance: 6.1
click at [440, 210] on div at bounding box center [440, 202] width 44 height 44
click at [534, 259] on button "Crop image" at bounding box center [538, 262] width 55 height 20
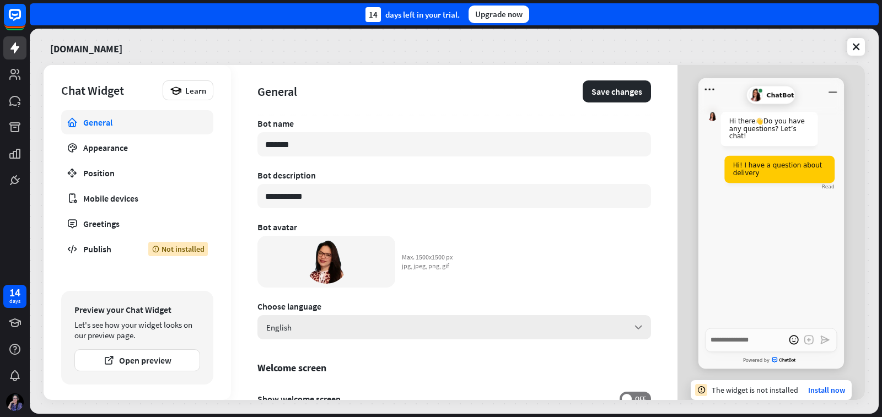
click at [327, 328] on div "English arrow_down" at bounding box center [454, 327] width 394 height 24
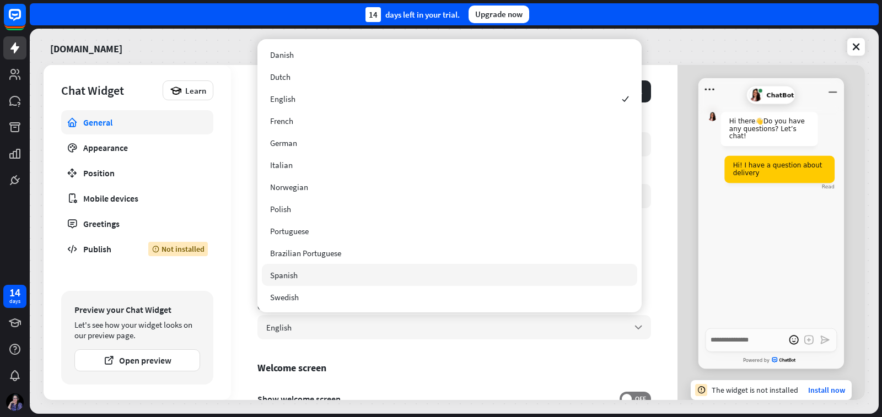
click at [300, 278] on div "Spanish" at bounding box center [449, 275] width 375 height 22
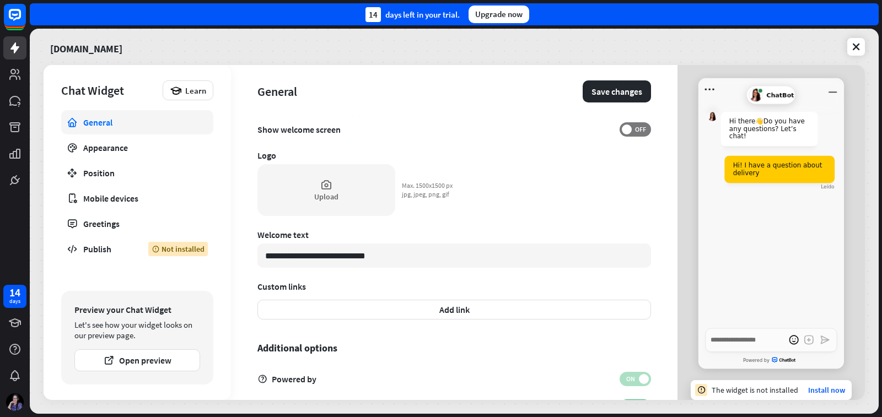
scroll to position [276, 0]
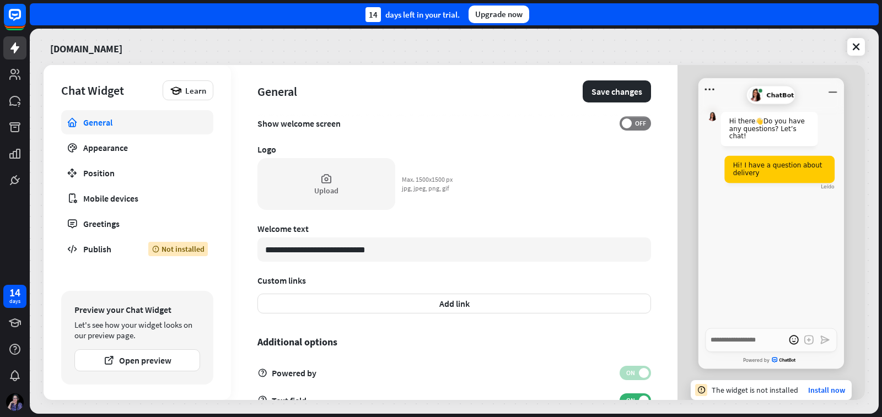
drag, startPoint x: 363, startPoint y: 250, endPoint x: 232, endPoint y: 243, distance: 131.4
click at [232, 243] on div "**********" at bounding box center [454, 232] width 447 height 335
type textarea "*"
type input "**"
type textarea "*"
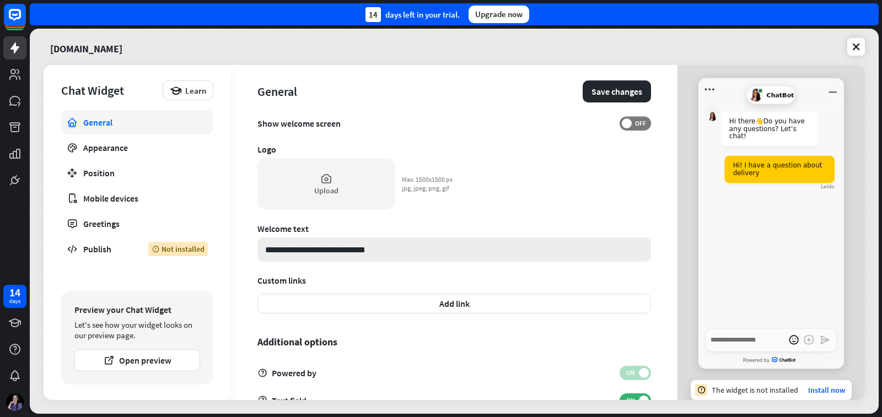
type input "***"
type textarea "*"
type input "****"
type textarea "*"
type input "*****"
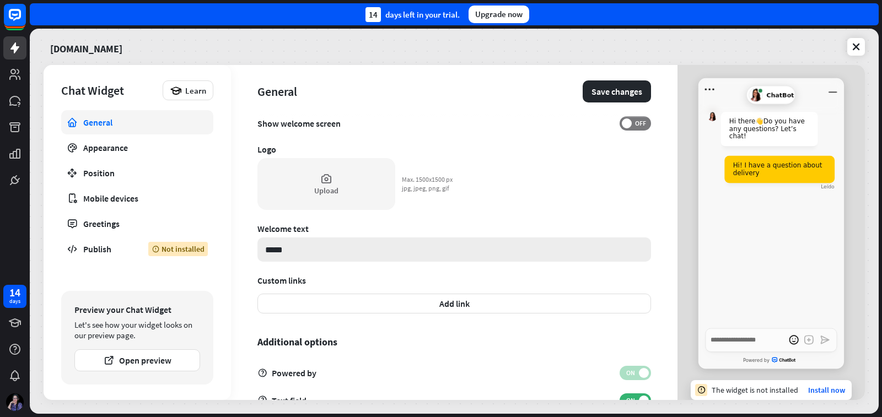
type textarea "*"
type input "*******"
type textarea "*"
type input "********"
type textarea "*"
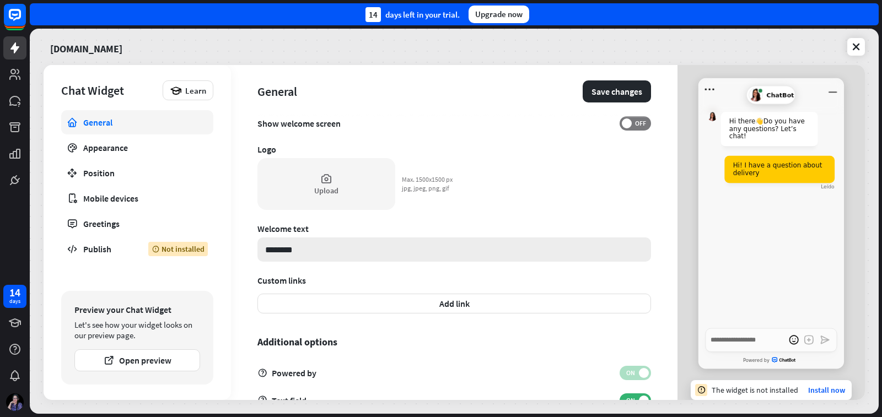
type input "*********"
type textarea "*"
type input "**********"
type textarea "*"
type input "**********"
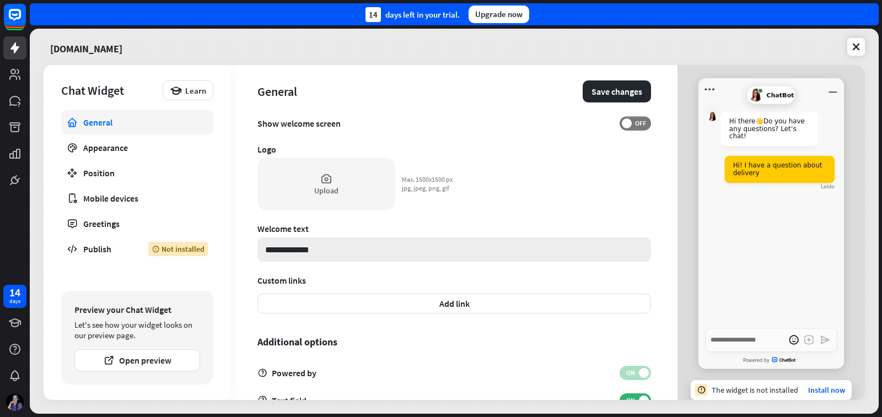
type textarea "*"
type input "**********"
type textarea "*"
type input "**********"
type textarea "*"
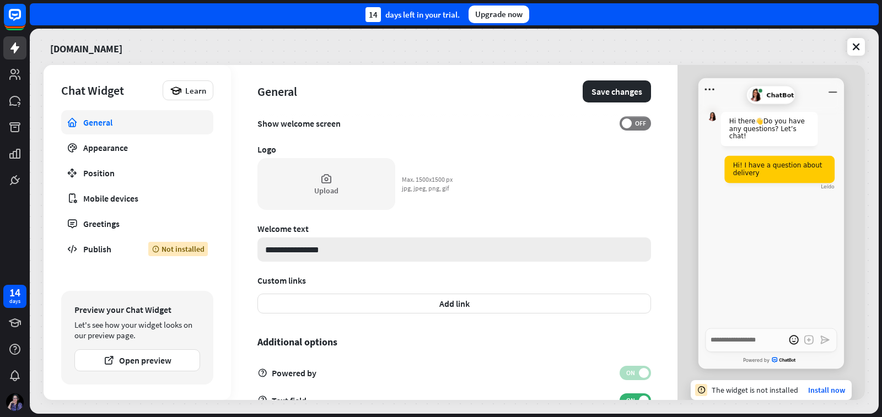
type input "**********"
type textarea "*"
type input "**********"
type textarea "*"
type input "**********"
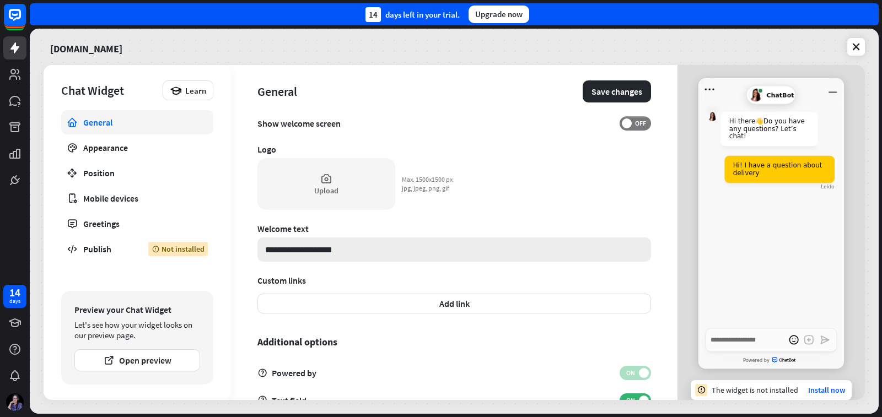
type textarea "*"
type input "**********"
type textarea "*"
type input "**********"
type textarea "*"
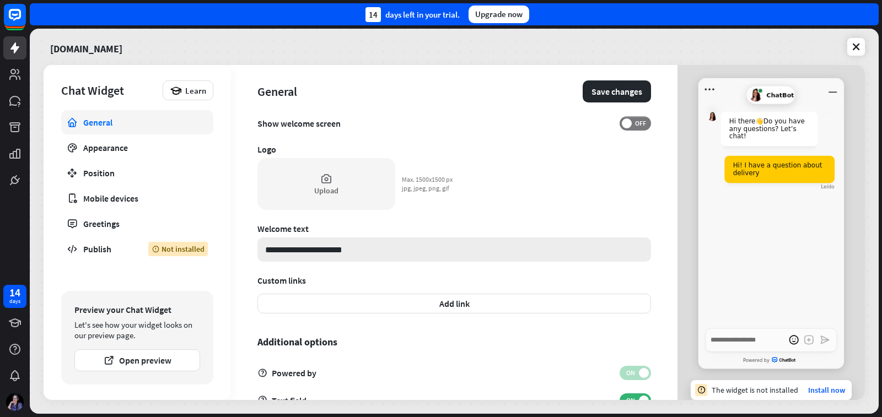
type input "**********"
type textarea "*"
type input "**********"
type textarea "*"
type input "**********"
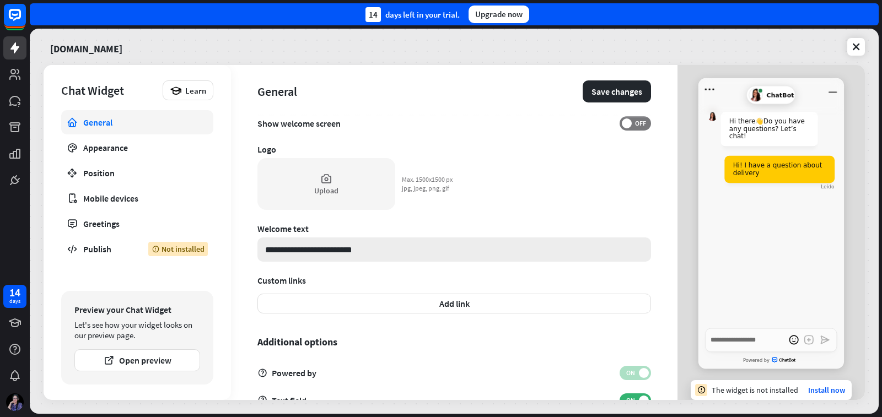
type textarea "*"
type input "**********"
type textarea "*"
type input "**********"
type textarea "*"
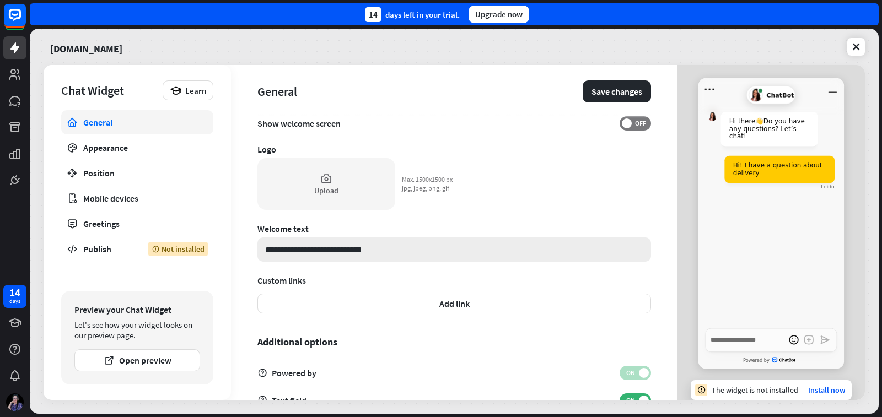
type input "**********"
type textarea "*"
type input "**********"
type textarea "*"
type input "**********"
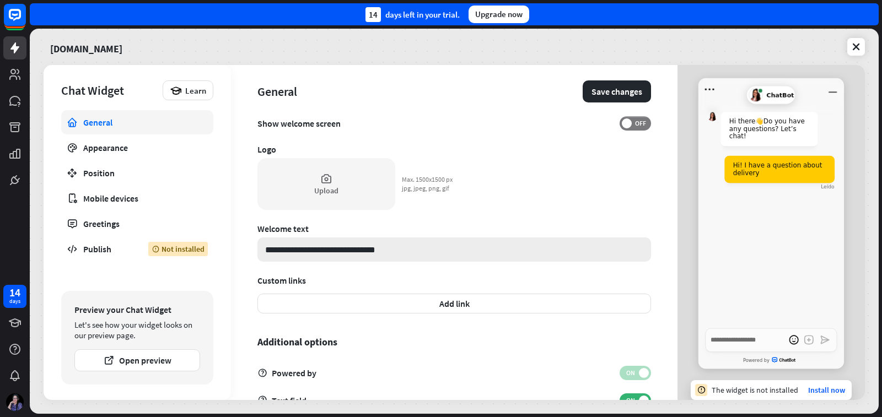
type textarea "*"
type input "**********"
type textarea "*"
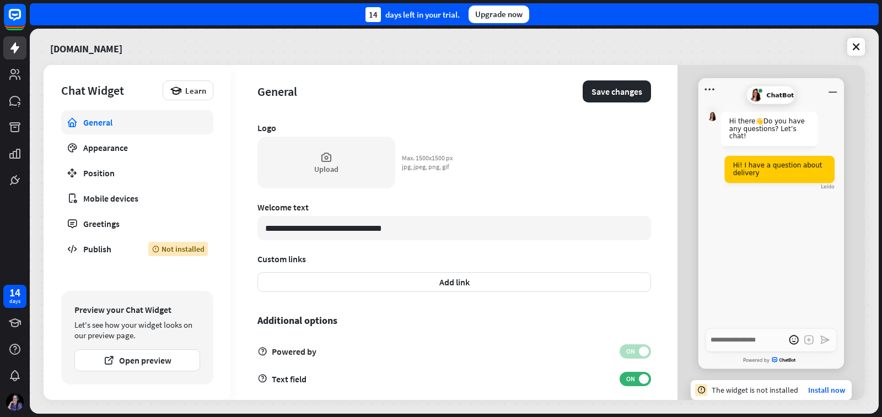
scroll to position [309, 0]
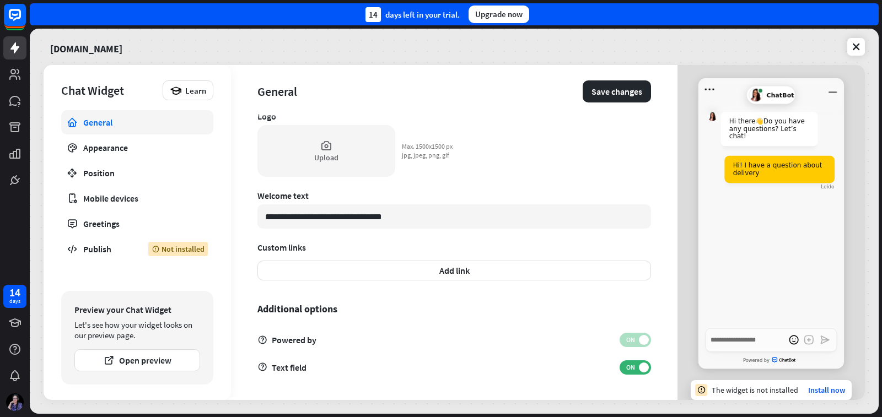
type input "**********"
click at [87, 250] on div "Publish" at bounding box center [107, 249] width 49 height 11
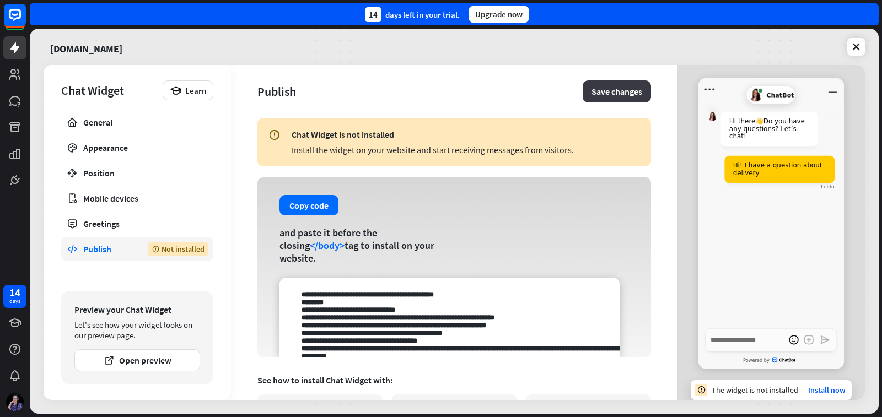
click at [610, 92] on button "Save changes" at bounding box center [617, 91] width 68 height 22
click at [321, 205] on button "Copy code" at bounding box center [309, 205] width 59 height 20
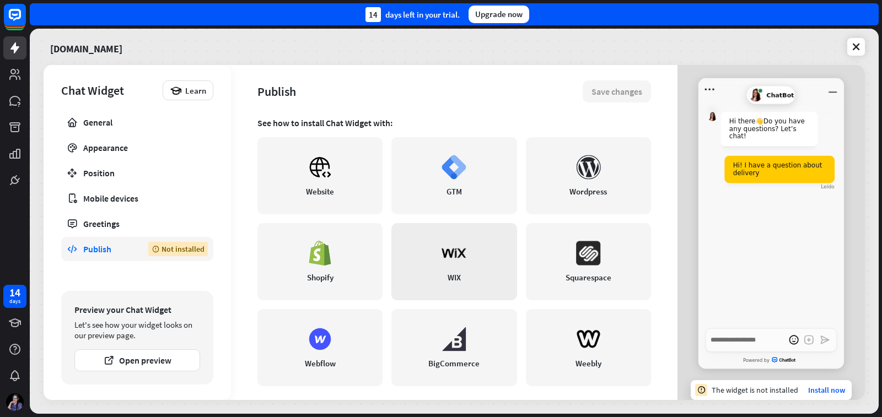
scroll to position [266, 0]
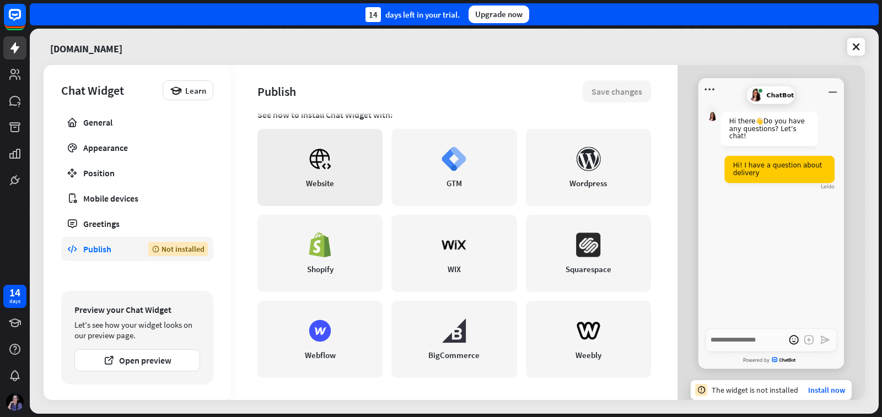
click at [322, 169] on icon at bounding box center [320, 159] width 25 height 25
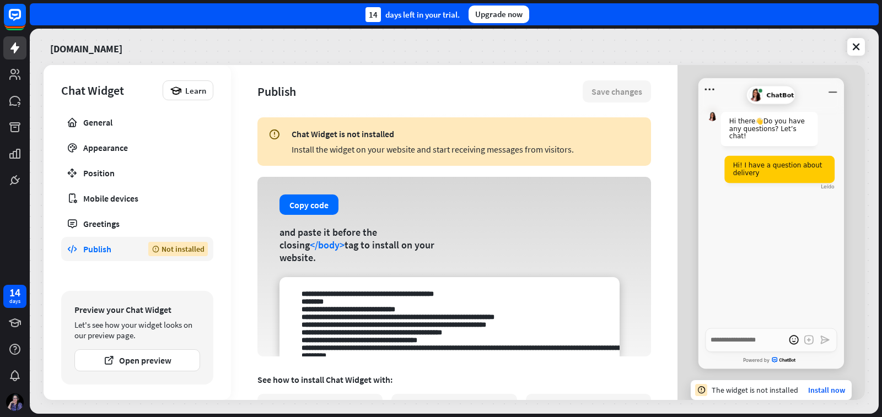
scroll to position [0, 0]
click at [311, 210] on button "Copy code" at bounding box center [309, 205] width 59 height 20
click at [462, 95] on div "Publish" at bounding box center [419, 91] width 325 height 15
click at [124, 126] on div "General" at bounding box center [137, 122] width 108 height 11
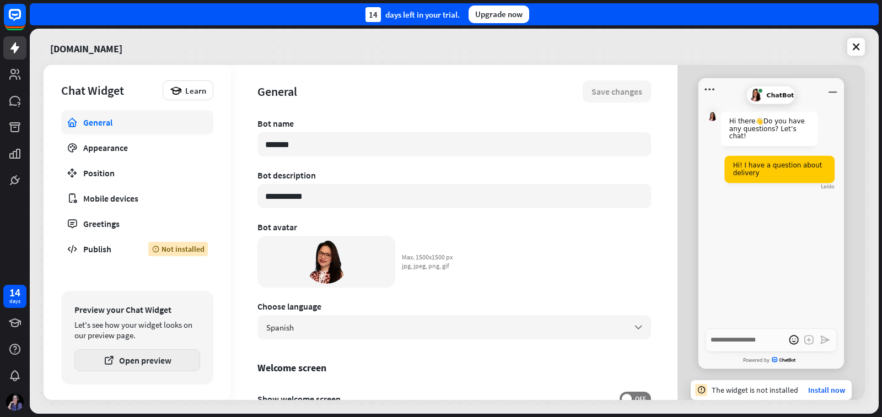
click at [179, 364] on button "Open preview" at bounding box center [137, 361] width 126 height 22
click at [120, 151] on div "Appearance" at bounding box center [137, 147] width 108 height 11
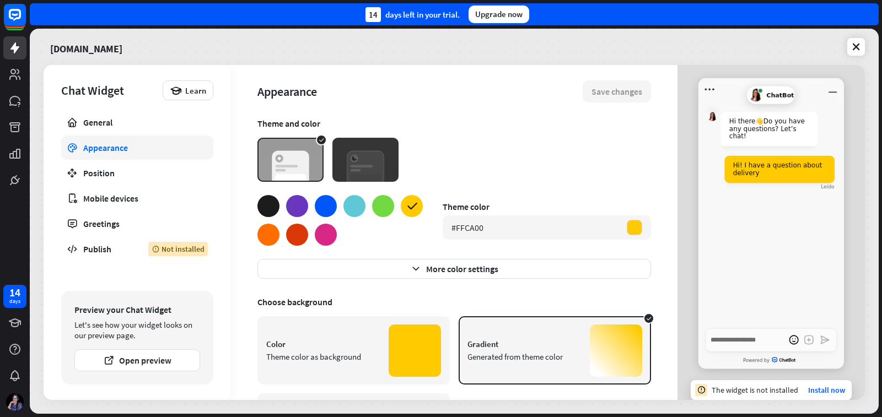
click at [385, 206] on div at bounding box center [383, 206] width 22 height 22
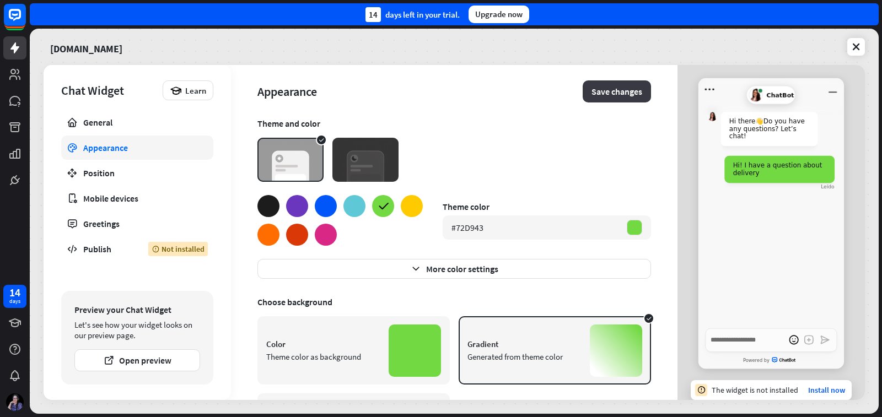
click at [611, 89] on button "Save changes" at bounding box center [617, 91] width 68 height 22
click at [111, 173] on div "Position" at bounding box center [137, 173] width 108 height 11
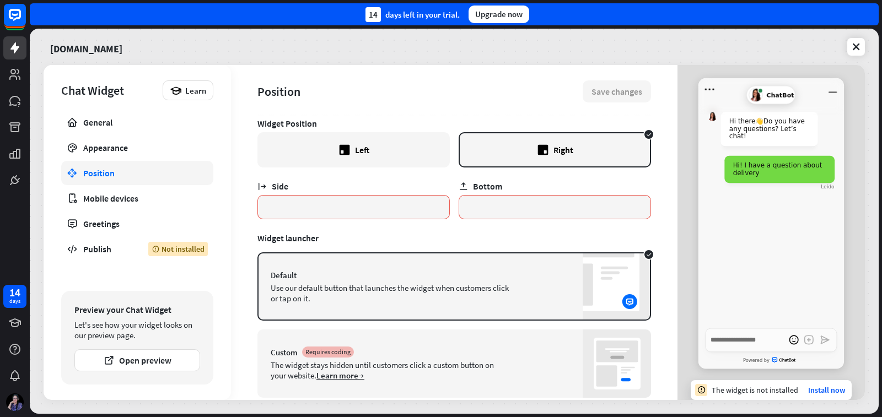
scroll to position [29, 0]
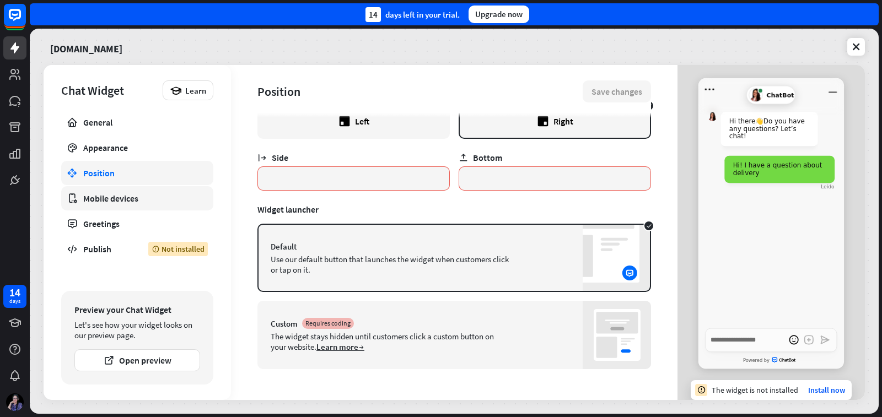
click at [136, 203] on div "Mobile devices" at bounding box center [137, 198] width 108 height 11
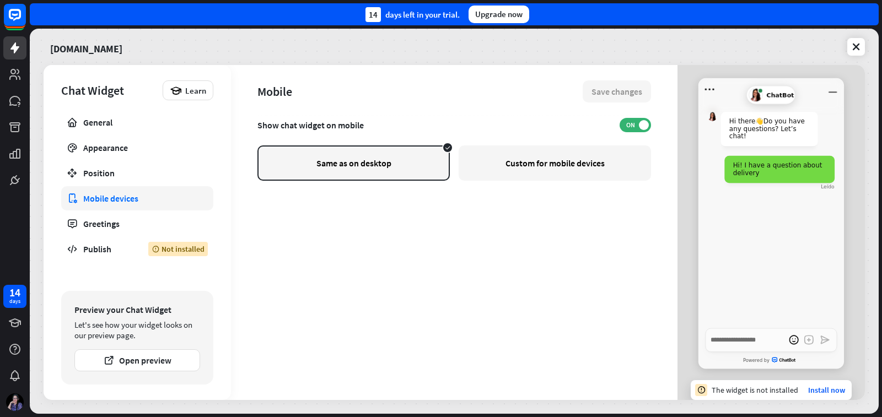
click at [603, 166] on div "Custom for mobile devices" at bounding box center [555, 163] width 192 height 35
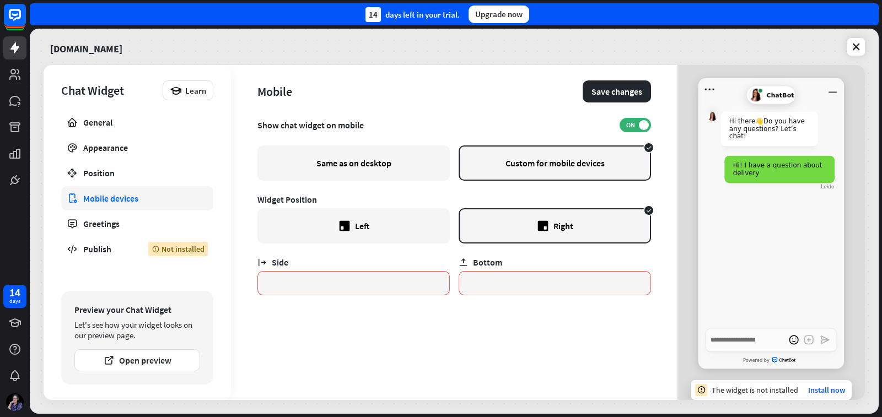
click at [372, 157] on div "Same as on desktop" at bounding box center [353, 163] width 192 height 35
type textarea "*"
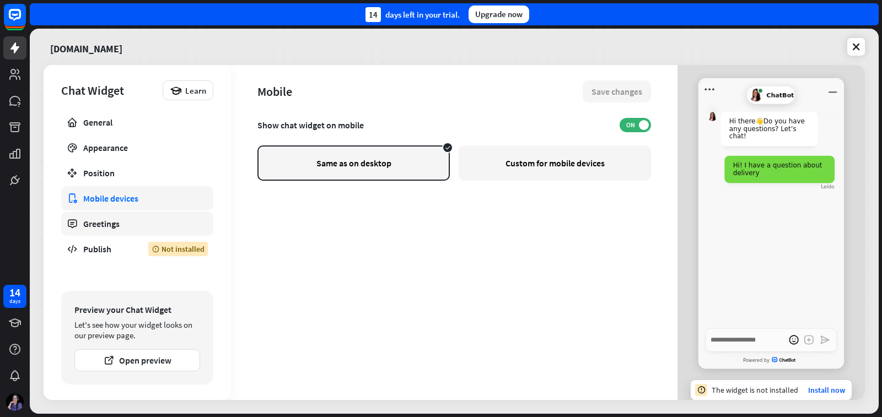
click at [119, 225] on div "Greetings" at bounding box center [137, 223] width 108 height 11
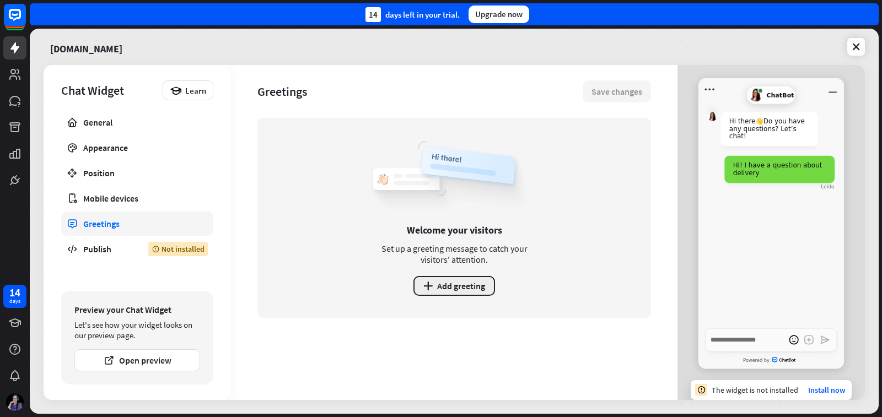
click at [456, 292] on button "plus Add greeting" at bounding box center [454, 286] width 82 height 20
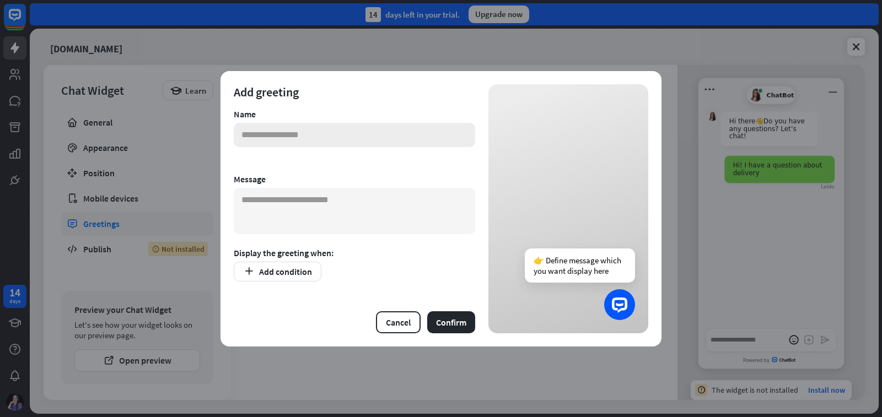
click at [332, 138] on input "text" at bounding box center [354, 135] width 241 height 24
type input "**********"
click at [333, 203] on textarea at bounding box center [354, 211] width 241 height 46
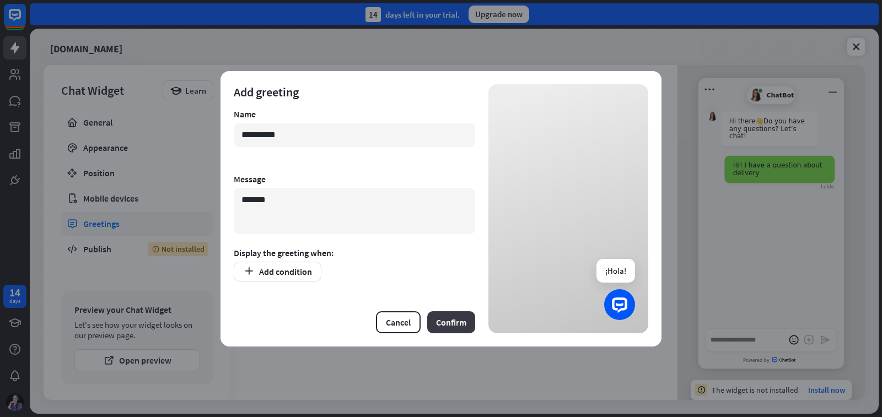
type textarea "******"
click at [450, 321] on button "Confirm" at bounding box center [451, 322] width 48 height 22
click at [448, 318] on button "Confirm" at bounding box center [451, 322] width 48 height 22
click at [251, 272] on icon "button" at bounding box center [249, 272] width 12 height 12
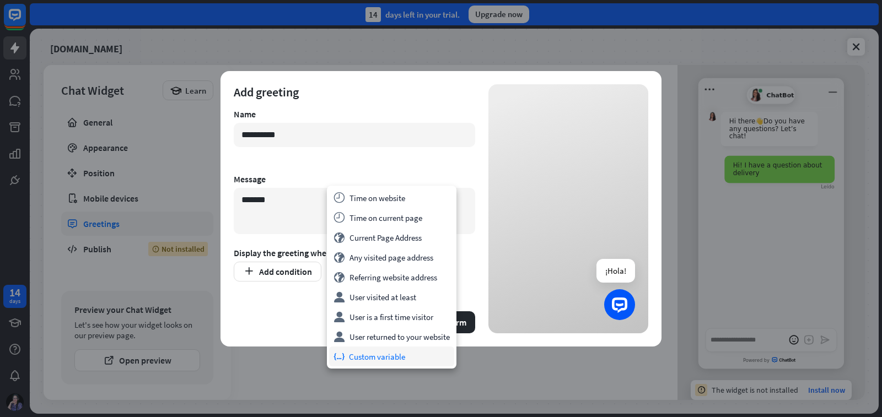
click at [363, 355] on div "variable Custom variable" at bounding box center [391, 357] width 125 height 20
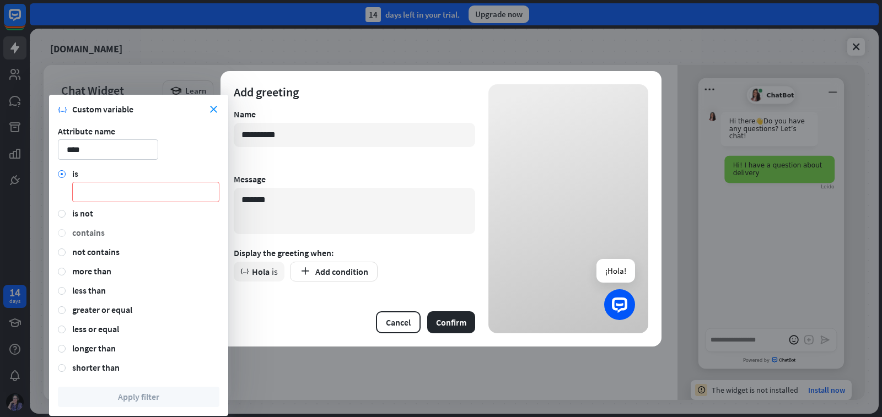
type input "****"
click at [61, 231] on div at bounding box center [62, 233] width 8 height 8
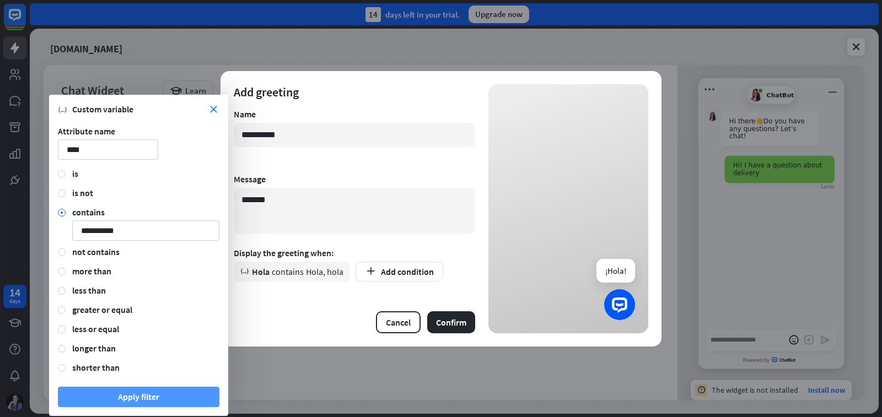
type input "**********"
click at [171, 397] on button "Apply filter" at bounding box center [139, 397] width 162 height 20
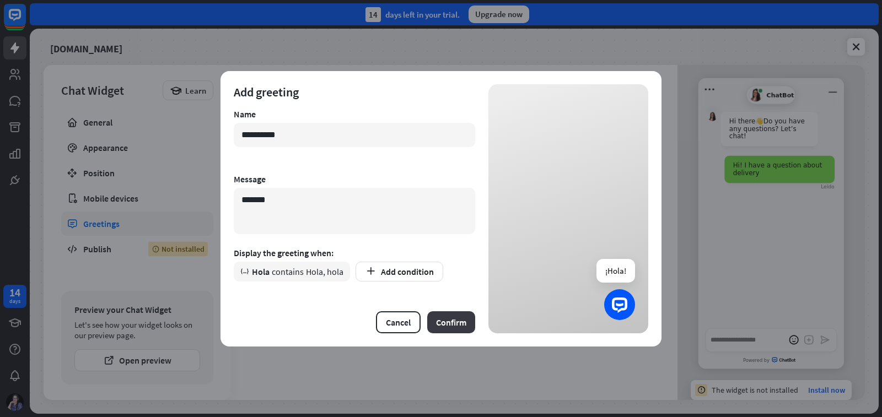
click at [460, 324] on button "Confirm" at bounding box center [451, 322] width 48 height 22
type textarea "*"
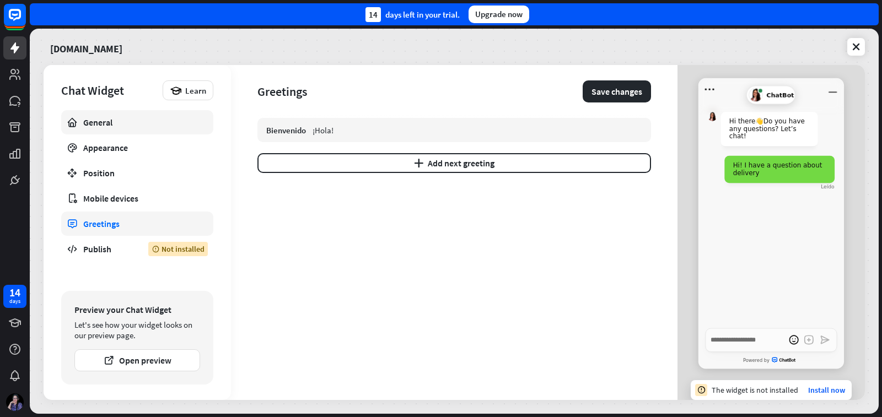
click at [116, 127] on div "General" at bounding box center [137, 122] width 108 height 11
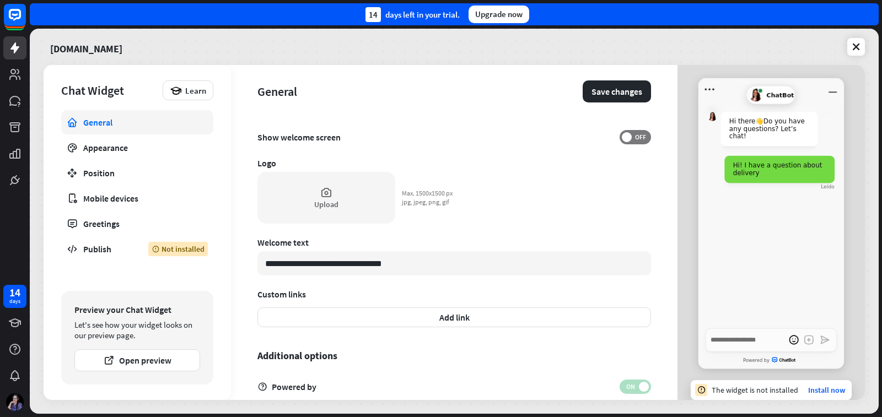
scroll to position [309, 0]
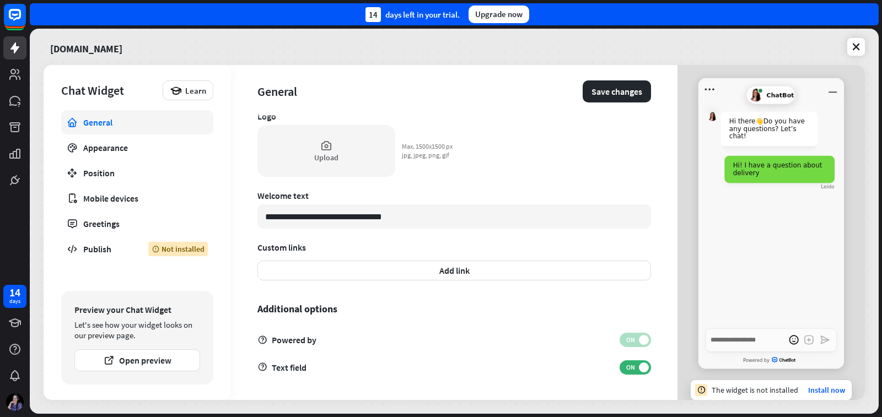
drag, startPoint x: 390, startPoint y: 217, endPoint x: 254, endPoint y: 220, distance: 135.6
click at [254, 220] on div "**********" at bounding box center [454, 232] width 447 height 335
click at [109, 225] on div "Greetings" at bounding box center [137, 223] width 108 height 11
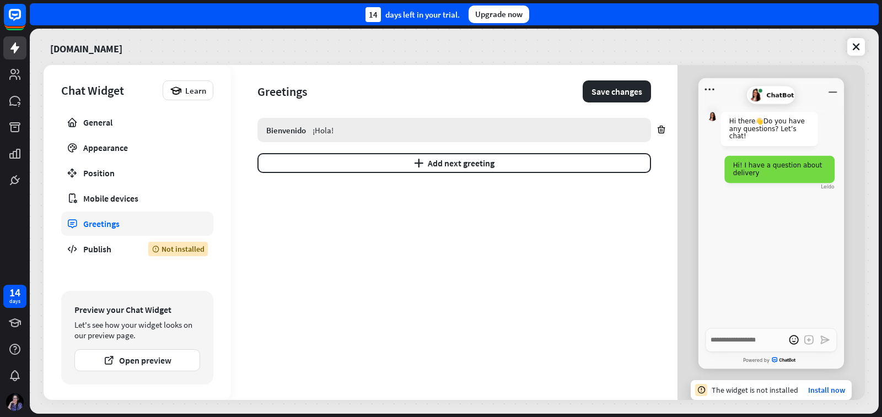
click at [318, 132] on div "¡Hola!" at bounding box center [478, 130] width 330 height 10
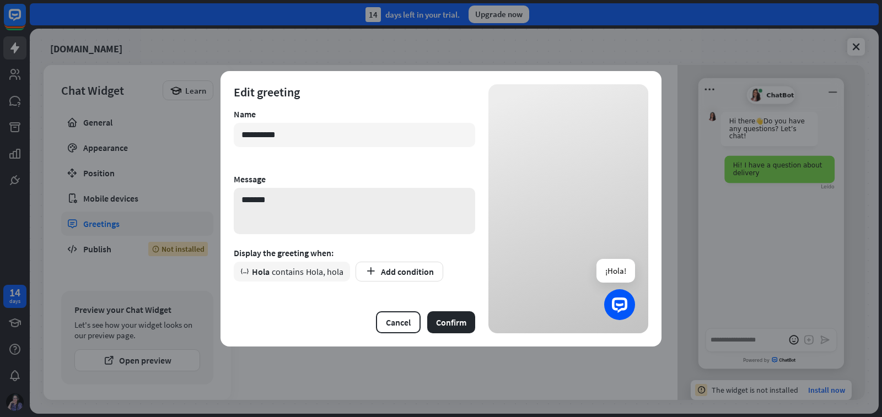
click at [287, 202] on textarea "******" at bounding box center [354, 211] width 241 height 46
paste textarea "**********"
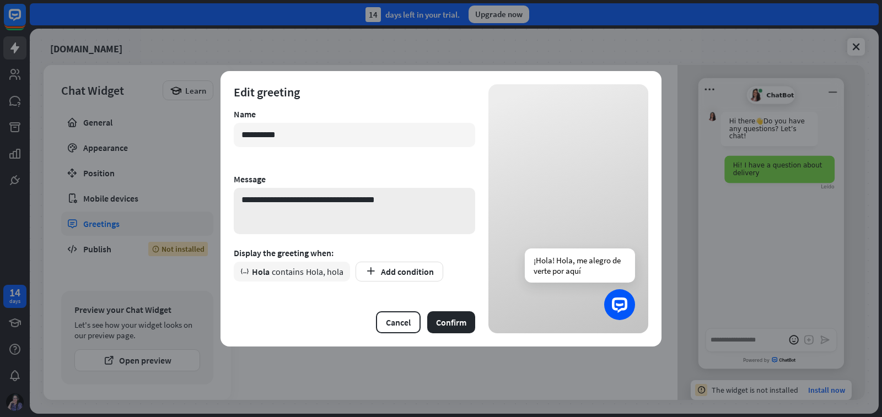
click at [287, 201] on textarea "**********" at bounding box center [354, 211] width 241 height 46
click at [373, 201] on textarea "**********" at bounding box center [354, 211] width 241 height 46
type textarea "**********"
click at [402, 270] on button "Add condition" at bounding box center [400, 272] width 88 height 20
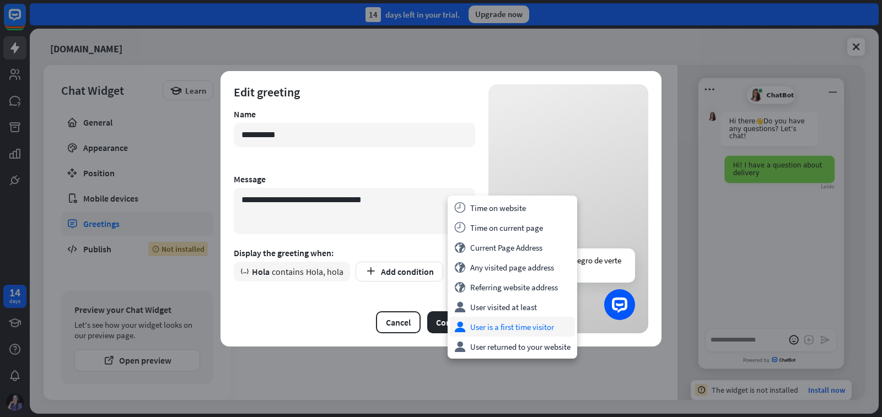
click at [490, 329] on div "user User is a first time visitor" at bounding box center [512, 327] width 125 height 20
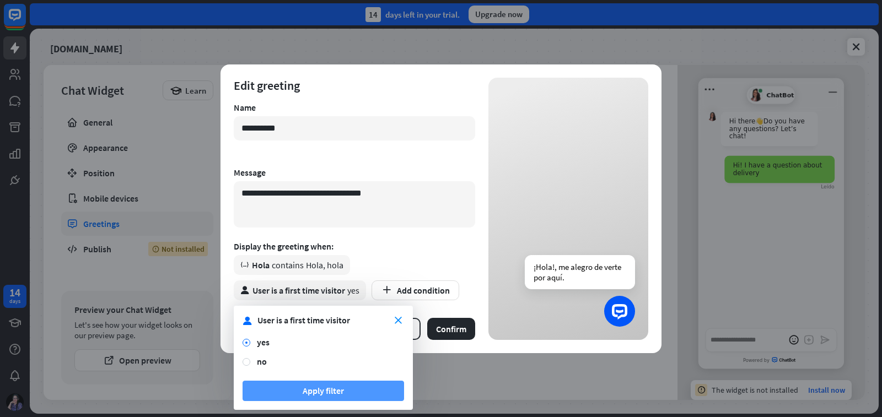
click at [306, 391] on button "Apply filter" at bounding box center [324, 391] width 162 height 20
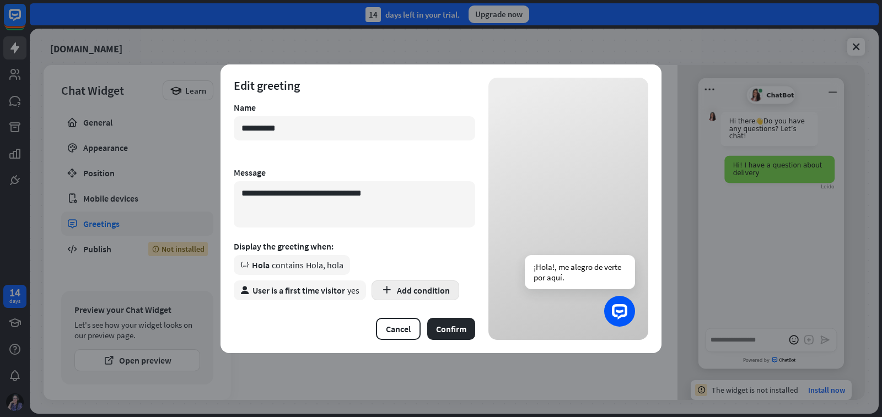
click at [395, 291] on button "Add condition" at bounding box center [416, 291] width 88 height 20
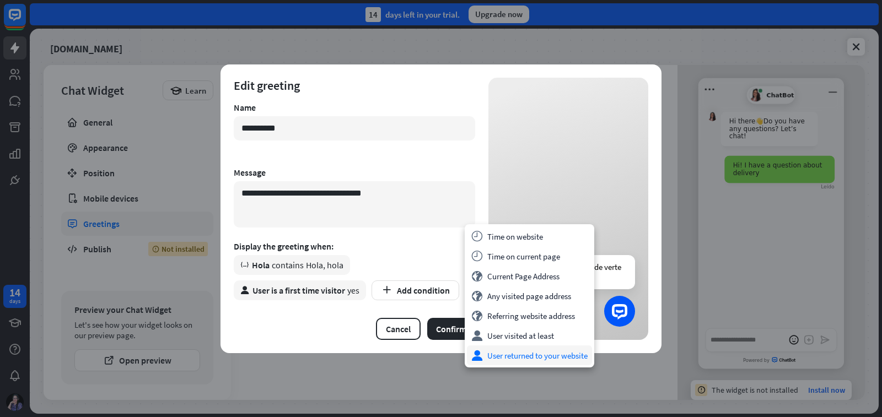
click at [501, 356] on div "user User returned to your website" at bounding box center [529, 356] width 125 height 20
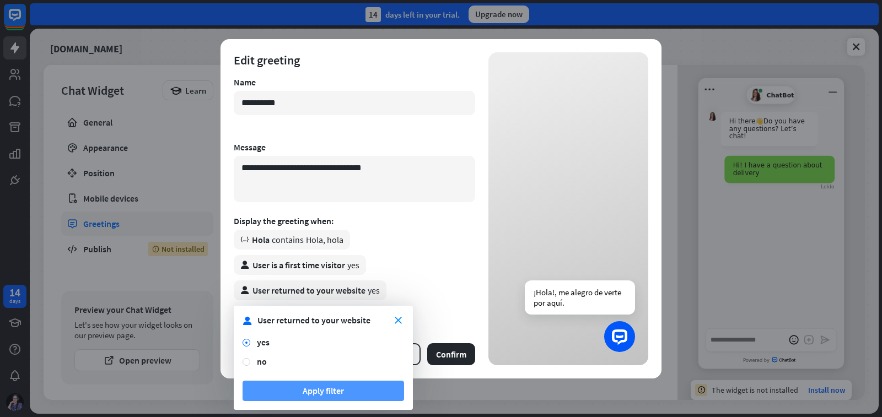
click at [352, 388] on button "Apply filter" at bounding box center [324, 391] width 162 height 20
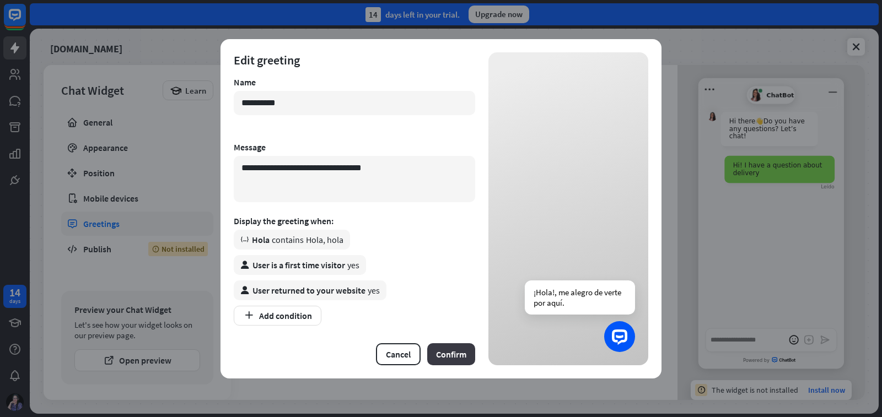
click at [444, 353] on button "Confirm" at bounding box center [451, 354] width 48 height 22
type textarea "*"
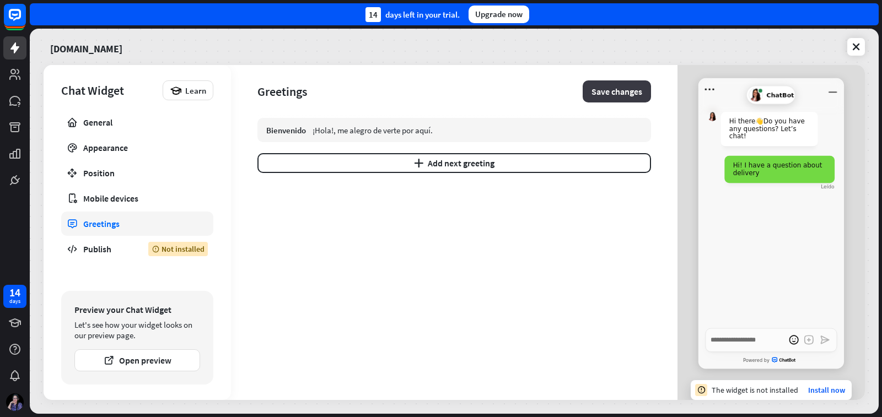
click at [629, 90] on button "Save changes" at bounding box center [617, 91] width 68 height 22
click at [68, 115] on link "General" at bounding box center [137, 122] width 152 height 24
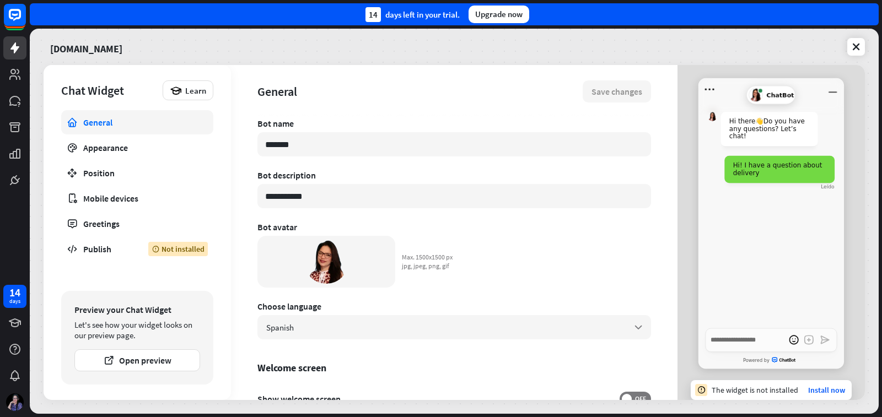
drag, startPoint x: 336, startPoint y: 200, endPoint x: 248, endPoint y: 191, distance: 89.3
click at [248, 191] on div "**********" at bounding box center [454, 232] width 447 height 335
type input "*"
type textarea "*"
type input "***"
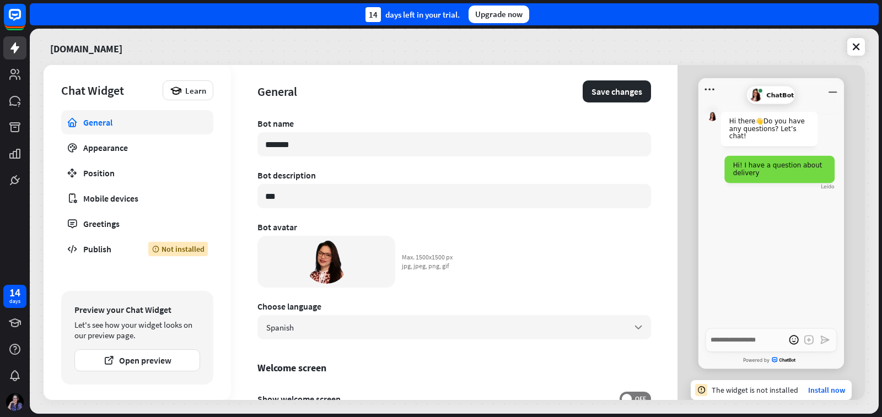
type textarea "*"
type input "****"
type textarea "*"
type input "*****"
type textarea "*"
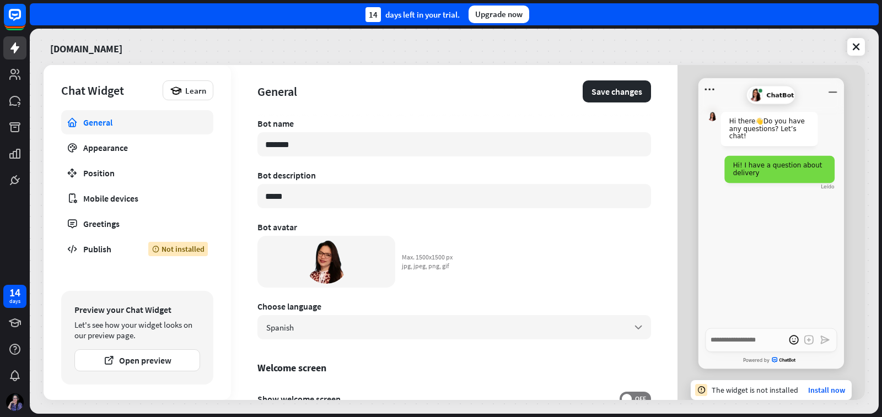
type input "****"
type textarea "*"
type input "*****"
type textarea "*"
type input "******"
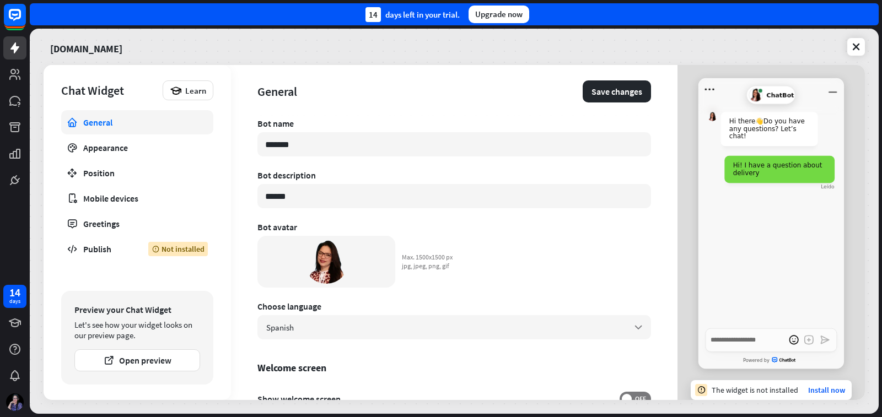
type textarea "*"
type input "*******"
type textarea "*"
type input "********"
type textarea "*"
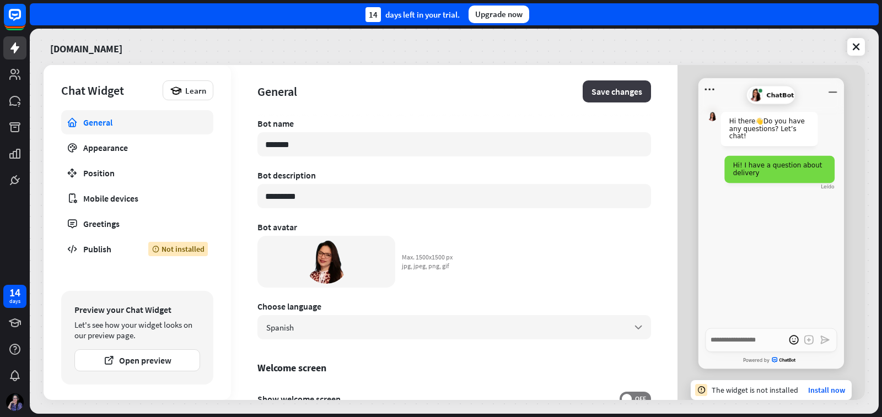
type input "*********"
click at [619, 93] on button "Save changes" at bounding box center [617, 91] width 68 height 22
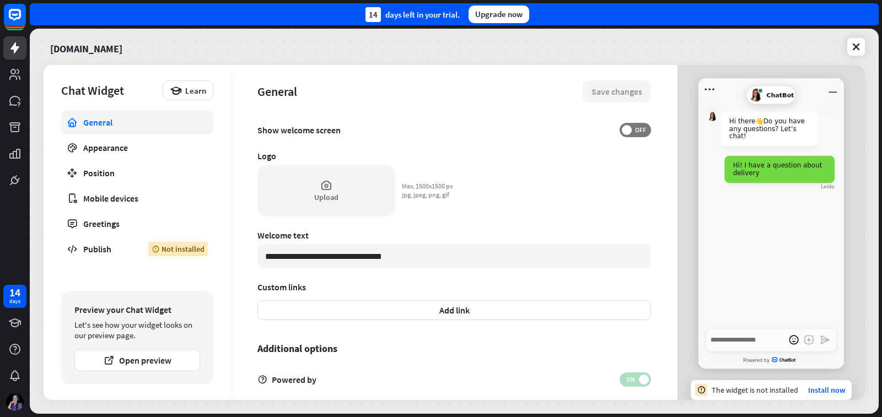
scroll to position [276, 0]
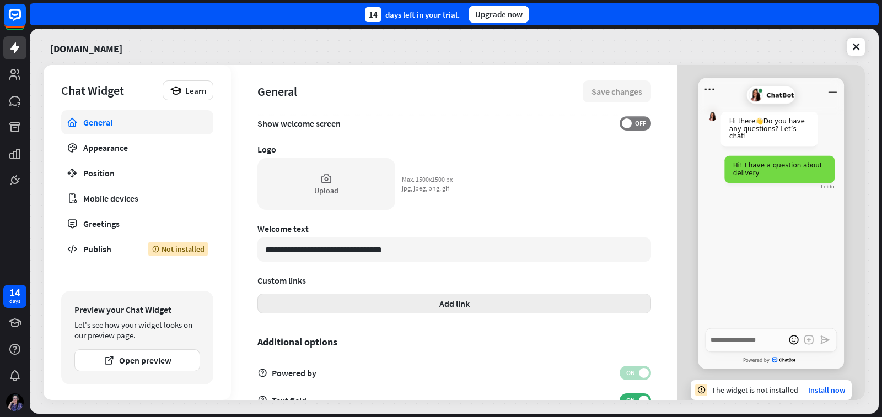
click at [437, 306] on button "Add link" at bounding box center [454, 304] width 394 height 20
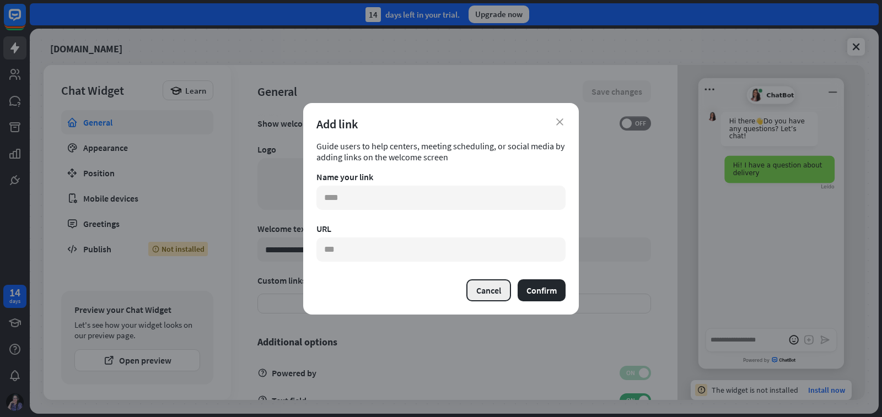
click at [483, 292] on button "Cancel" at bounding box center [488, 291] width 45 height 22
type textarea "*"
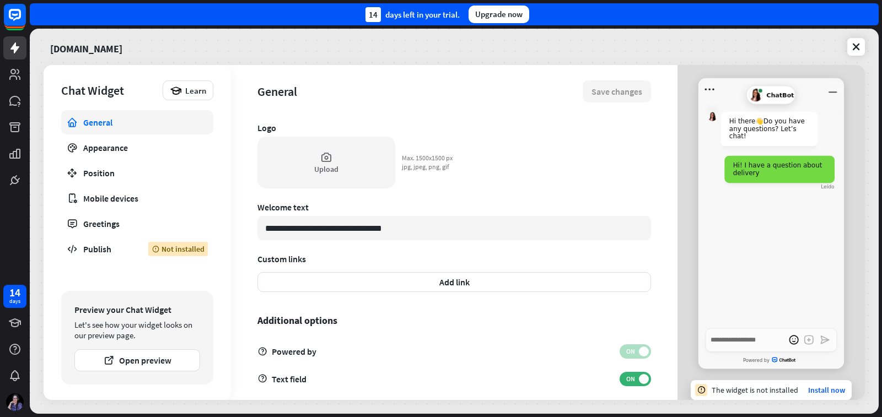
scroll to position [309, 0]
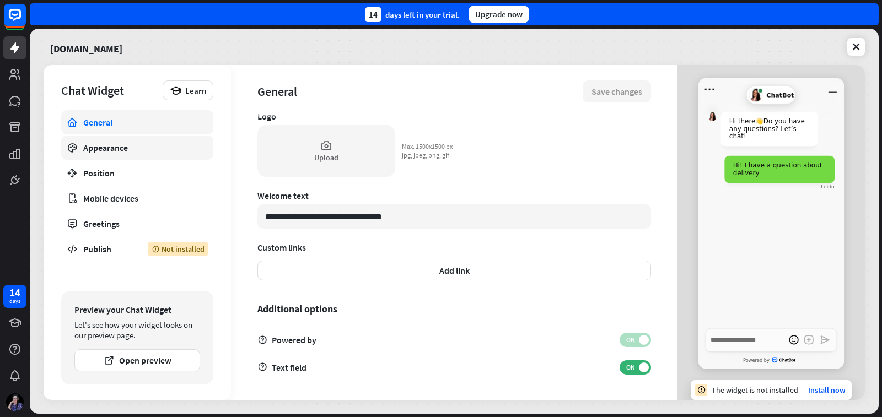
click at [89, 148] on div "Appearance" at bounding box center [137, 147] width 108 height 11
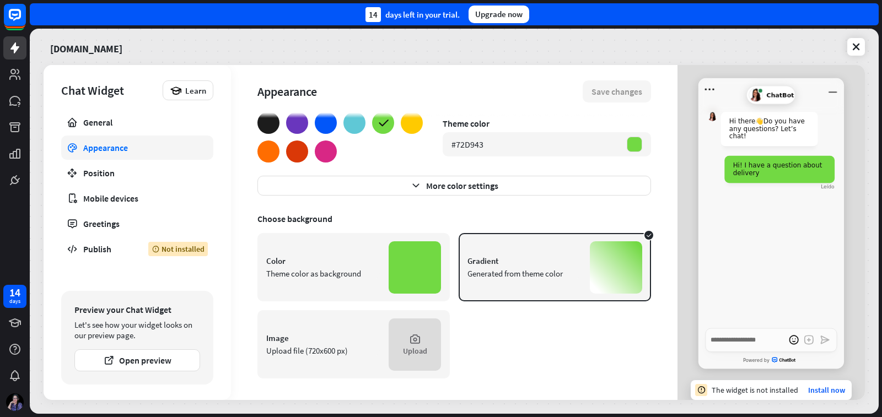
scroll to position [84, 0]
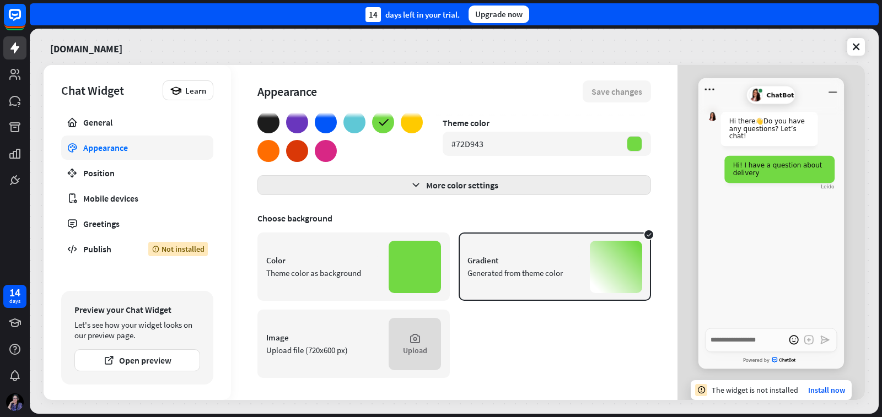
click at [420, 185] on button "More color settings" at bounding box center [454, 185] width 394 height 20
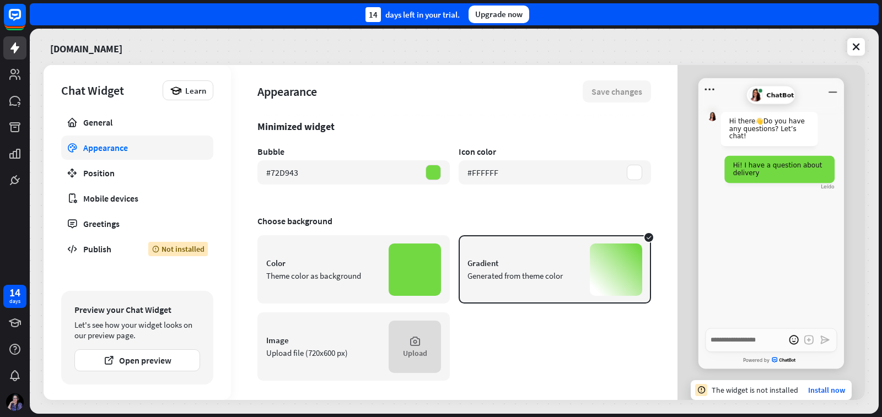
scroll to position [309, 0]
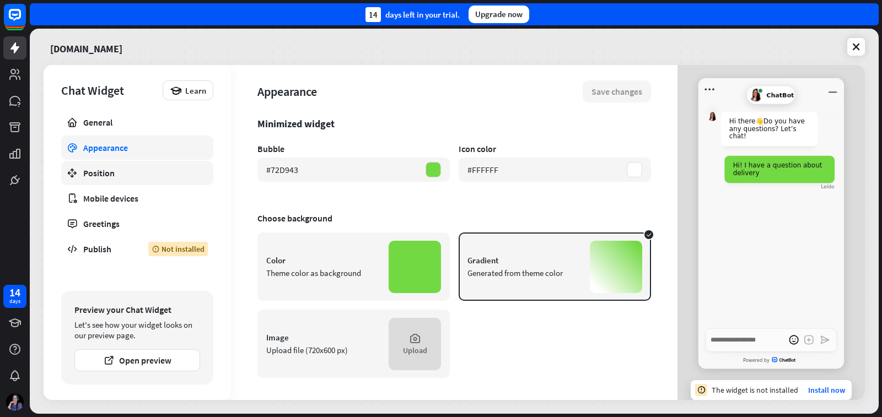
click at [101, 178] on div "Position" at bounding box center [137, 173] width 108 height 11
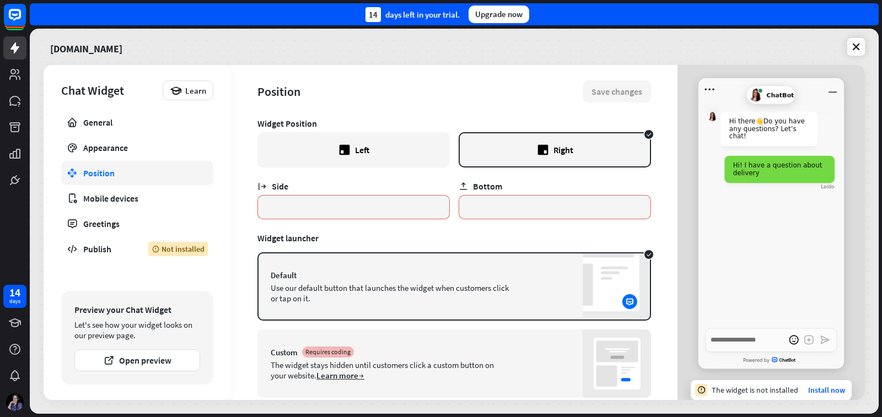
scroll to position [29, 0]
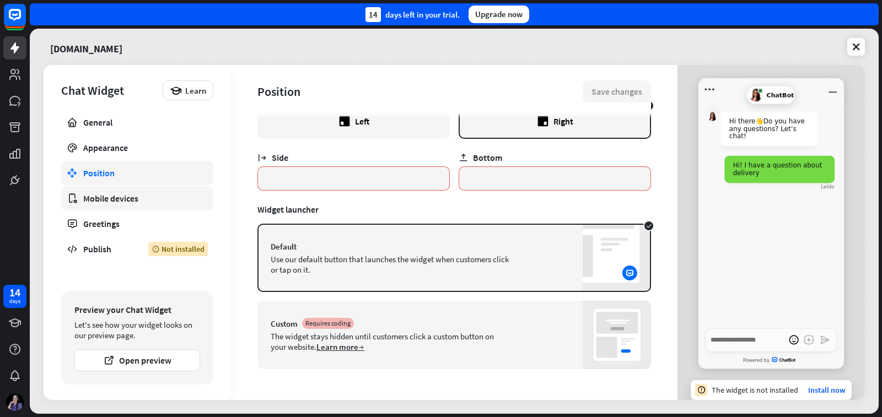
click at [135, 200] on div "Mobile devices" at bounding box center [137, 198] width 108 height 11
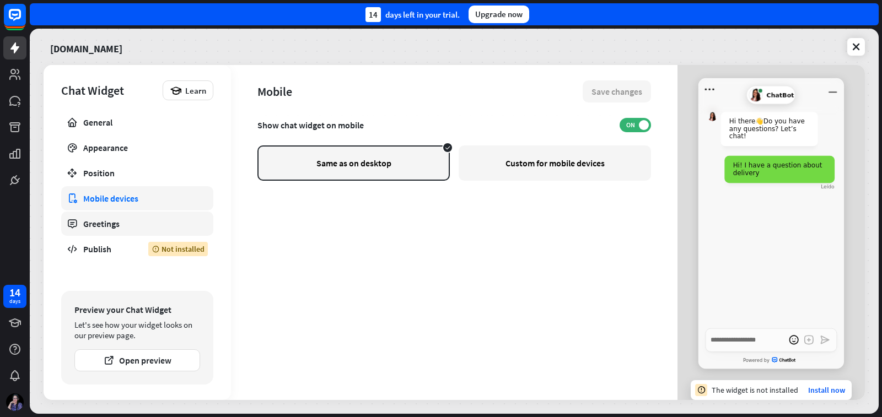
click at [132, 221] on div "Greetings" at bounding box center [137, 223] width 108 height 11
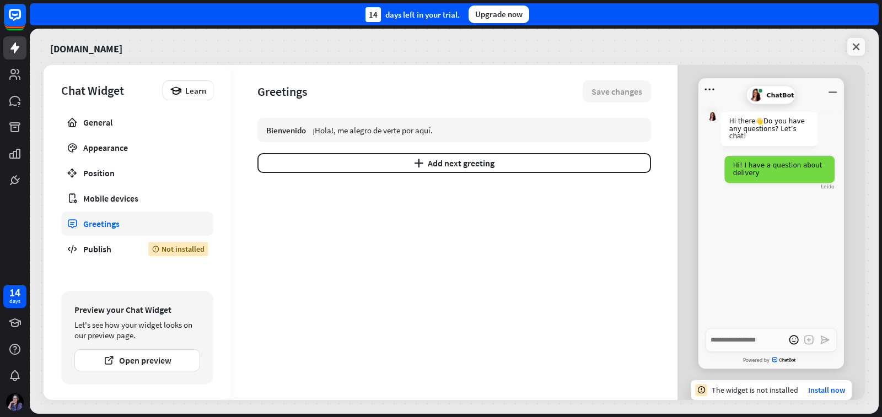
click at [858, 44] on icon at bounding box center [856, 46] width 11 height 11
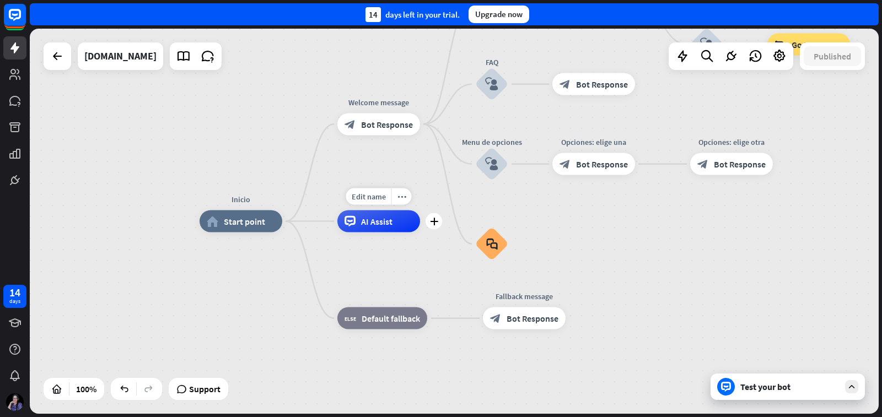
click at [360, 225] on div "AI Assist" at bounding box center [378, 222] width 83 height 22
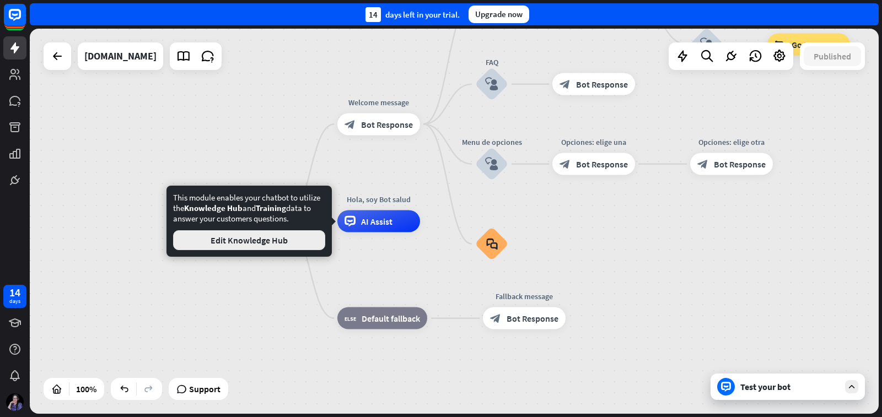
click at [267, 241] on button "Edit Knowledge Hub" at bounding box center [249, 240] width 152 height 20
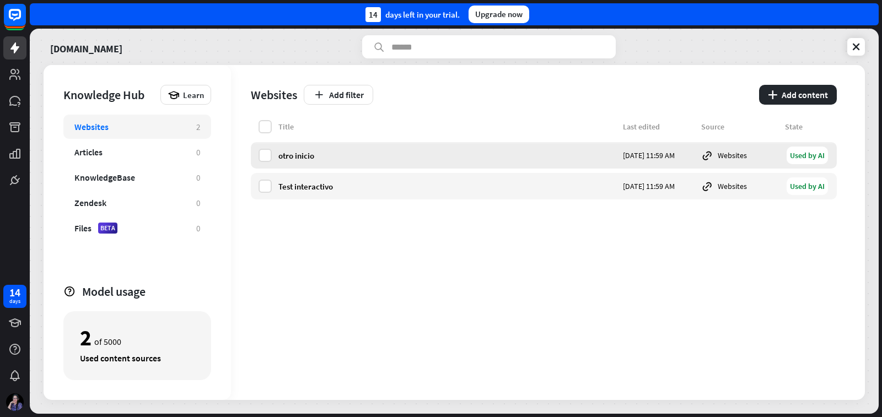
click at [286, 153] on div "otro inicio" at bounding box center [447, 156] width 338 height 10
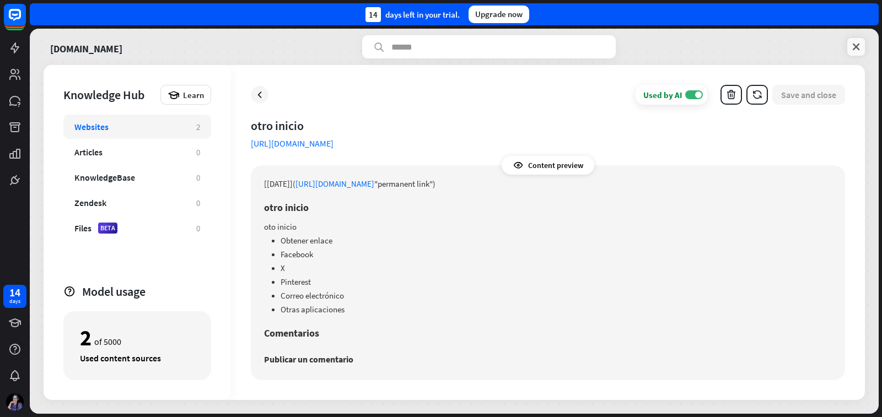
click at [857, 43] on icon at bounding box center [856, 46] width 11 height 11
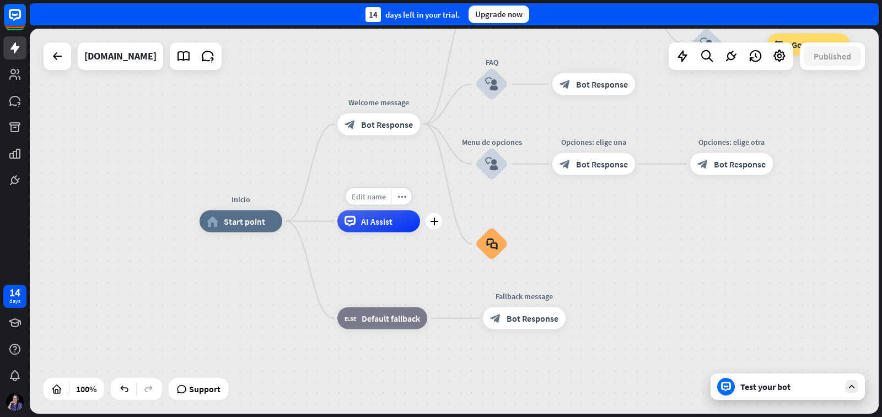
click at [367, 196] on span "Edit name" at bounding box center [369, 197] width 34 height 10
click at [394, 224] on div "AI Assist" at bounding box center [378, 222] width 83 height 22
click at [380, 263] on div "Inicio home_2 Start point Welcome message block_bot_response Bot Response Back …" at bounding box center [624, 414] width 849 height 385
click at [245, 229] on div "home_2 Start point" at bounding box center [241, 222] width 83 height 22
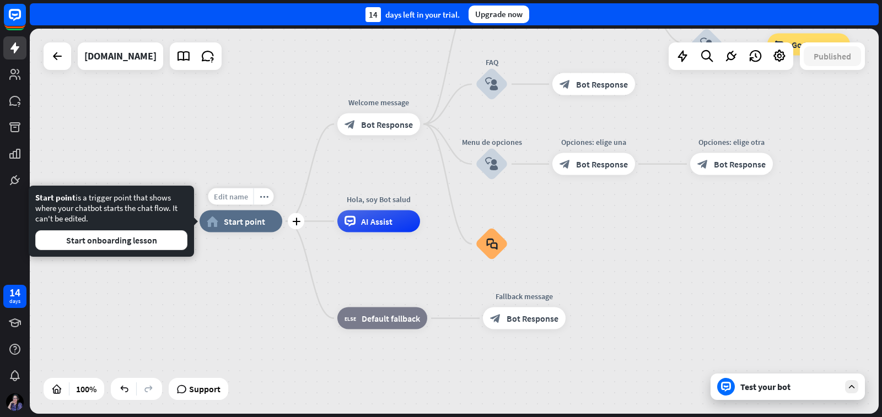
click at [229, 197] on span "Edit name" at bounding box center [231, 197] width 34 height 10
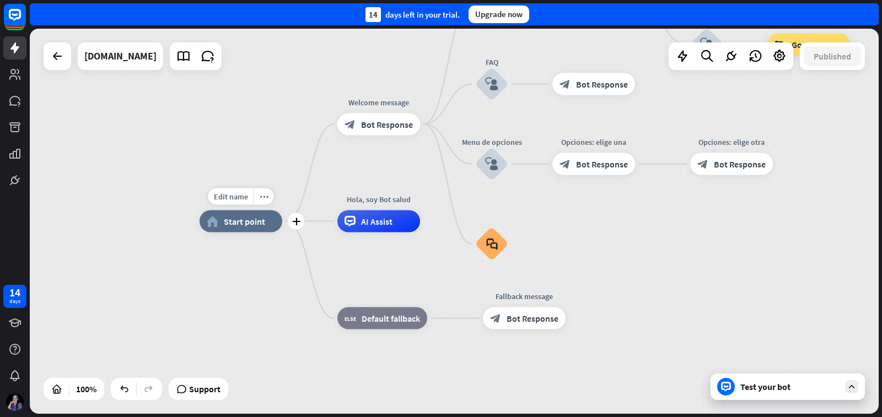
click at [256, 223] on span "Start point" at bounding box center [244, 221] width 41 height 11
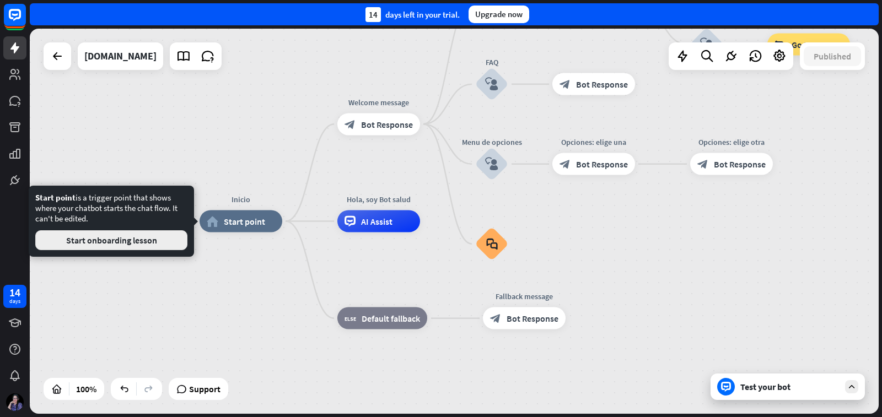
click at [166, 237] on button "Start onboarding lesson" at bounding box center [111, 240] width 152 height 20
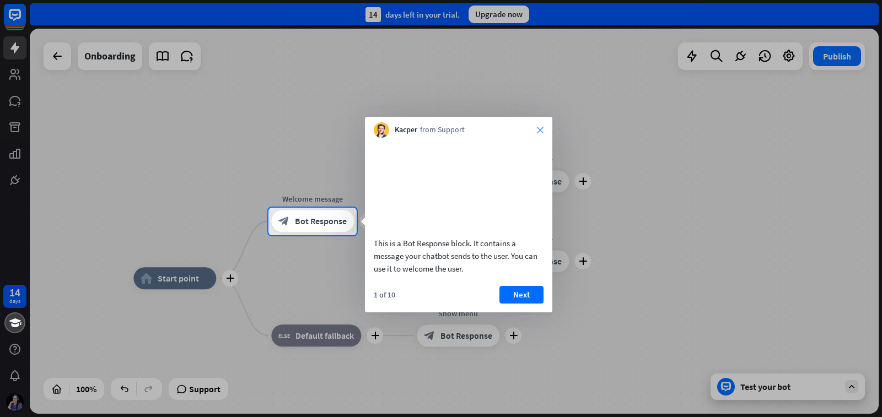
click at [542, 129] on icon "close" at bounding box center [540, 130] width 7 height 7
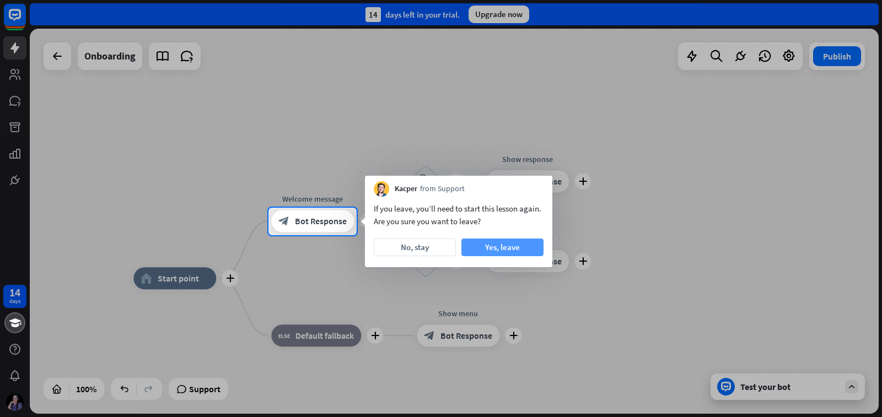
click at [483, 247] on button "Yes, leave" at bounding box center [502, 248] width 82 height 18
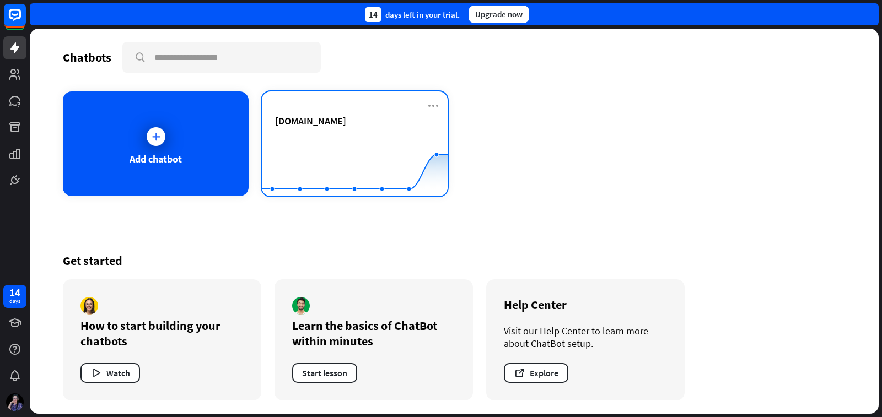
click at [346, 115] on span "[DOMAIN_NAME]" at bounding box center [310, 121] width 71 height 13
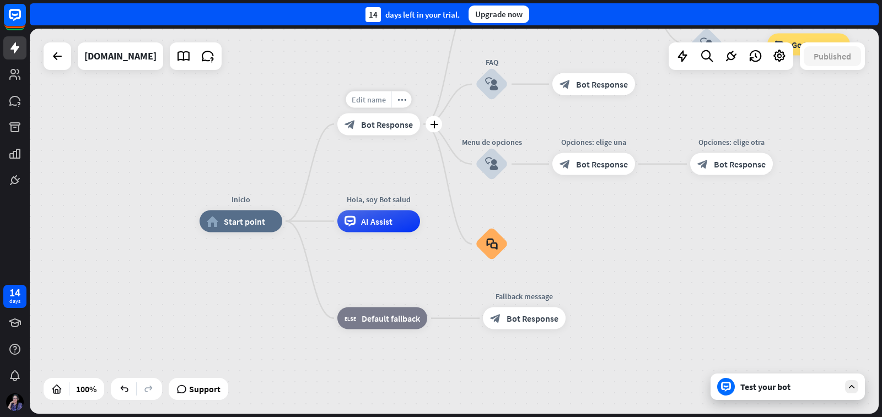
click at [368, 95] on span "Edit name" at bounding box center [369, 99] width 34 height 10
click at [397, 125] on span "Bot Response" at bounding box center [387, 124] width 52 height 11
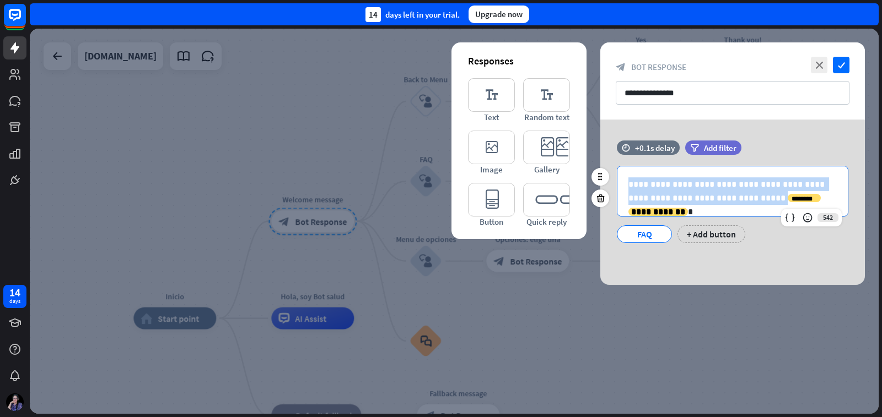
drag, startPoint x: 637, startPoint y: 186, endPoint x: 739, endPoint y: 203, distance: 104.0
click at [744, 200] on div "**********" at bounding box center [732, 191] width 230 height 50
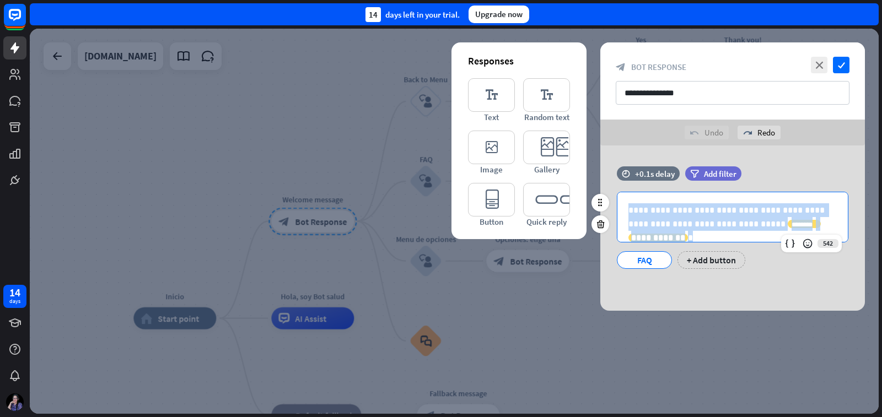
drag, startPoint x: 627, startPoint y: 211, endPoint x: 832, endPoint y: 224, distance: 205.5
click at [832, 224] on div "**********" at bounding box center [732, 217] width 230 height 50
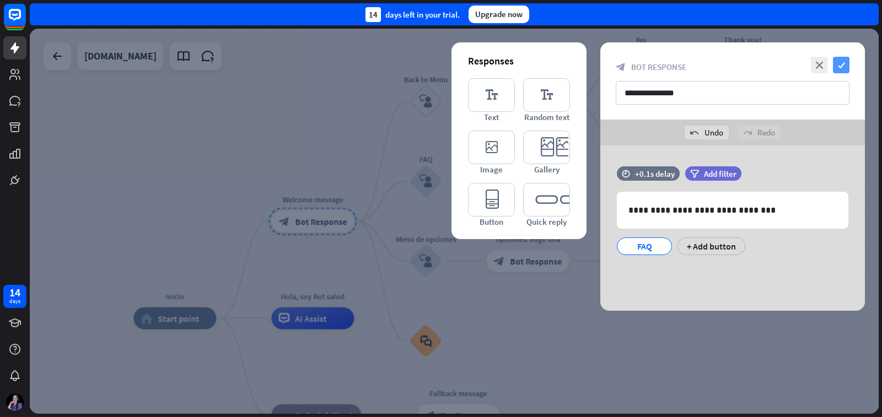
click at [843, 65] on icon "check" at bounding box center [841, 65] width 17 height 17
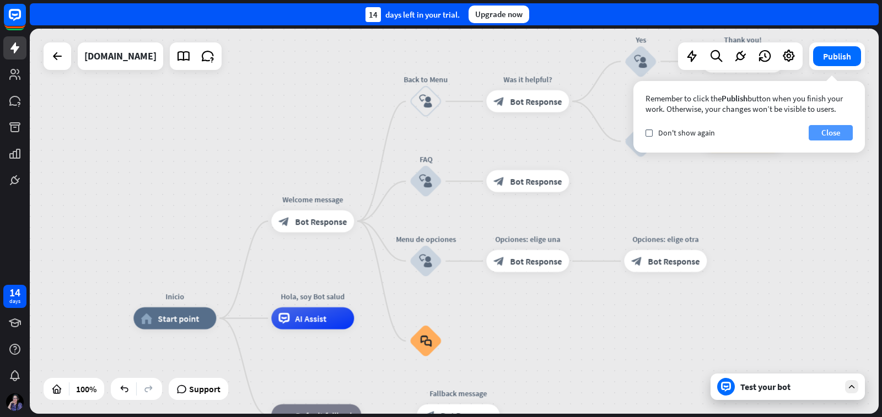
click at [832, 132] on button "Close" at bounding box center [831, 132] width 44 height 15
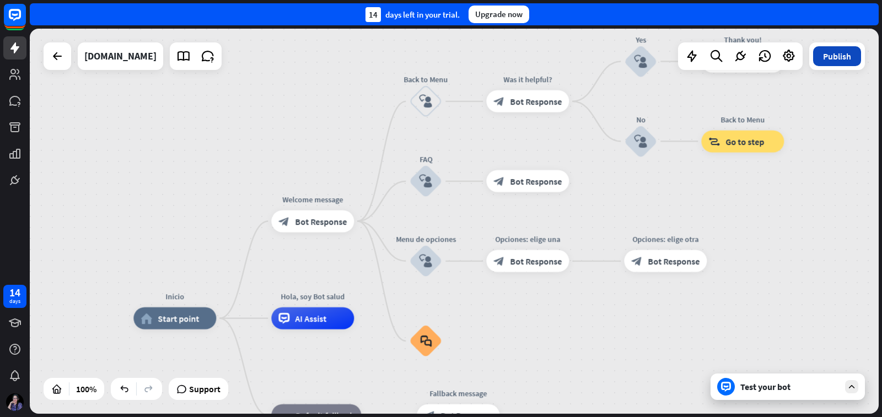
click at [837, 62] on button "Publish" at bounding box center [837, 56] width 48 height 20
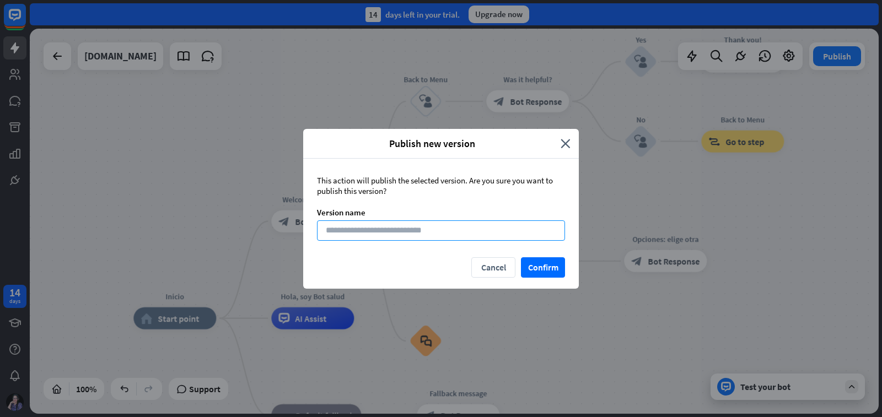
click at [508, 229] on input at bounding box center [441, 231] width 248 height 20
type input "********"
click at [535, 266] on button "Confirm" at bounding box center [543, 267] width 44 height 20
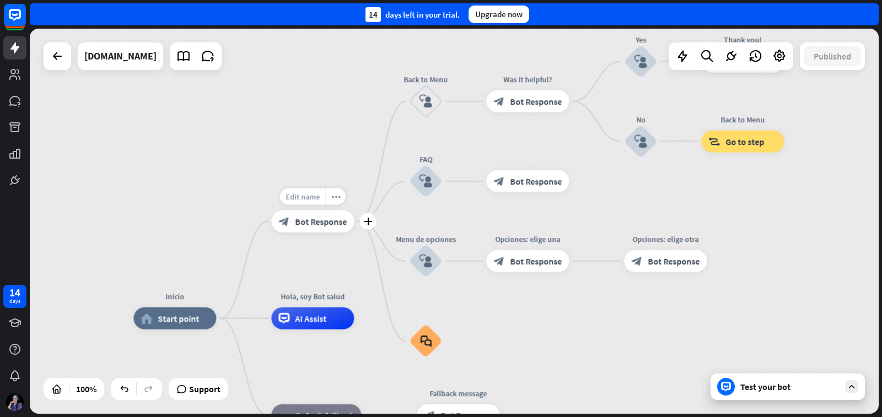
click at [304, 200] on span "Edit name" at bounding box center [303, 197] width 34 height 10
drag, startPoint x: 348, startPoint y: 197, endPoint x: 284, endPoint y: 198, distance: 64.0
click at [284, 198] on input "**********" at bounding box center [312, 197] width 77 height 15
click at [315, 222] on span "Bot Response" at bounding box center [321, 221] width 52 height 11
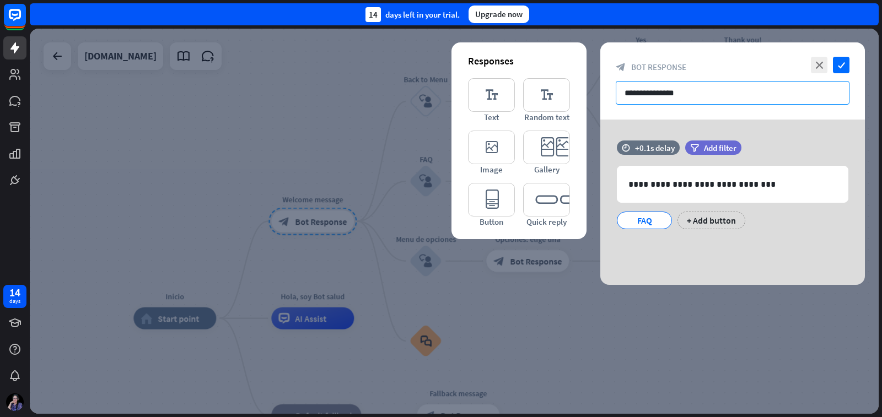
drag, startPoint x: 698, startPoint y: 92, endPoint x: 597, endPoint y: 89, distance: 102.0
click at [597, 89] on div "**********" at bounding box center [454, 221] width 849 height 385
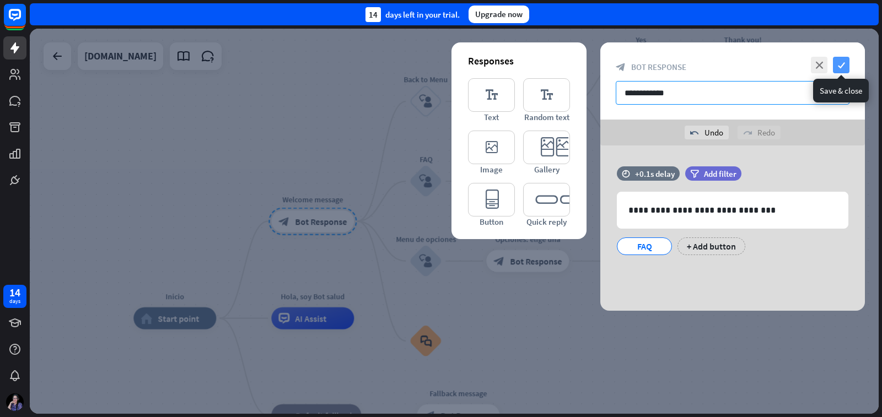
type input "**********"
click at [842, 62] on icon "check" at bounding box center [841, 65] width 17 height 17
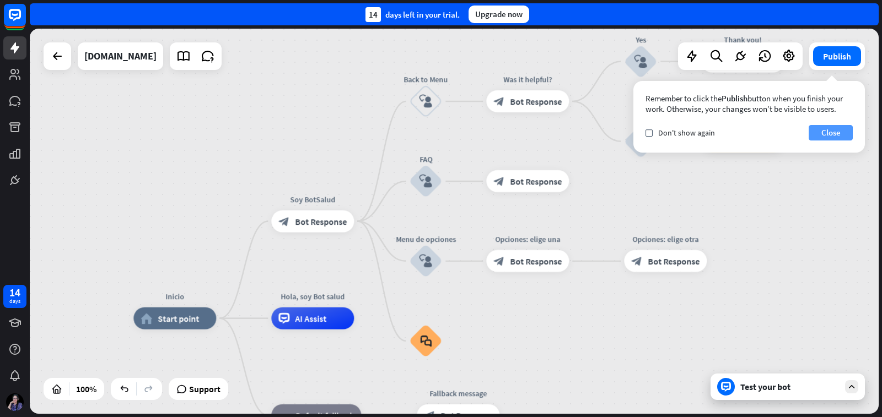
click at [843, 136] on button "Close" at bounding box center [831, 132] width 44 height 15
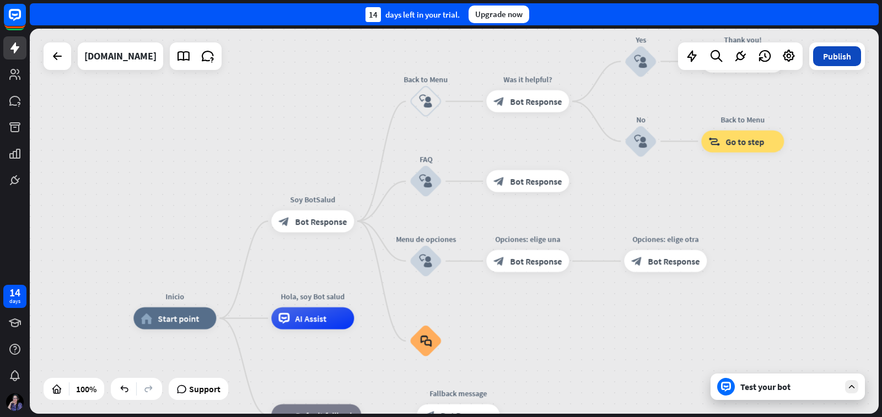
click at [839, 56] on button "Publish" at bounding box center [837, 56] width 48 height 20
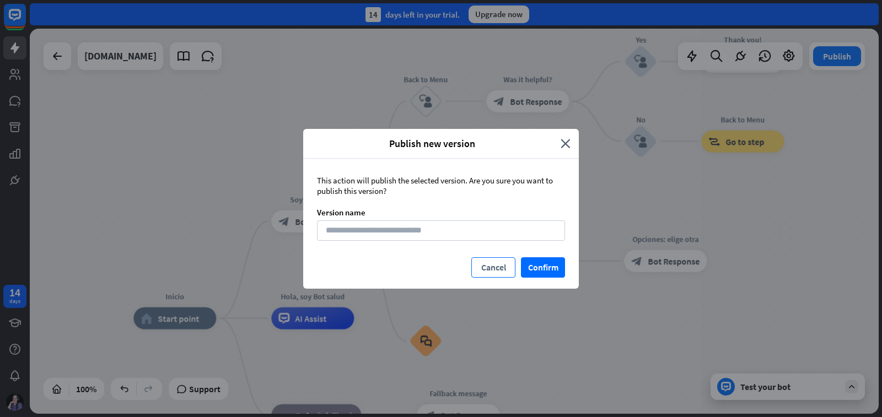
click at [499, 268] on button "Cancel" at bounding box center [493, 267] width 44 height 20
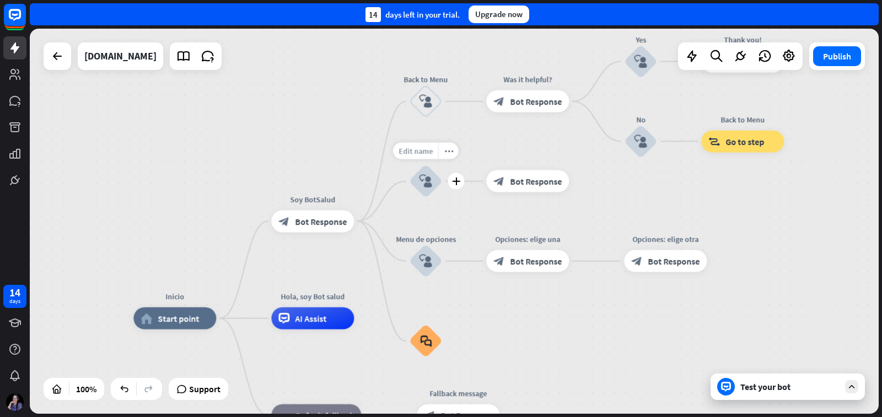
click at [420, 152] on span "Edit name" at bounding box center [416, 151] width 34 height 10
click at [521, 153] on span "Edit name" at bounding box center [518, 157] width 34 height 10
click at [521, 182] on span "Bot Response" at bounding box center [536, 181] width 52 height 11
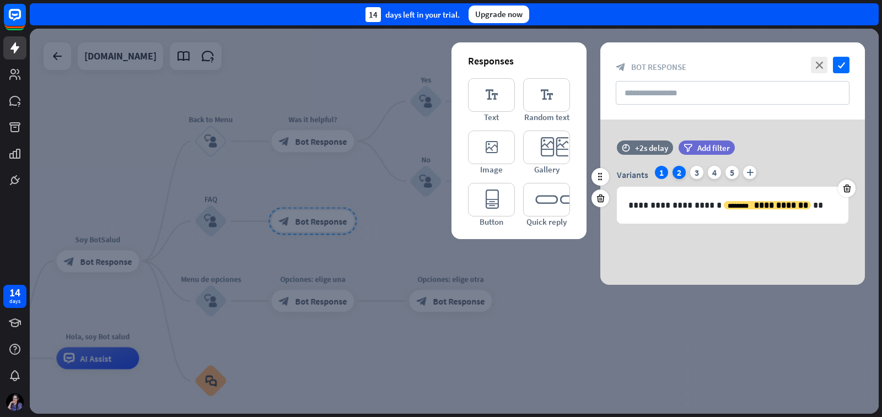
click at [679, 171] on div "2" at bounding box center [679, 172] width 13 height 13
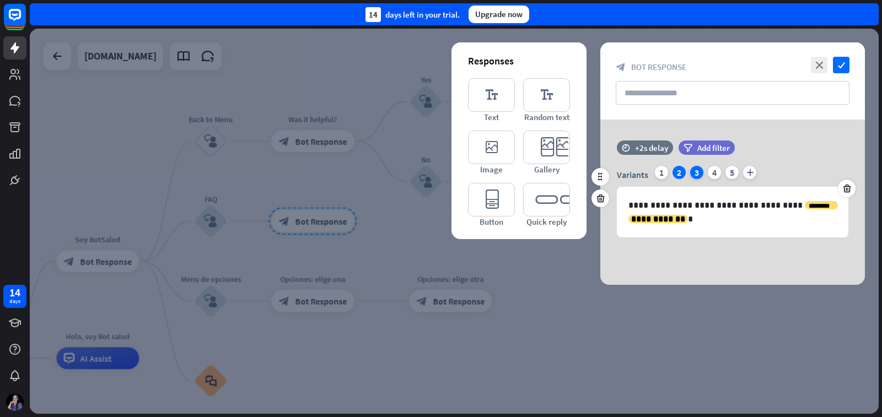
click at [693, 172] on div "3" at bounding box center [696, 172] width 13 height 13
click at [714, 171] on div "4" at bounding box center [714, 172] width 13 height 13
click at [730, 170] on div "5" at bounding box center [732, 172] width 13 height 13
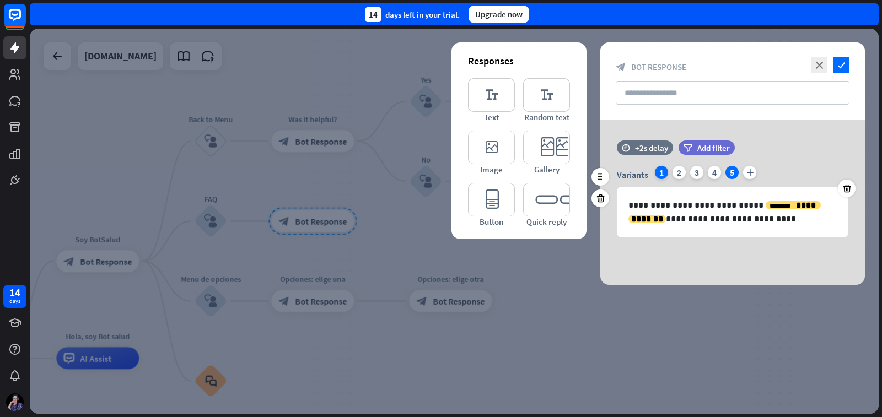
click at [662, 170] on div "1" at bounding box center [661, 172] width 13 height 13
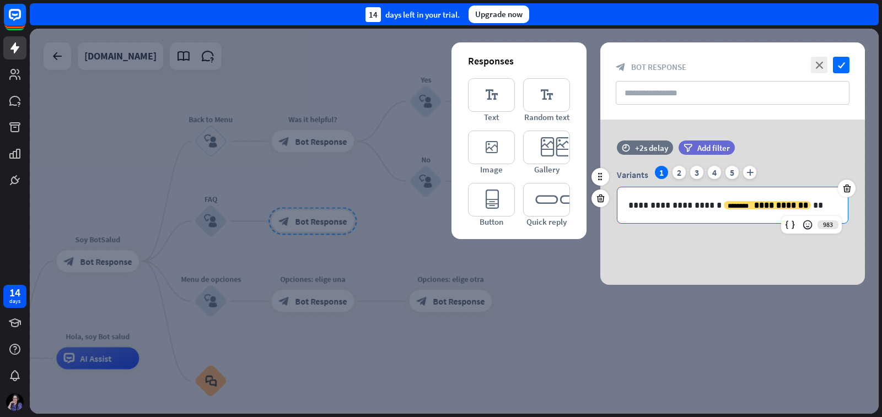
click at [694, 205] on p "**********" at bounding box center [732, 205] width 208 height 14
drag, startPoint x: 714, startPoint y: 205, endPoint x: 624, endPoint y: 196, distance: 90.9
click at [624, 196] on div "**********" at bounding box center [732, 205] width 230 height 36
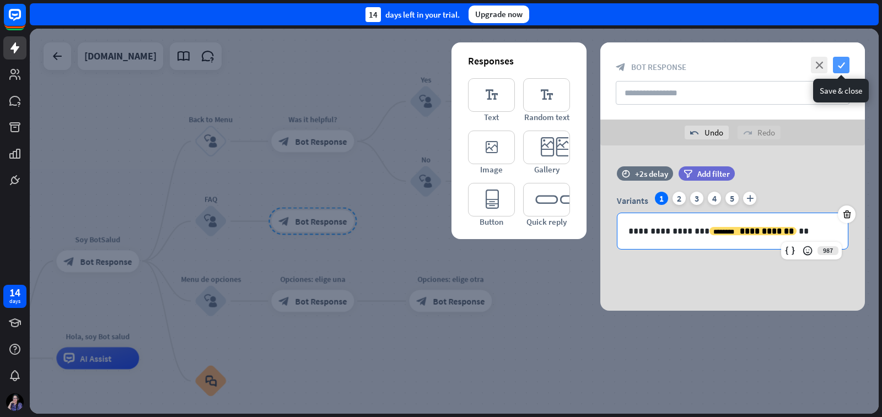
click at [841, 65] on icon "check" at bounding box center [841, 65] width 17 height 17
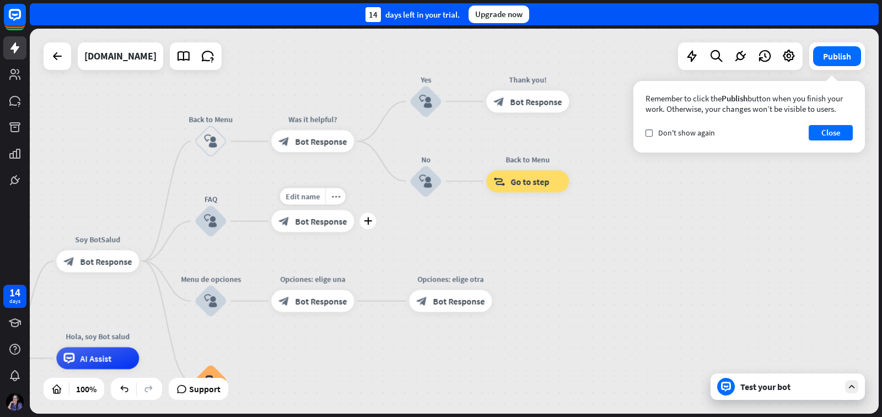
click at [313, 220] on span "Bot Response" at bounding box center [321, 221] width 52 height 11
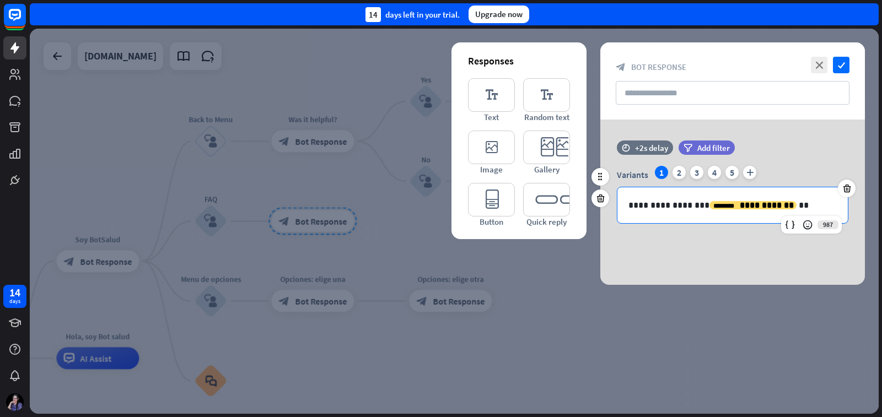
drag, startPoint x: 697, startPoint y: 204, endPoint x: 714, endPoint y: 215, distance: 20.8
click at [697, 205] on p "**********" at bounding box center [732, 205] width 208 height 14
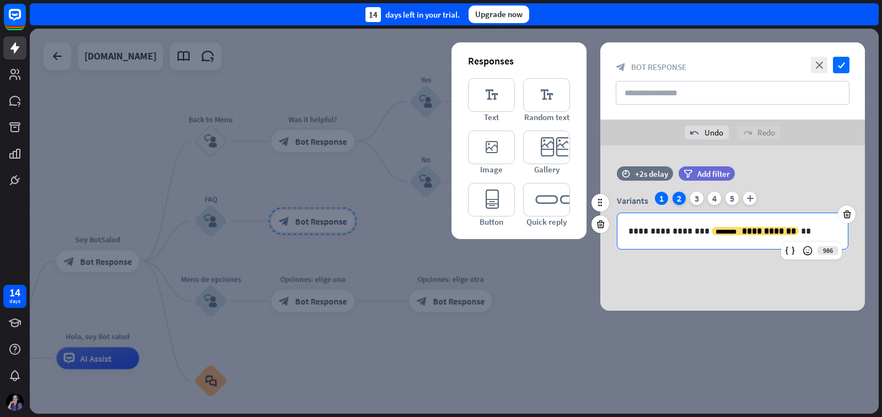
click at [678, 200] on div "2" at bounding box center [679, 198] width 13 height 13
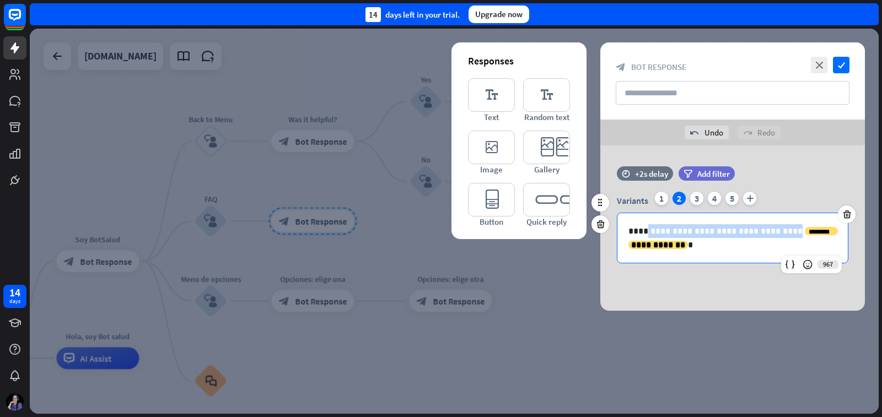
drag, startPoint x: 643, startPoint y: 229, endPoint x: 769, endPoint y: 229, distance: 126.2
click at [769, 229] on p "**********" at bounding box center [732, 238] width 208 height 28
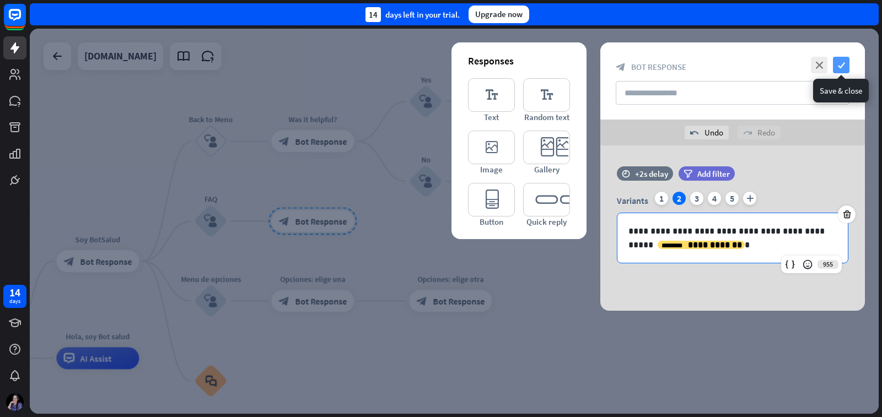
click at [839, 65] on icon "check" at bounding box center [841, 65] width 17 height 17
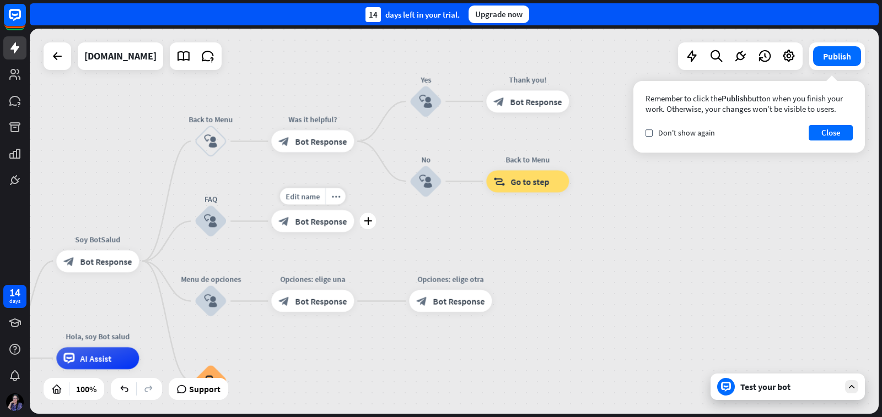
click at [317, 219] on span "Bot Response" at bounding box center [321, 221] width 52 height 11
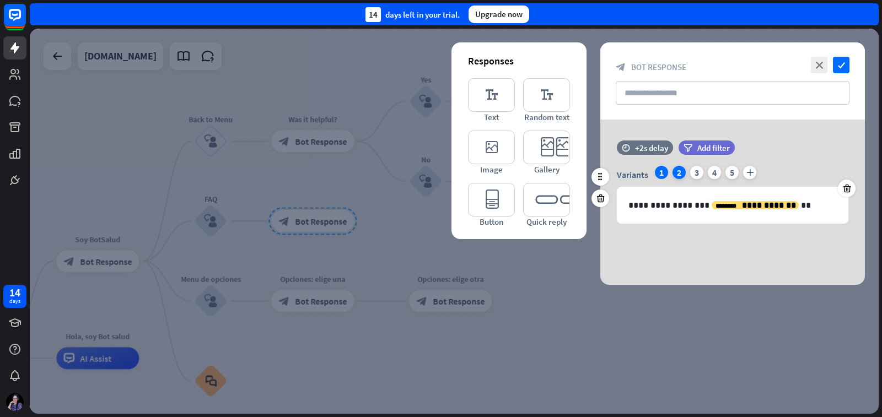
click at [674, 174] on div "2" at bounding box center [679, 172] width 13 height 13
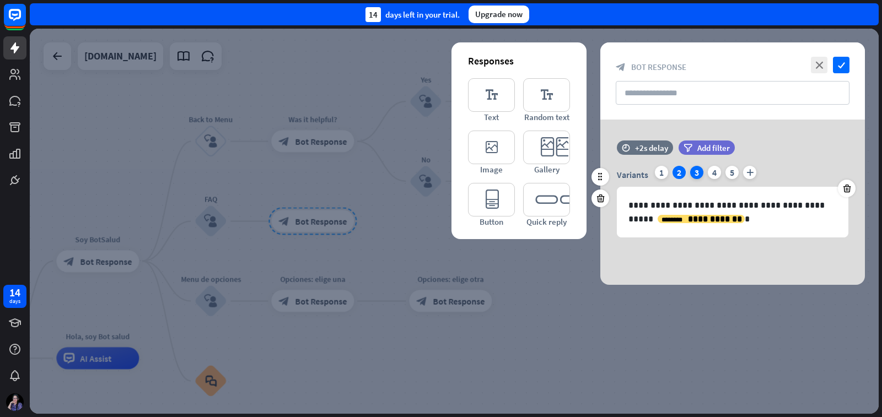
click at [695, 171] on div "3" at bounding box center [696, 172] width 13 height 13
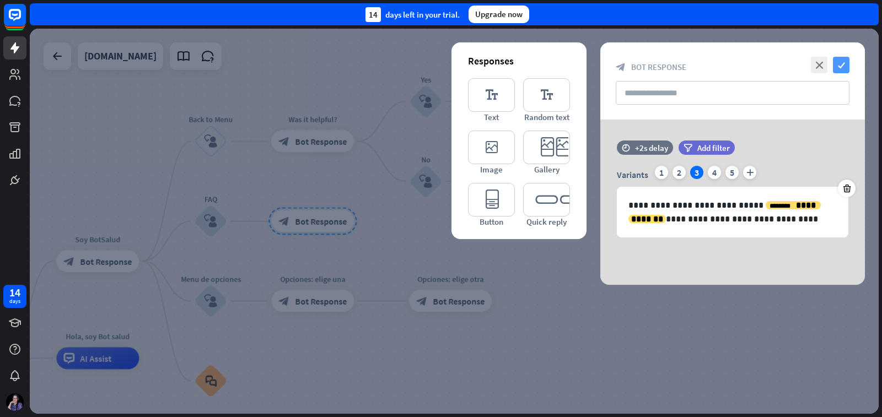
click at [839, 61] on icon "check" at bounding box center [841, 65] width 17 height 17
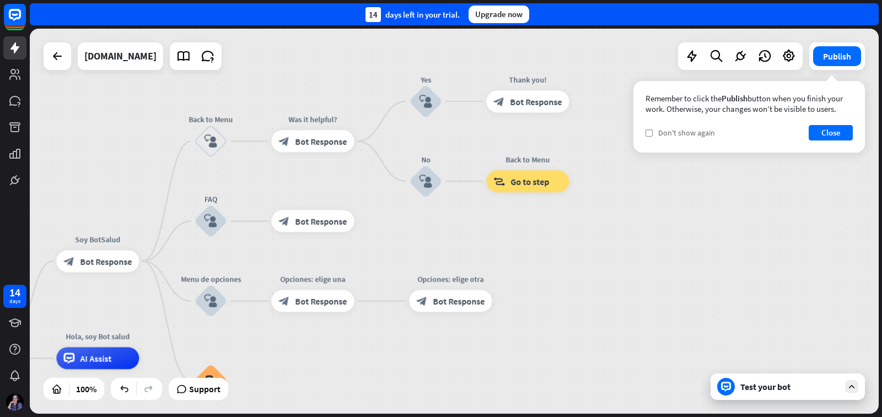
click at [653, 133] on div "check Don't show again" at bounding box center [680, 133] width 69 height 10
click at [822, 135] on button "Close" at bounding box center [831, 132] width 44 height 15
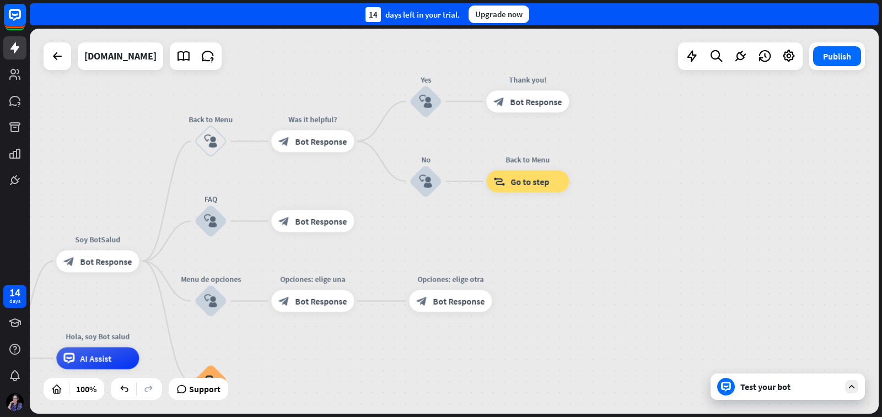
click at [839, 45] on div "Publish" at bounding box center [837, 56] width 56 height 28
click at [838, 55] on button "Publish" at bounding box center [837, 56] width 48 height 20
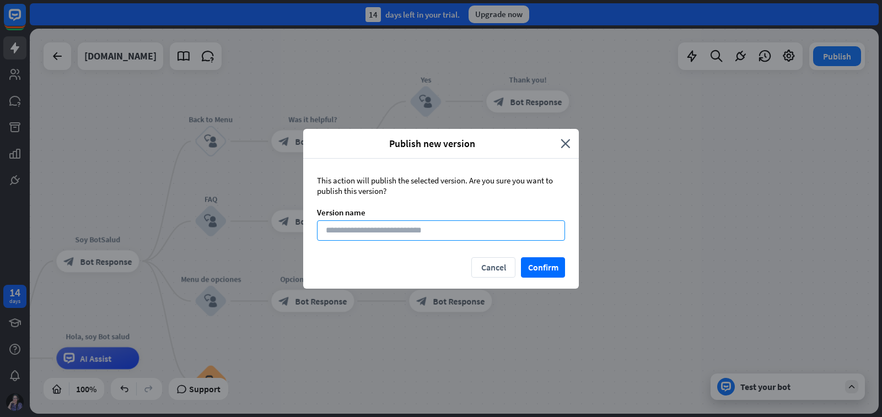
click at [492, 231] on input at bounding box center [441, 231] width 248 height 20
type input "********"
click at [553, 263] on button "Confirm" at bounding box center [543, 267] width 44 height 20
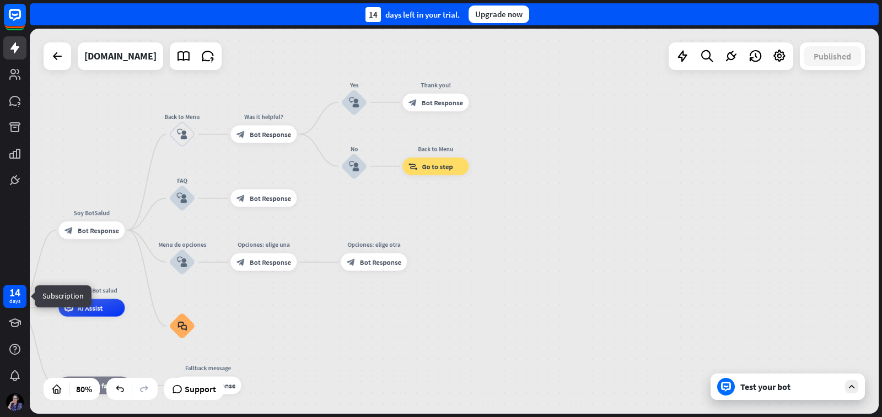
click at [18, 293] on div "14" at bounding box center [14, 293] width 11 height 10
